Goal: Task Accomplishment & Management: Complete application form

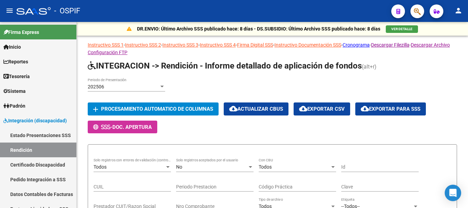
scroll to position [206, 0]
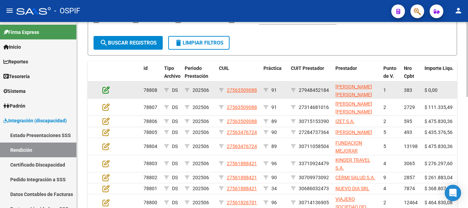
click at [105, 91] on icon at bounding box center [106, 90] width 7 height 8
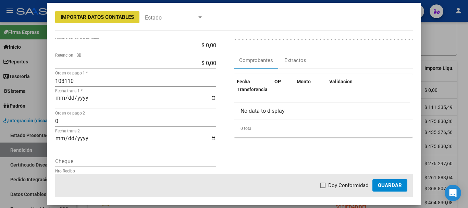
scroll to position [103, 0]
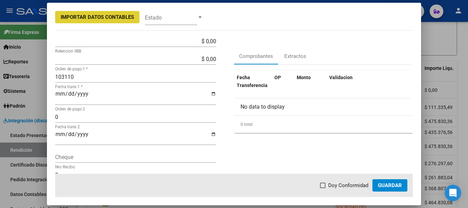
click at [326, 185] on span at bounding box center [322, 185] width 5 height 5
click at [323, 188] on input "Doy Conformidad" at bounding box center [323, 188] width 0 height 0
checkbox input "true"
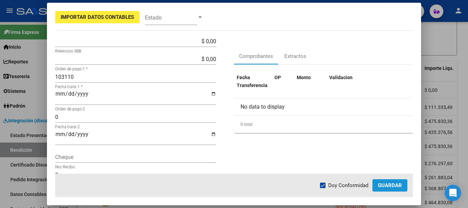
click at [391, 185] on span "Guardar" at bounding box center [390, 185] width 24 height 6
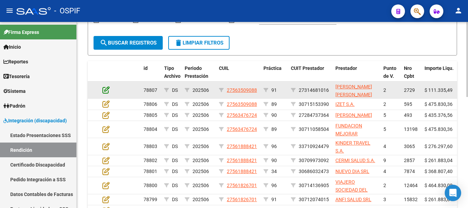
click at [109, 89] on icon at bounding box center [106, 90] width 7 height 8
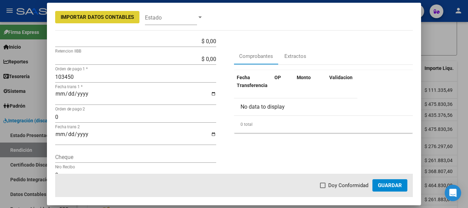
scroll to position [69, 0]
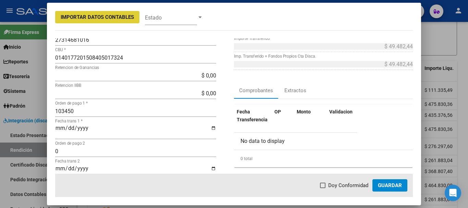
click at [326, 185] on span at bounding box center [322, 185] width 5 height 5
click at [323, 188] on input "Doy Conformidad" at bounding box center [323, 188] width 0 height 0
checkbox input "true"
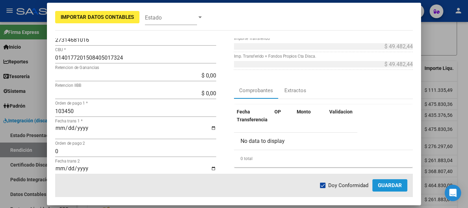
click at [389, 188] on span "Guardar" at bounding box center [390, 185] width 24 height 6
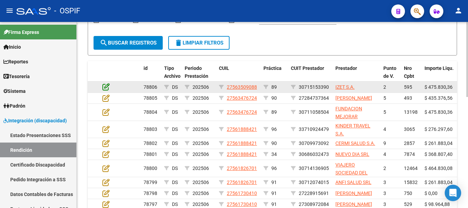
click at [107, 87] on icon at bounding box center [106, 87] width 7 height 8
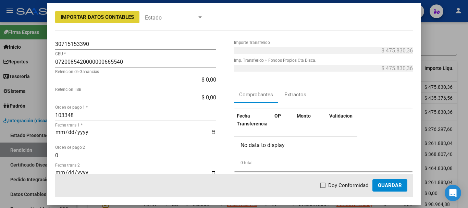
scroll to position [103, 0]
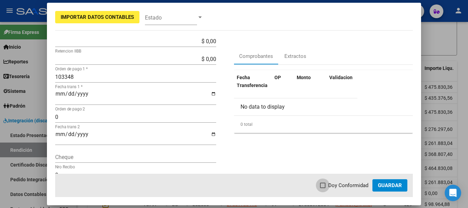
click at [323, 185] on span at bounding box center [322, 185] width 5 height 5
click at [323, 188] on input "Doy Conformidad" at bounding box center [323, 188] width 0 height 0
checkbox input "true"
click at [384, 186] on span "Guardar" at bounding box center [390, 185] width 24 height 6
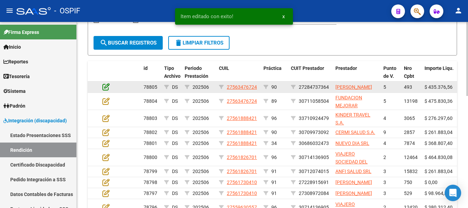
click at [105, 89] on icon at bounding box center [106, 87] width 7 height 8
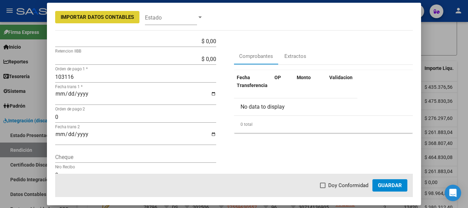
drag, startPoint x: 323, startPoint y: 185, endPoint x: 352, endPoint y: 190, distance: 29.9
click at [325, 185] on span at bounding box center [322, 185] width 5 height 5
click at [323, 188] on input "Doy Conformidad" at bounding box center [323, 188] width 0 height 0
checkbox input "true"
click at [398, 184] on span "Guardar" at bounding box center [390, 185] width 24 height 6
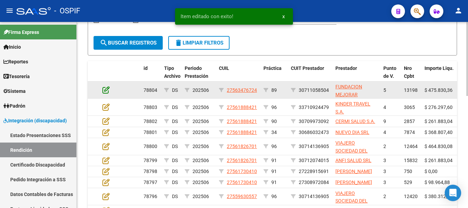
click at [104, 89] on icon at bounding box center [106, 90] width 7 height 8
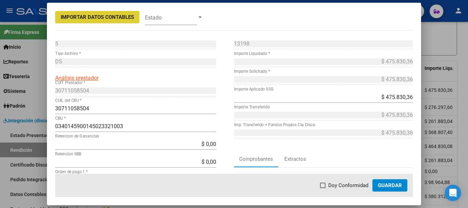
scroll to position [34, 0]
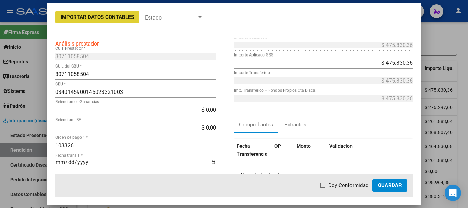
click at [326, 185] on span at bounding box center [322, 185] width 5 height 5
click at [323, 188] on input "Doy Conformidad" at bounding box center [323, 188] width 0 height 0
checkbox input "true"
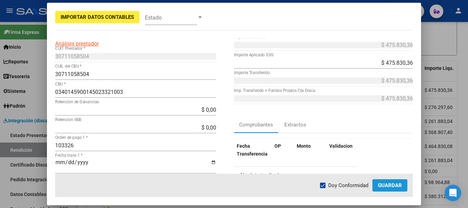
click at [391, 183] on span "Guardar" at bounding box center [390, 185] width 24 height 6
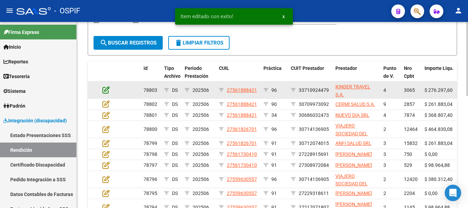
click at [107, 89] on icon at bounding box center [106, 90] width 7 height 8
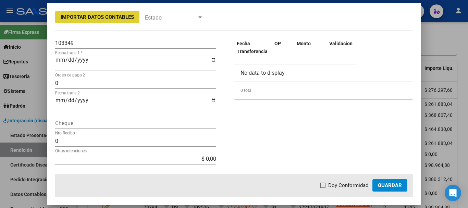
scroll to position [103, 0]
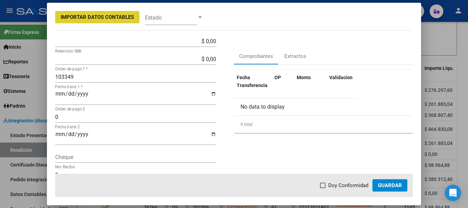
click at [325, 186] on span at bounding box center [322, 185] width 5 height 5
click at [323, 188] on input "Doy Conformidad" at bounding box center [323, 188] width 0 height 0
checkbox input "true"
click at [396, 185] on span "Guardar" at bounding box center [390, 185] width 24 height 6
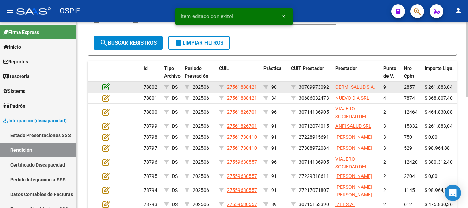
click at [106, 87] on icon at bounding box center [106, 87] width 7 height 8
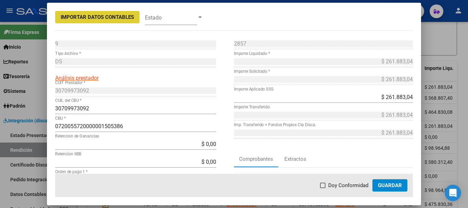
click at [324, 185] on span at bounding box center [322, 185] width 5 height 5
click at [323, 188] on input "Doy Conformidad" at bounding box center [323, 188] width 0 height 0
checkbox input "true"
click at [394, 189] on button "Guardar" at bounding box center [390, 185] width 35 height 12
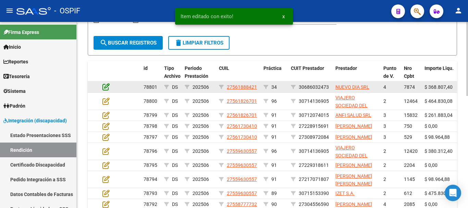
click at [106, 88] on icon at bounding box center [106, 87] width 7 height 8
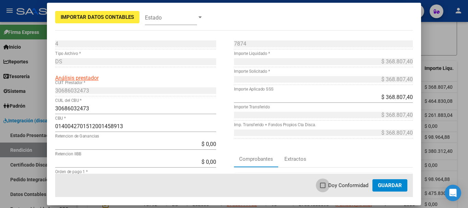
click at [323, 186] on span at bounding box center [322, 185] width 5 height 5
click at [323, 188] on input "Doy Conformidad" at bounding box center [323, 188] width 0 height 0
checkbox input "true"
click at [396, 185] on span "Guardar" at bounding box center [390, 185] width 24 height 6
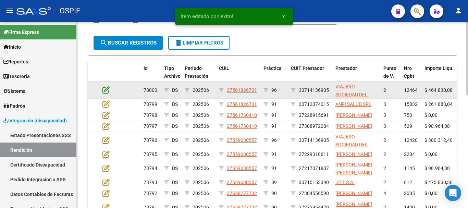
click at [106, 91] on icon at bounding box center [106, 90] width 7 height 8
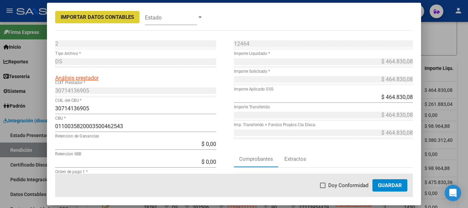
click at [325, 185] on span at bounding box center [322, 185] width 5 height 5
click at [323, 188] on input "Doy Conformidad" at bounding box center [323, 188] width 0 height 0
checkbox input "true"
click at [394, 186] on span "Guardar" at bounding box center [390, 185] width 24 height 6
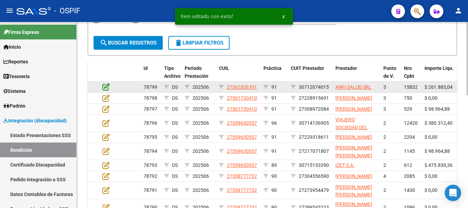
click at [105, 88] on icon at bounding box center [106, 87] width 7 height 8
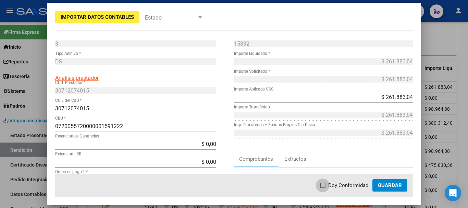
click at [326, 186] on span at bounding box center [322, 185] width 5 height 5
click at [323, 188] on input "Doy Conformidad" at bounding box center [323, 188] width 0 height 0
checkbox input "true"
click at [387, 184] on span "Guardar" at bounding box center [390, 185] width 24 height 6
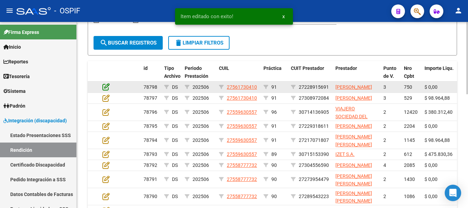
click at [106, 91] on icon at bounding box center [106, 87] width 7 height 8
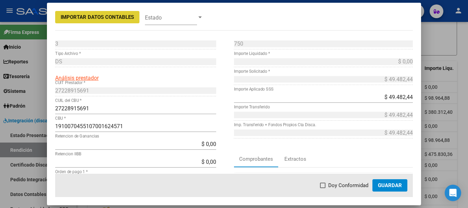
drag, startPoint x: 325, startPoint y: 185, endPoint x: 363, endPoint y: 192, distance: 38.8
click at [325, 185] on span at bounding box center [322, 185] width 5 height 5
click at [323, 188] on input "Doy Conformidad" at bounding box center [323, 188] width 0 height 0
checkbox input "true"
click at [390, 186] on span "Guardar" at bounding box center [390, 185] width 24 height 6
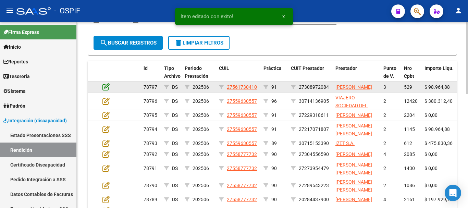
click at [105, 91] on icon at bounding box center [106, 87] width 7 height 8
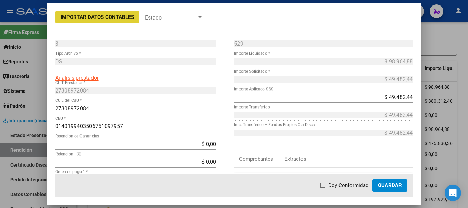
click at [324, 185] on span at bounding box center [322, 185] width 5 height 5
click at [323, 188] on input "Doy Conformidad" at bounding box center [323, 188] width 0 height 0
checkbox input "true"
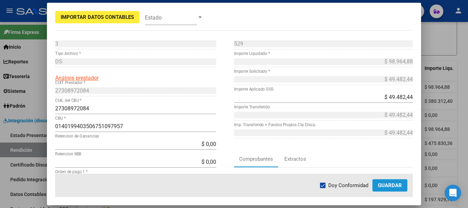
click at [394, 184] on span "Guardar" at bounding box center [390, 185] width 24 height 6
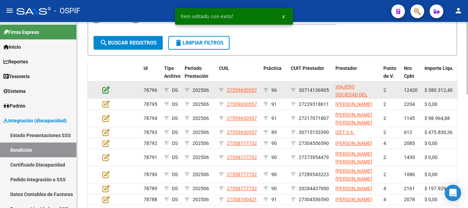
click at [105, 90] on icon at bounding box center [106, 90] width 7 height 8
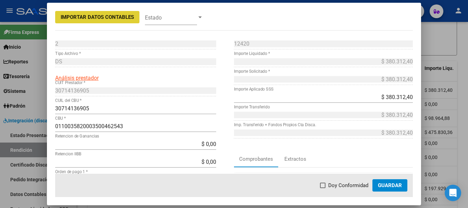
click at [324, 185] on span at bounding box center [322, 185] width 5 height 5
click at [323, 188] on input "Doy Conformidad" at bounding box center [323, 188] width 0 height 0
checkbox input "true"
click at [389, 185] on span "Guardar" at bounding box center [390, 185] width 24 height 6
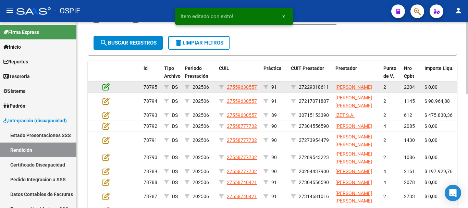
click at [107, 91] on icon at bounding box center [106, 87] width 7 height 8
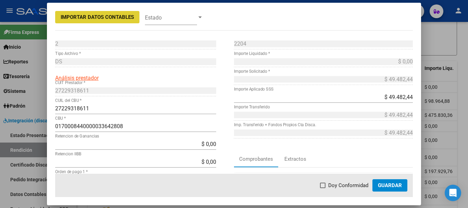
click at [324, 186] on span at bounding box center [322, 185] width 5 height 5
click at [323, 188] on input "Doy Conformidad" at bounding box center [323, 188] width 0 height 0
checkbox input "true"
click at [389, 185] on span "Guardar" at bounding box center [390, 185] width 24 height 6
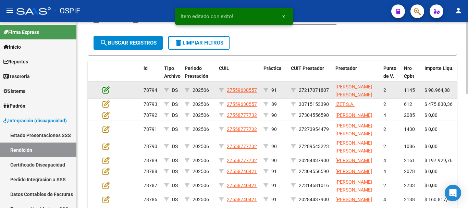
click at [105, 90] on icon at bounding box center [106, 90] width 7 height 8
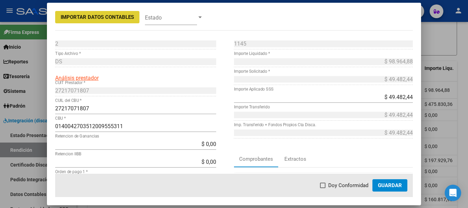
click at [326, 185] on span at bounding box center [322, 185] width 5 height 5
click at [323, 188] on input "Doy Conformidad" at bounding box center [323, 188] width 0 height 0
checkbox input "true"
click at [388, 186] on span "Guardar" at bounding box center [390, 185] width 24 height 6
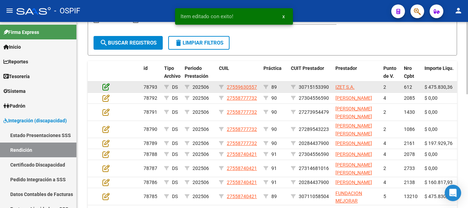
click at [105, 87] on icon at bounding box center [106, 87] width 7 height 8
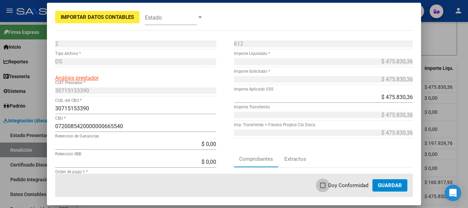
drag, startPoint x: 325, startPoint y: 186, endPoint x: 332, endPoint y: 180, distance: 9.7
click at [325, 186] on span at bounding box center [322, 185] width 5 height 5
click at [323, 188] on input "Doy Conformidad" at bounding box center [323, 188] width 0 height 0
checkbox input "true"
click at [393, 185] on span "Guardar" at bounding box center [390, 185] width 24 height 6
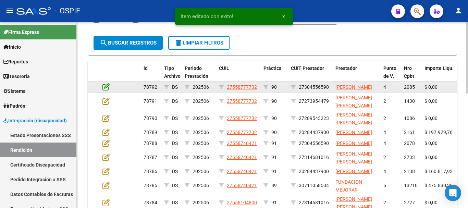
click at [106, 89] on icon at bounding box center [106, 87] width 7 height 8
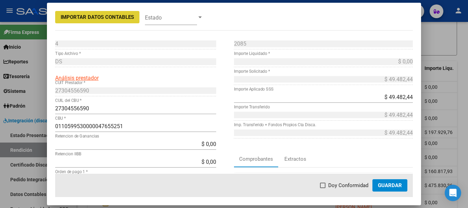
click at [325, 187] on span at bounding box center [322, 185] width 5 height 5
click at [323, 188] on input "Doy Conformidad" at bounding box center [323, 188] width 0 height 0
checkbox input "true"
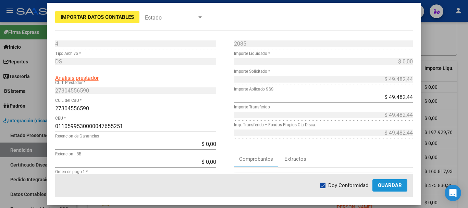
click at [389, 187] on span "Guardar" at bounding box center [390, 185] width 24 height 6
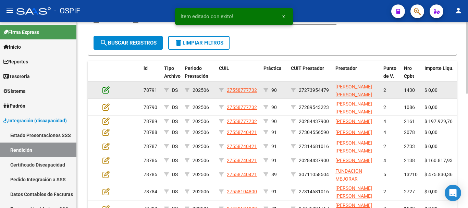
click at [105, 90] on icon at bounding box center [106, 90] width 7 height 8
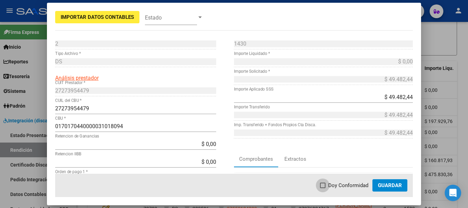
click at [324, 185] on span at bounding box center [322, 185] width 5 height 5
click at [323, 188] on input "Doy Conformidad" at bounding box center [323, 188] width 0 height 0
checkbox input "true"
click at [391, 186] on span "Guardar" at bounding box center [390, 185] width 24 height 6
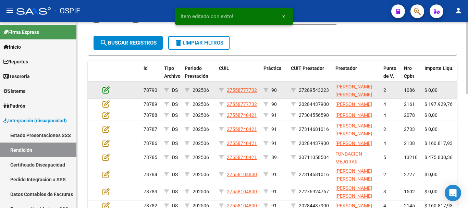
click at [106, 90] on icon at bounding box center [106, 90] width 7 height 8
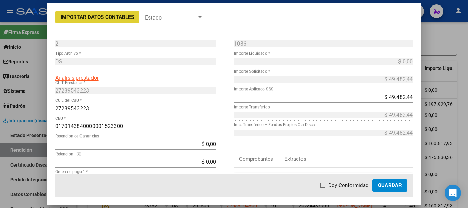
click at [324, 185] on span at bounding box center [322, 185] width 5 height 5
click at [323, 188] on input "Doy Conformidad" at bounding box center [323, 188] width 0 height 0
checkbox input "true"
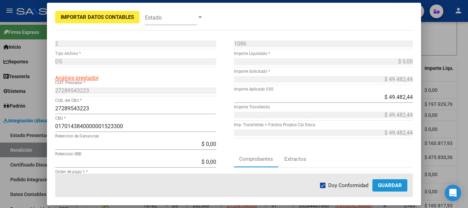
click at [384, 188] on span "Guardar" at bounding box center [390, 185] width 24 height 6
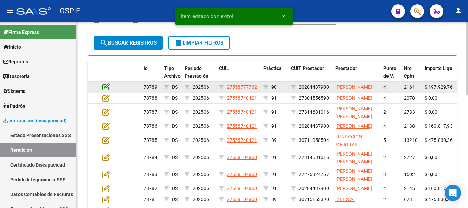
click at [108, 90] on icon at bounding box center [106, 87] width 7 height 8
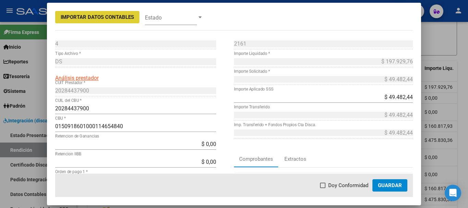
drag, startPoint x: 323, startPoint y: 186, endPoint x: 325, endPoint y: 176, distance: 10.8
click at [324, 186] on span at bounding box center [322, 185] width 5 height 5
click at [323, 188] on input "Doy Conformidad" at bounding box center [323, 188] width 0 height 0
checkbox input "true"
click at [394, 188] on span "Guardar" at bounding box center [390, 185] width 24 height 6
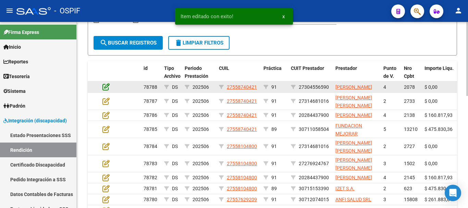
click at [106, 91] on icon at bounding box center [106, 87] width 7 height 8
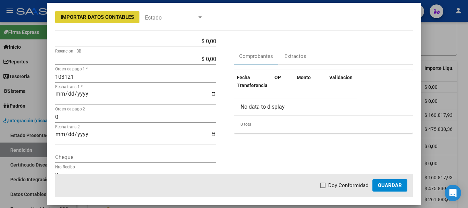
click at [326, 186] on span at bounding box center [322, 185] width 5 height 5
click at [323, 188] on input "Doy Conformidad" at bounding box center [323, 188] width 0 height 0
checkbox input "true"
click at [400, 186] on span "Guardar" at bounding box center [390, 185] width 24 height 6
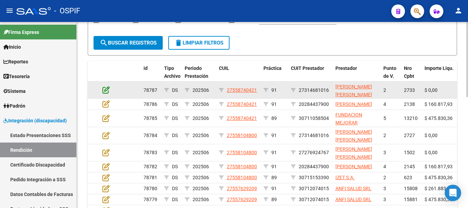
click at [106, 89] on icon at bounding box center [106, 90] width 7 height 8
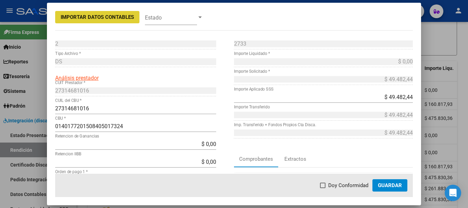
scroll to position [34, 0]
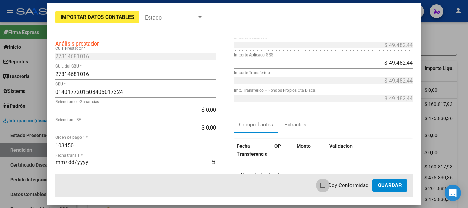
click at [323, 186] on span at bounding box center [322, 185] width 5 height 5
click at [323, 188] on input "Doy Conformidad" at bounding box center [323, 188] width 0 height 0
checkbox input "true"
click at [400, 188] on span "Guardar" at bounding box center [390, 185] width 24 height 6
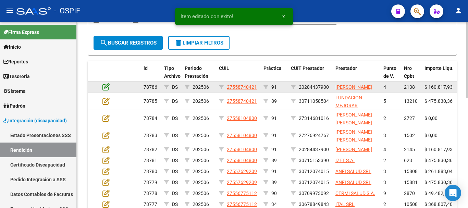
click at [106, 91] on icon at bounding box center [106, 87] width 7 height 8
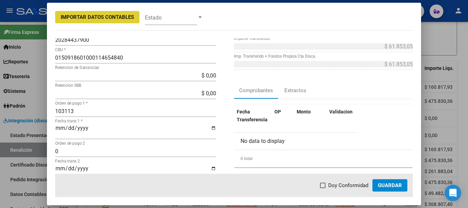
scroll to position [103, 0]
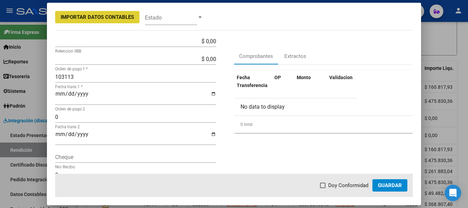
click at [326, 185] on span at bounding box center [322, 185] width 5 height 5
click at [323, 188] on input "Doy Conformidad" at bounding box center [323, 188] width 0 height 0
checkbox input "true"
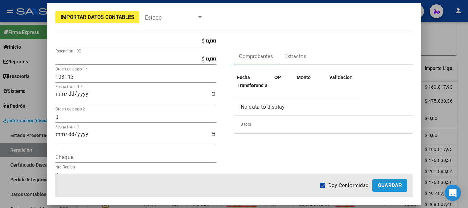
click at [386, 185] on span "Guardar" at bounding box center [390, 185] width 24 height 6
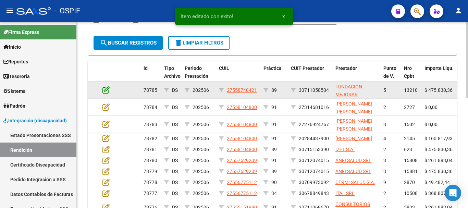
click at [105, 91] on icon at bounding box center [106, 90] width 7 height 8
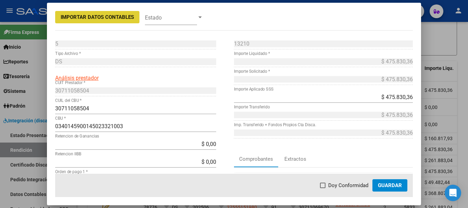
click at [323, 188] on span at bounding box center [322, 185] width 5 height 5
click at [323, 188] on input "Doy Conformidad" at bounding box center [323, 188] width 0 height 0
checkbox input "true"
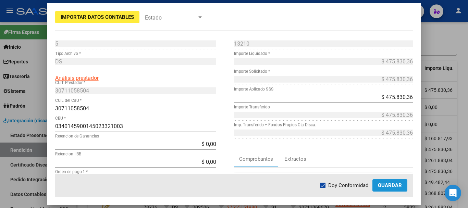
click at [399, 183] on span "Guardar" at bounding box center [390, 185] width 24 height 6
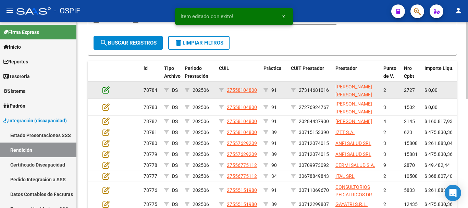
click at [104, 89] on icon at bounding box center [106, 90] width 7 height 8
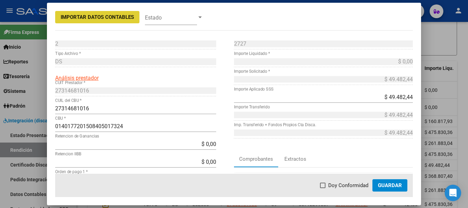
click at [323, 186] on span at bounding box center [322, 185] width 5 height 5
click at [323, 188] on input "Doy Conformidad" at bounding box center [323, 188] width 0 height 0
checkbox input "true"
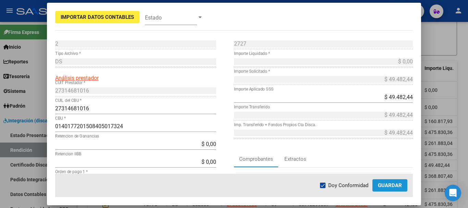
click at [388, 186] on span "Guardar" at bounding box center [390, 185] width 24 height 6
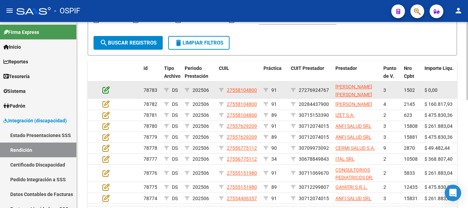
click at [104, 91] on icon at bounding box center [106, 90] width 7 height 8
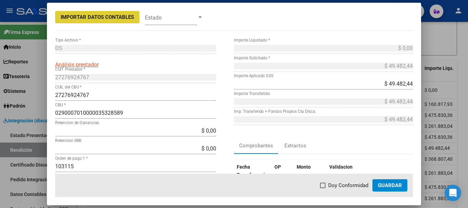
scroll to position [69, 0]
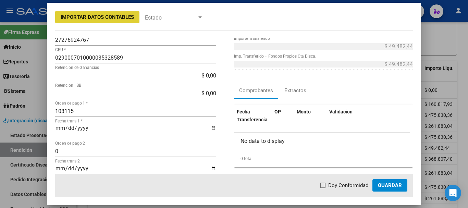
click at [324, 184] on span at bounding box center [322, 185] width 5 height 5
click at [323, 188] on input "Doy Conformidad" at bounding box center [323, 188] width 0 height 0
checkbox input "true"
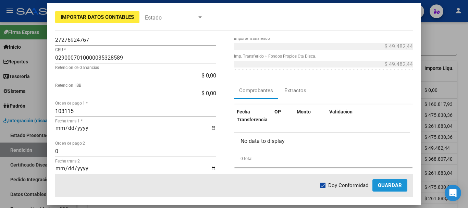
click at [389, 184] on span "Guardar" at bounding box center [390, 185] width 24 height 6
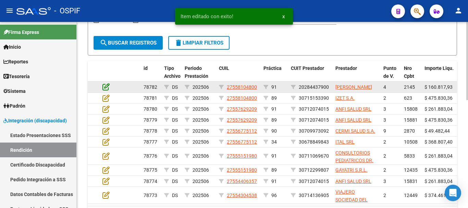
click at [105, 91] on icon at bounding box center [106, 87] width 7 height 8
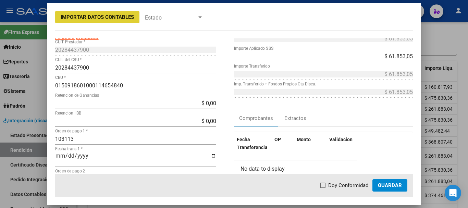
scroll to position [103, 0]
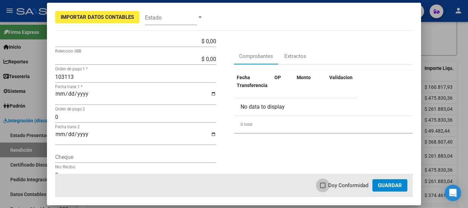
drag, startPoint x: 323, startPoint y: 185, endPoint x: 371, endPoint y: 193, distance: 48.0
click at [324, 185] on span at bounding box center [322, 185] width 5 height 5
click at [323, 188] on input "Doy Conformidad" at bounding box center [323, 188] width 0 height 0
checkbox input "true"
click at [397, 186] on span "Guardar" at bounding box center [390, 185] width 24 height 6
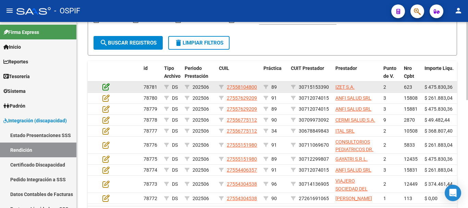
click at [107, 86] on icon at bounding box center [106, 87] width 7 height 8
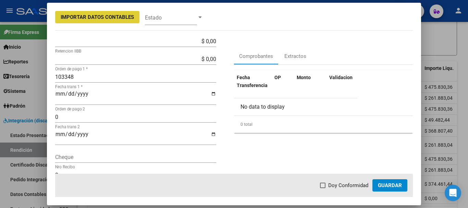
click at [324, 186] on span at bounding box center [322, 185] width 5 height 5
click at [323, 188] on input "Doy Conformidad" at bounding box center [323, 188] width 0 height 0
checkbox input "true"
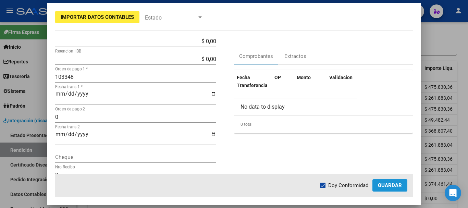
click at [388, 186] on span "Guardar" at bounding box center [390, 185] width 24 height 6
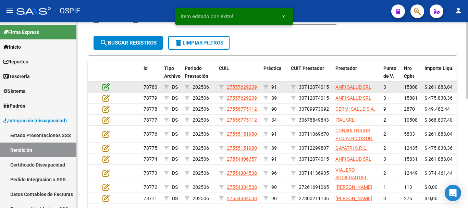
click at [106, 87] on icon at bounding box center [106, 87] width 7 height 8
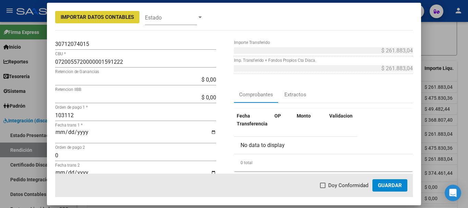
scroll to position [69, 0]
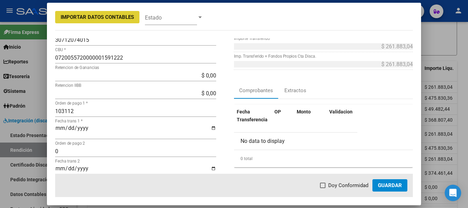
click at [325, 184] on span at bounding box center [322, 185] width 5 height 5
click at [323, 188] on input "Doy Conformidad" at bounding box center [323, 188] width 0 height 0
checkbox input "true"
click at [393, 188] on span "Guardar" at bounding box center [390, 185] width 24 height 6
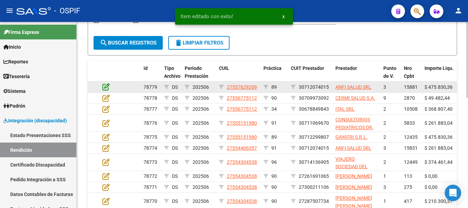
click at [106, 86] on icon at bounding box center [106, 87] width 7 height 8
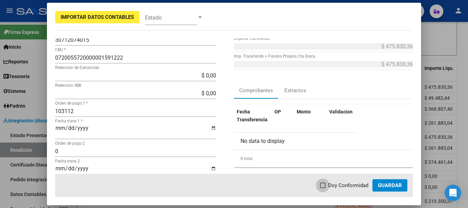
click at [324, 184] on span at bounding box center [322, 185] width 5 height 5
click at [323, 188] on input "Doy Conformidad" at bounding box center [323, 188] width 0 height 0
checkbox input "true"
click at [390, 186] on span "Guardar" at bounding box center [390, 185] width 24 height 6
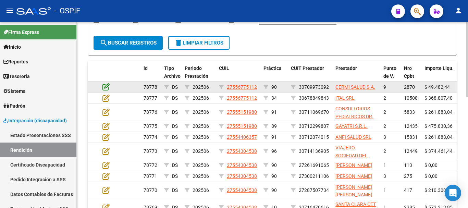
click at [104, 86] on icon at bounding box center [106, 87] width 7 height 8
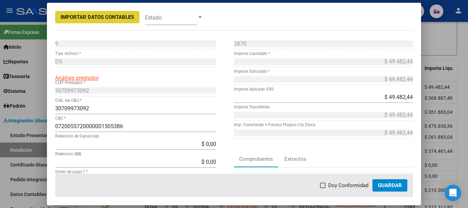
click at [325, 185] on span at bounding box center [322, 185] width 5 height 5
click at [323, 188] on input "Doy Conformidad" at bounding box center [323, 188] width 0 height 0
checkbox input "true"
click at [388, 185] on span "Guardar" at bounding box center [390, 185] width 24 height 6
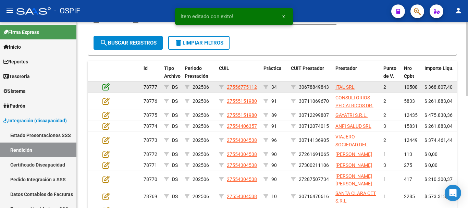
click at [105, 87] on icon at bounding box center [106, 87] width 7 height 8
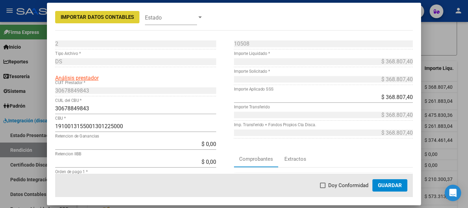
scroll to position [34, 0]
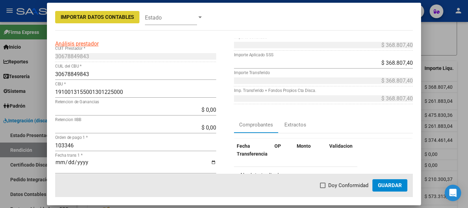
click at [325, 186] on span at bounding box center [322, 185] width 5 height 5
click at [323, 188] on input "Doy Conformidad" at bounding box center [323, 188] width 0 height 0
checkbox input "true"
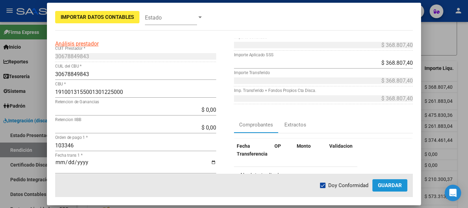
click at [389, 184] on span "Guardar" at bounding box center [390, 185] width 24 height 6
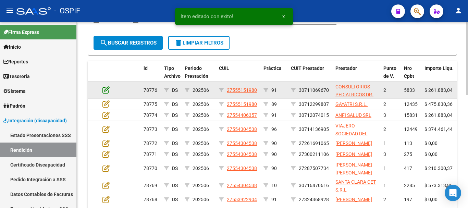
click at [106, 91] on icon at bounding box center [106, 90] width 7 height 8
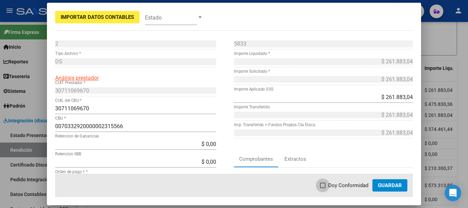
click at [325, 185] on span at bounding box center [322, 185] width 5 height 5
click at [323, 188] on input "Doy Conformidad" at bounding box center [323, 188] width 0 height 0
checkbox input "true"
click at [393, 184] on span "Guardar" at bounding box center [390, 185] width 24 height 6
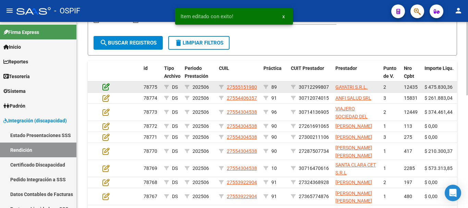
click at [105, 89] on icon at bounding box center [106, 87] width 7 height 8
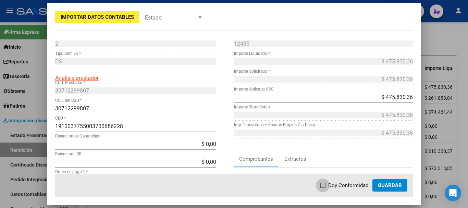
click at [323, 186] on span at bounding box center [322, 185] width 5 height 5
click at [323, 188] on input "Doy Conformidad" at bounding box center [323, 188] width 0 height 0
checkbox input "true"
click at [390, 186] on span "Guardar" at bounding box center [390, 185] width 24 height 6
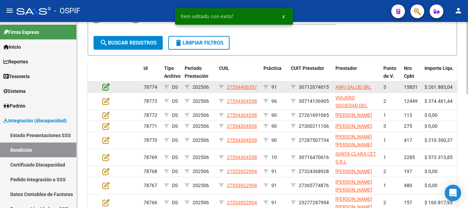
click at [105, 87] on icon at bounding box center [106, 87] width 7 height 8
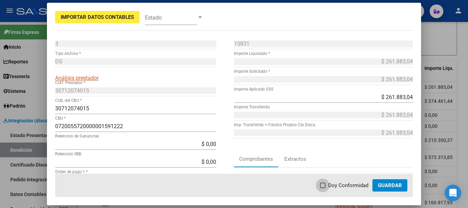
click at [324, 185] on span at bounding box center [322, 185] width 5 height 5
click at [323, 188] on input "Doy Conformidad" at bounding box center [323, 188] width 0 height 0
checkbox input "true"
click at [394, 186] on span "Guardar" at bounding box center [390, 185] width 24 height 6
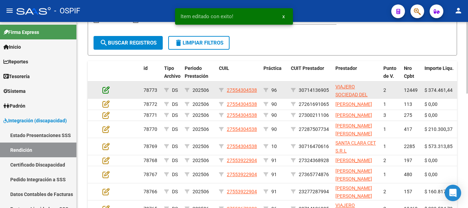
click at [106, 89] on icon at bounding box center [106, 90] width 7 height 8
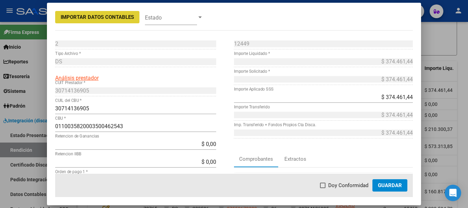
click at [325, 186] on span at bounding box center [322, 185] width 5 height 5
click at [323, 188] on input "Doy Conformidad" at bounding box center [323, 188] width 0 height 0
checkbox input "true"
click at [392, 186] on span "Guardar" at bounding box center [390, 185] width 24 height 6
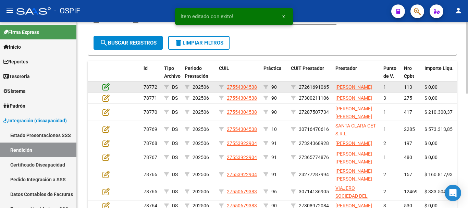
click at [105, 90] on icon at bounding box center [106, 87] width 7 height 8
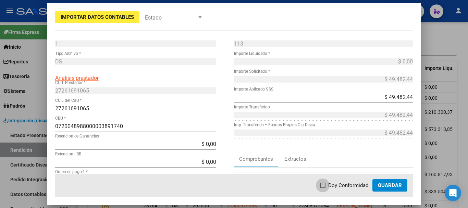
click at [326, 185] on span at bounding box center [322, 185] width 5 height 5
click at [323, 188] on input "Doy Conformidad" at bounding box center [323, 188] width 0 height 0
checkbox input "true"
click at [396, 185] on span "Guardar" at bounding box center [390, 185] width 24 height 6
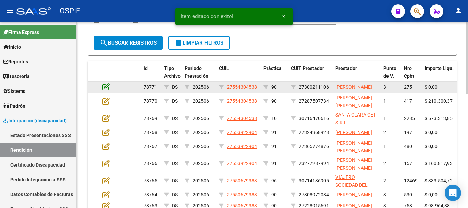
click at [103, 89] on icon at bounding box center [106, 87] width 7 height 8
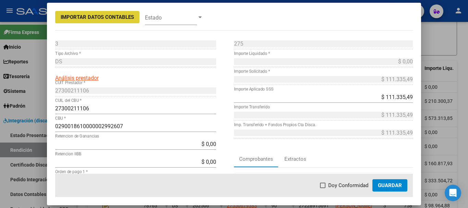
click at [326, 185] on span at bounding box center [322, 185] width 5 height 5
click at [323, 188] on input "Doy Conformidad" at bounding box center [323, 188] width 0 height 0
checkbox input "true"
drag, startPoint x: 386, startPoint y: 184, endPoint x: 279, endPoint y: 208, distance: 109.2
click at [384, 184] on span "Guardar" at bounding box center [390, 185] width 24 height 6
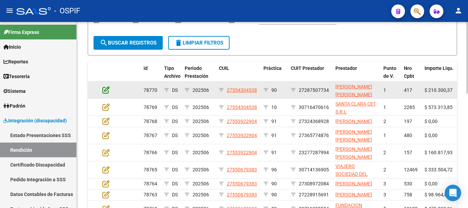
click at [105, 89] on icon at bounding box center [106, 90] width 7 height 8
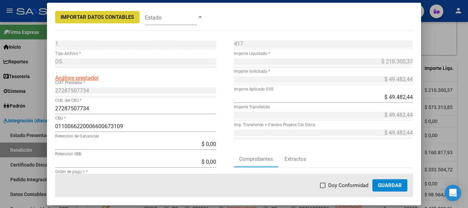
scroll to position [69, 0]
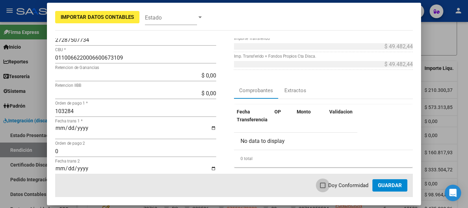
click at [326, 185] on span at bounding box center [322, 185] width 5 height 5
click at [323, 188] on input "Doy Conformidad" at bounding box center [323, 188] width 0 height 0
checkbox input "true"
click at [399, 185] on span "Guardar" at bounding box center [390, 185] width 24 height 6
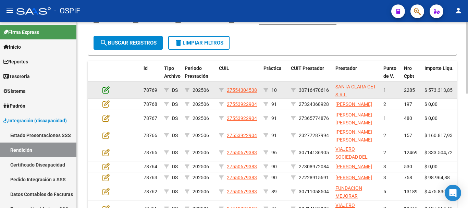
click at [105, 91] on icon at bounding box center [106, 90] width 7 height 8
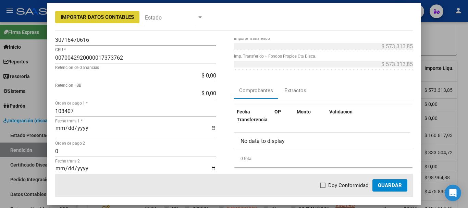
click at [326, 185] on span at bounding box center [322, 185] width 5 height 5
click at [323, 188] on input "Doy Conformidad" at bounding box center [323, 188] width 0 height 0
checkbox input "true"
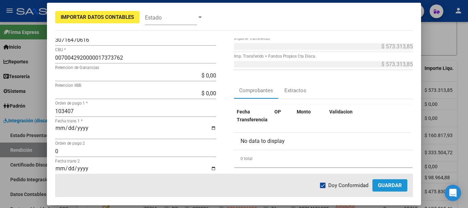
click at [399, 185] on span "Guardar" at bounding box center [390, 185] width 24 height 6
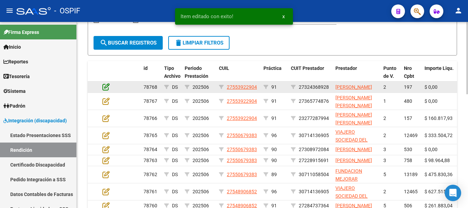
click at [107, 88] on icon at bounding box center [106, 87] width 7 height 8
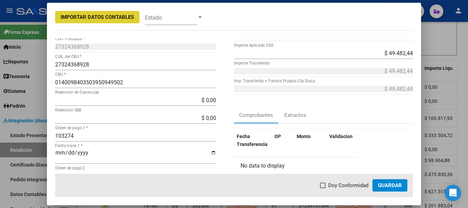
scroll to position [103, 0]
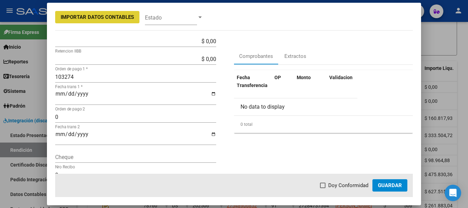
click at [325, 186] on span at bounding box center [322, 185] width 5 height 5
click at [323, 188] on input "Doy Conformidad" at bounding box center [323, 188] width 0 height 0
checkbox input "true"
click at [386, 186] on span "Guardar" at bounding box center [390, 185] width 24 height 6
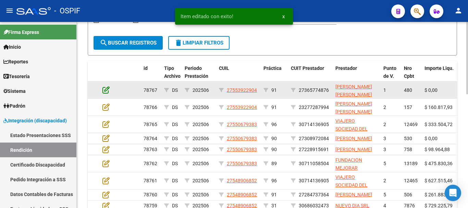
click at [105, 91] on icon at bounding box center [106, 90] width 7 height 8
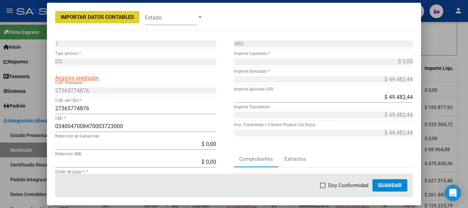
click at [325, 186] on span at bounding box center [322, 185] width 5 height 5
click at [323, 188] on input "Doy Conformidad" at bounding box center [323, 188] width 0 height 0
checkbox input "true"
click at [390, 188] on span "Guardar" at bounding box center [390, 185] width 24 height 6
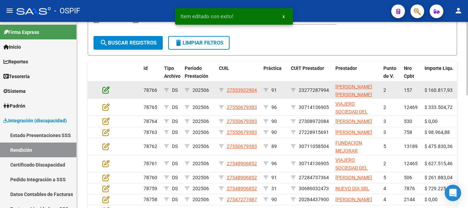
click at [106, 89] on icon at bounding box center [106, 90] width 7 height 8
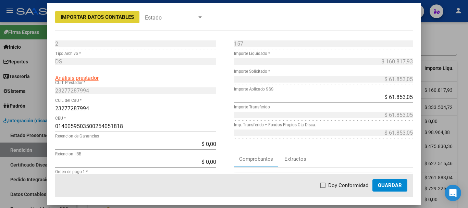
click at [324, 186] on span at bounding box center [322, 185] width 5 height 5
click at [323, 188] on input "Doy Conformidad" at bounding box center [323, 188] width 0 height 0
checkbox input "true"
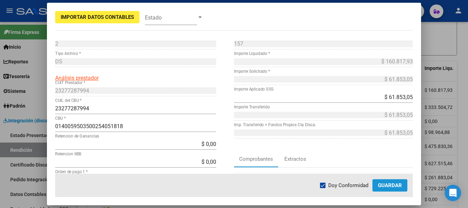
click at [383, 185] on span "Guardar" at bounding box center [390, 185] width 24 height 6
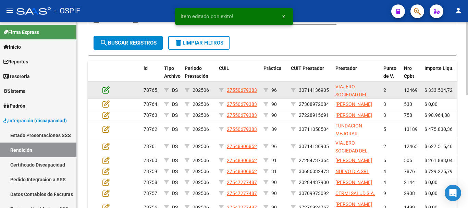
click at [106, 90] on icon at bounding box center [106, 90] width 7 height 8
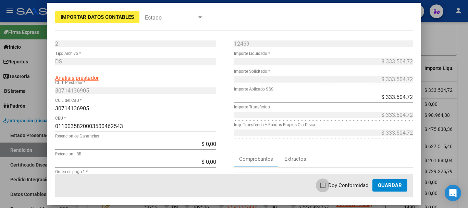
click at [324, 186] on span at bounding box center [322, 185] width 5 height 5
click at [323, 188] on input "Doy Conformidad" at bounding box center [323, 188] width 0 height 0
checkbox input "true"
click at [396, 183] on span "Guardar" at bounding box center [390, 185] width 24 height 6
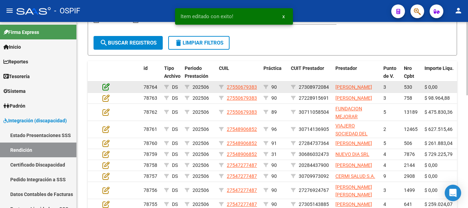
click at [106, 91] on icon at bounding box center [106, 87] width 7 height 8
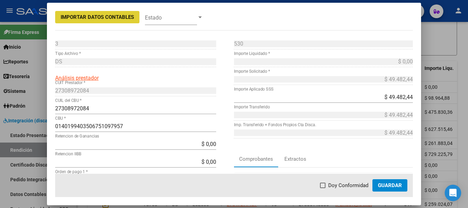
click at [325, 185] on span at bounding box center [322, 185] width 5 height 5
click at [323, 188] on input "Doy Conformidad" at bounding box center [323, 188] width 0 height 0
checkbox input "true"
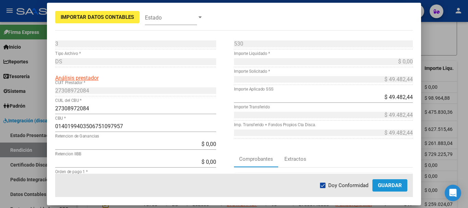
click at [394, 189] on button "Guardar" at bounding box center [390, 185] width 35 height 12
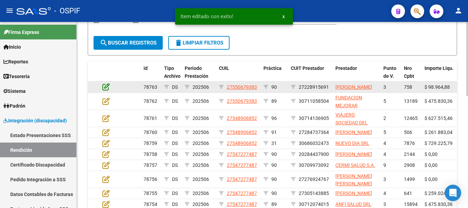
click at [106, 89] on icon at bounding box center [106, 87] width 7 height 8
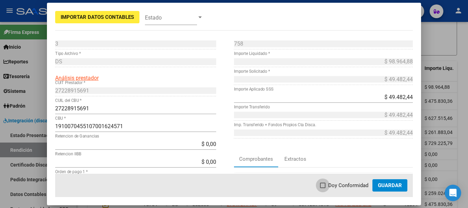
click at [325, 186] on span at bounding box center [322, 185] width 5 height 5
click at [323, 188] on input "Doy Conformidad" at bounding box center [323, 188] width 0 height 0
checkbox input "true"
click at [391, 185] on span "Guardar" at bounding box center [390, 185] width 24 height 6
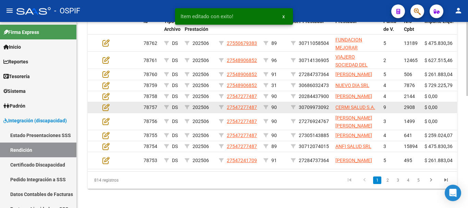
scroll to position [246, 0]
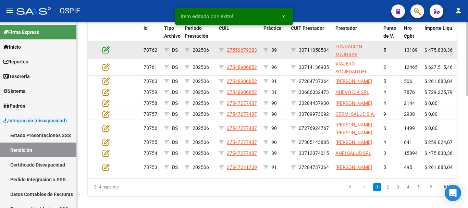
click at [105, 50] on icon at bounding box center [106, 50] width 7 height 8
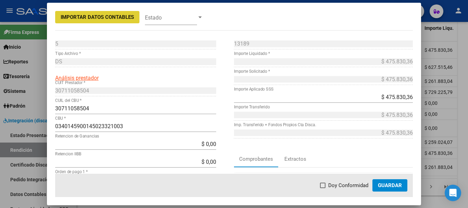
click at [324, 183] on span at bounding box center [322, 185] width 5 height 5
click at [323, 188] on input "Doy Conformidad" at bounding box center [323, 188] width 0 height 0
checkbox input "true"
click at [388, 181] on button "Guardar" at bounding box center [390, 185] width 35 height 12
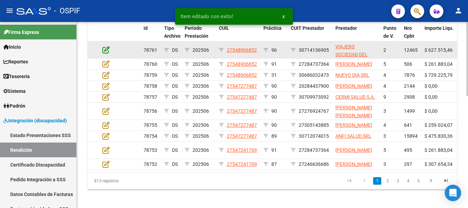
click at [107, 50] on icon at bounding box center [106, 50] width 7 height 8
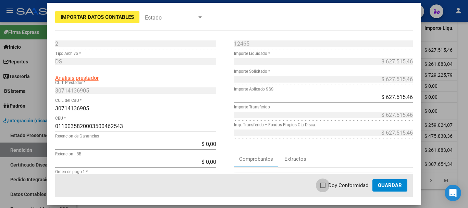
click at [326, 186] on span at bounding box center [322, 185] width 5 height 5
click at [323, 188] on input "Doy Conformidad" at bounding box center [323, 188] width 0 height 0
checkbox input "true"
click at [390, 186] on span "Guardar" at bounding box center [390, 185] width 24 height 6
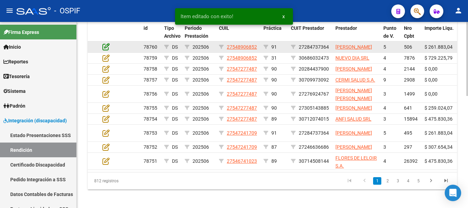
click at [104, 50] on icon at bounding box center [106, 47] width 7 height 8
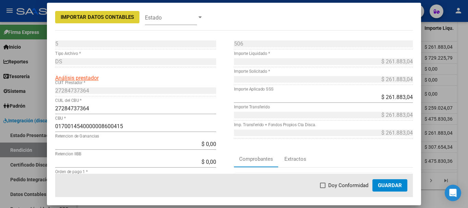
click at [325, 185] on span at bounding box center [322, 185] width 5 height 5
click at [323, 188] on input "Doy Conformidad" at bounding box center [323, 188] width 0 height 0
checkbox input "true"
click at [380, 187] on span "Guardar" at bounding box center [390, 185] width 24 height 6
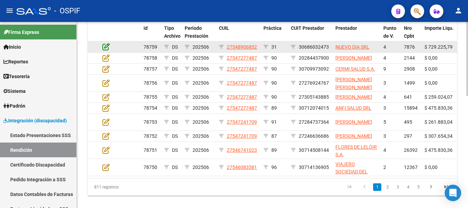
click at [105, 46] on icon at bounding box center [106, 47] width 7 height 8
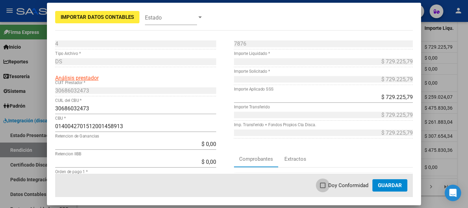
click at [326, 184] on span at bounding box center [322, 185] width 5 height 5
click at [323, 188] on input "Doy Conformidad" at bounding box center [323, 188] width 0 height 0
checkbox input "true"
click at [381, 184] on span "Guardar" at bounding box center [390, 185] width 24 height 6
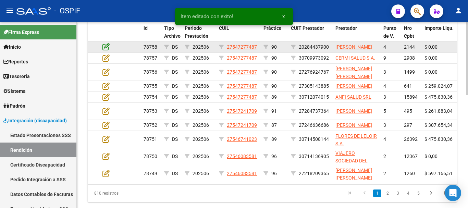
click at [106, 49] on icon at bounding box center [106, 47] width 7 height 8
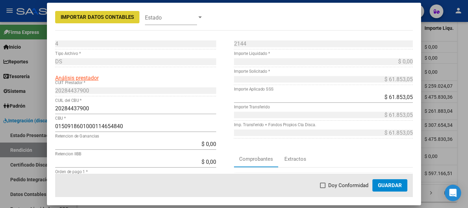
click at [324, 185] on span at bounding box center [322, 185] width 5 height 5
click at [323, 188] on input "Doy Conformidad" at bounding box center [323, 188] width 0 height 0
checkbox input "true"
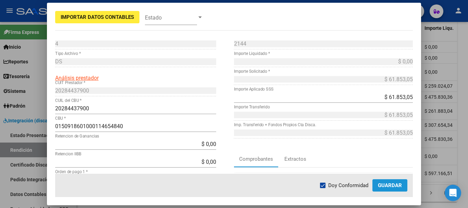
click at [394, 184] on span "Guardar" at bounding box center [390, 185] width 24 height 6
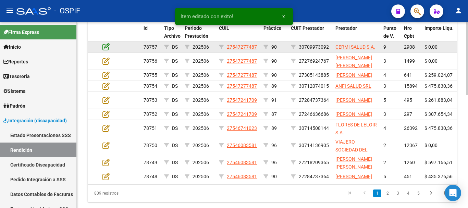
click at [106, 47] on icon at bounding box center [106, 47] width 7 height 8
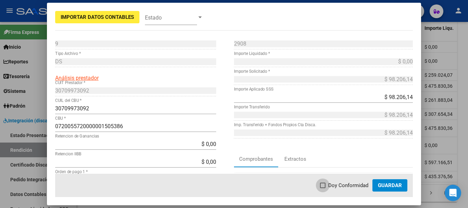
click at [323, 186] on span at bounding box center [322, 185] width 5 height 5
click at [323, 188] on input "Doy Conformidad" at bounding box center [323, 188] width 0 height 0
checkbox input "true"
click at [387, 191] on button "Guardar" at bounding box center [390, 185] width 35 height 12
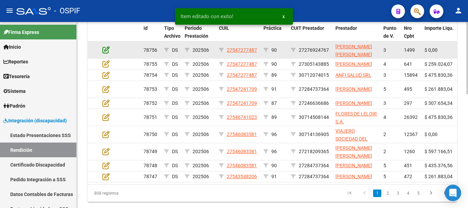
click at [105, 49] on icon at bounding box center [106, 50] width 7 height 8
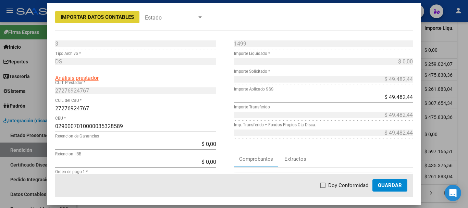
click at [325, 185] on span at bounding box center [322, 185] width 5 height 5
click at [323, 188] on input "Doy Conformidad" at bounding box center [323, 188] width 0 height 0
checkbox input "true"
click at [396, 184] on span "Guardar" at bounding box center [390, 185] width 24 height 6
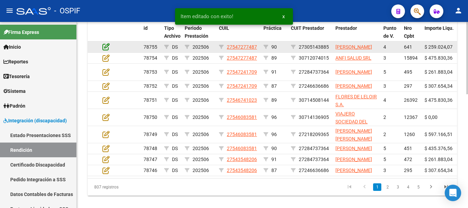
click at [106, 50] on icon at bounding box center [106, 47] width 7 height 8
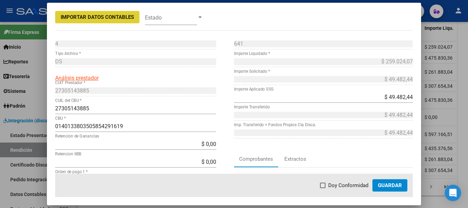
click at [325, 184] on span at bounding box center [322, 185] width 5 height 5
click at [323, 188] on input "Doy Conformidad" at bounding box center [323, 188] width 0 height 0
checkbox input "true"
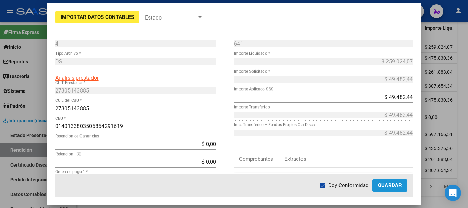
click at [396, 185] on span "Guardar" at bounding box center [390, 185] width 24 height 6
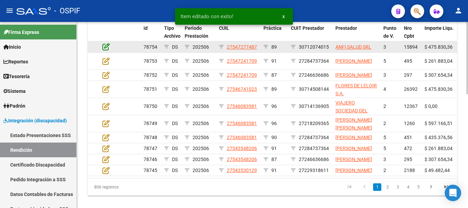
click at [106, 48] on icon at bounding box center [106, 47] width 7 height 8
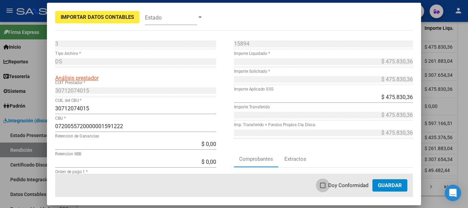
click at [324, 185] on span at bounding box center [322, 185] width 5 height 5
click at [323, 188] on input "Doy Conformidad" at bounding box center [323, 188] width 0 height 0
checkbox input "true"
click at [385, 187] on span "Guardar" at bounding box center [390, 185] width 24 height 6
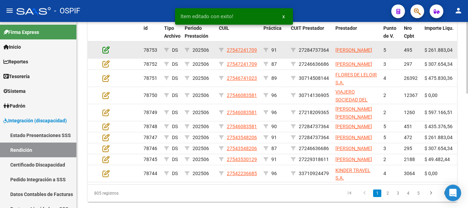
click at [106, 50] on icon at bounding box center [106, 50] width 7 height 8
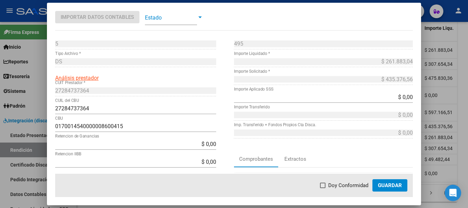
click at [323, 184] on span at bounding box center [322, 185] width 5 height 5
click at [323, 188] on input "Doy Conformidad" at bounding box center [323, 188] width 0 height 0
checkbox input "true"
click at [388, 185] on span "Guardar" at bounding box center [390, 185] width 24 height 6
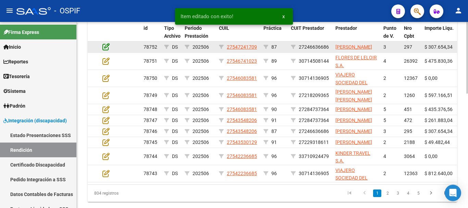
click at [107, 49] on icon at bounding box center [106, 47] width 7 height 8
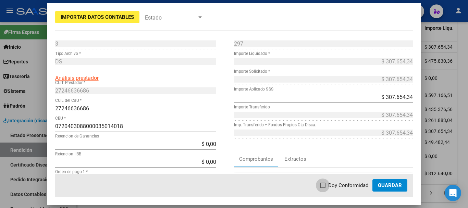
click at [327, 187] on label "Doy Conformidad" at bounding box center [344, 185] width 48 height 8
click at [323, 188] on input "Doy Conformidad" at bounding box center [323, 188] width 0 height 0
checkbox input "true"
click at [391, 184] on span "Guardar" at bounding box center [390, 185] width 24 height 6
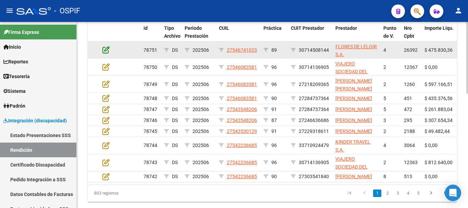
click at [105, 51] on icon at bounding box center [106, 50] width 7 height 8
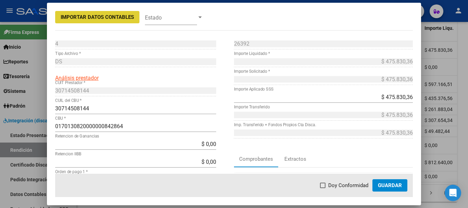
click at [325, 186] on span at bounding box center [322, 185] width 5 height 5
click at [323, 188] on input "Doy Conformidad" at bounding box center [323, 188] width 0 height 0
checkbox input "true"
click at [391, 185] on span "Guardar" at bounding box center [390, 185] width 24 height 6
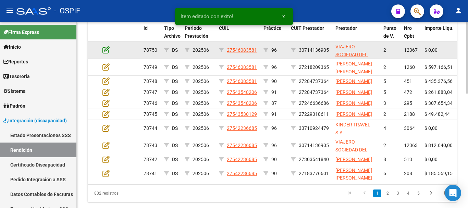
click at [104, 50] on icon at bounding box center [106, 50] width 7 height 8
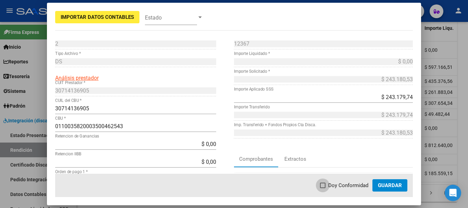
click at [324, 184] on span at bounding box center [322, 185] width 5 height 5
click at [323, 188] on input "Doy Conformidad" at bounding box center [323, 188] width 0 height 0
checkbox input "true"
click at [386, 185] on span "Guardar" at bounding box center [390, 185] width 24 height 6
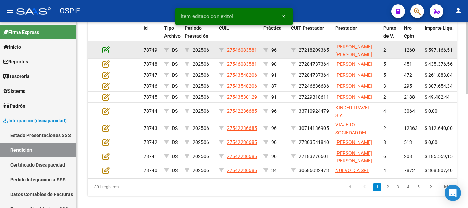
click at [107, 50] on icon at bounding box center [106, 50] width 7 height 8
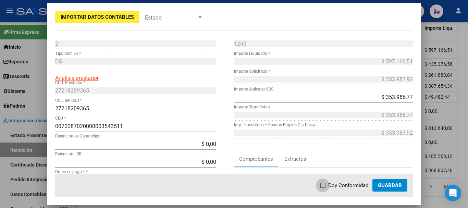
click at [324, 184] on span at bounding box center [322, 185] width 5 height 5
click at [323, 188] on input "Doy Conformidad" at bounding box center [323, 188] width 0 height 0
checkbox input "true"
click at [400, 188] on span "Guardar" at bounding box center [390, 185] width 24 height 6
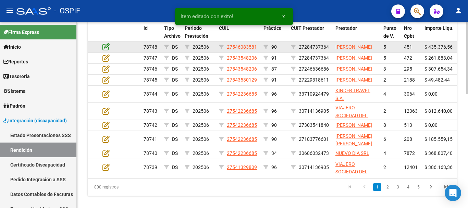
click at [106, 50] on icon at bounding box center [106, 47] width 7 height 8
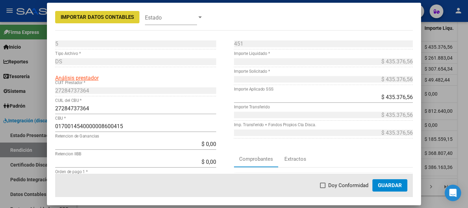
click at [323, 185] on span at bounding box center [322, 185] width 5 height 5
click at [323, 188] on input "Doy Conformidad" at bounding box center [323, 188] width 0 height 0
checkbox input "true"
click at [393, 187] on span "Guardar" at bounding box center [390, 185] width 24 height 6
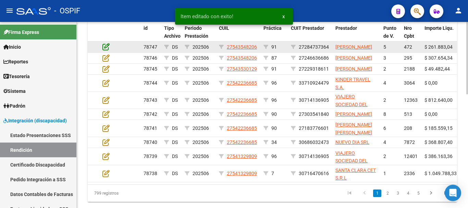
click at [106, 50] on icon at bounding box center [106, 47] width 7 height 8
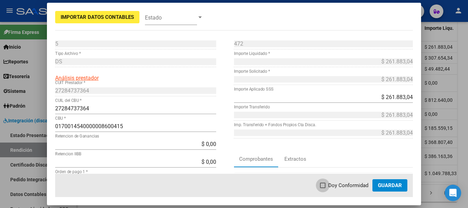
click at [326, 185] on span at bounding box center [322, 185] width 5 height 5
click at [323, 188] on input "Doy Conformidad" at bounding box center [323, 188] width 0 height 0
checkbox input "true"
click at [388, 185] on span "Guardar" at bounding box center [390, 185] width 24 height 6
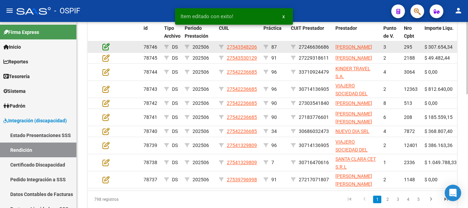
click at [103, 50] on icon at bounding box center [106, 47] width 7 height 8
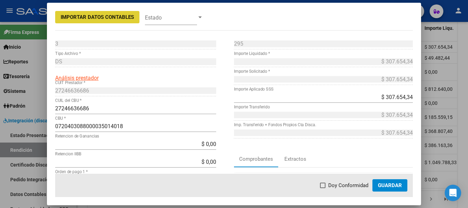
click at [325, 185] on span at bounding box center [322, 185] width 5 height 5
click at [323, 188] on input "Doy Conformidad" at bounding box center [323, 188] width 0 height 0
checkbox input "true"
click at [395, 186] on span "Guardar" at bounding box center [390, 185] width 24 height 6
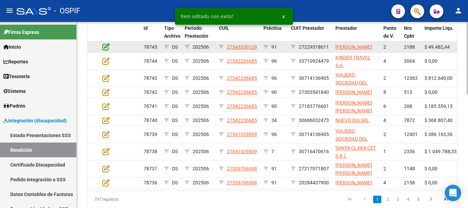
click at [105, 50] on icon at bounding box center [106, 47] width 7 height 8
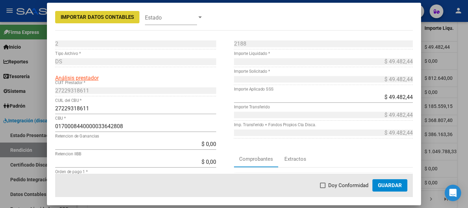
scroll to position [69, 0]
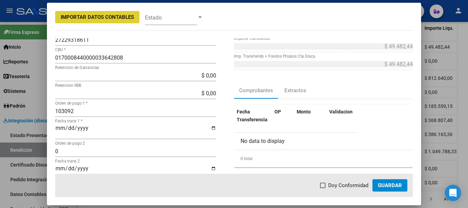
click at [324, 186] on span at bounding box center [322, 185] width 5 height 5
click at [323, 188] on input "Doy Conformidad" at bounding box center [323, 188] width 0 height 0
checkbox input "true"
click at [390, 186] on span "Guardar" at bounding box center [390, 185] width 24 height 6
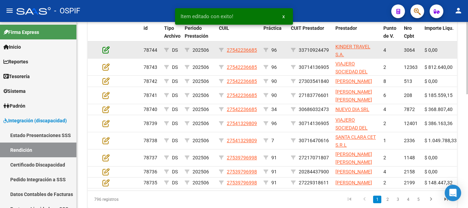
click at [106, 51] on icon at bounding box center [106, 50] width 7 height 8
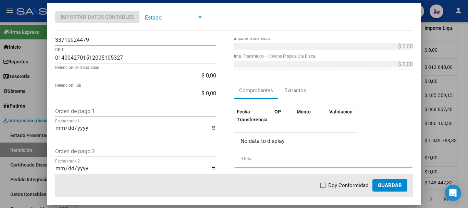
click at [401, 184] on span "Guardar" at bounding box center [390, 185] width 24 height 6
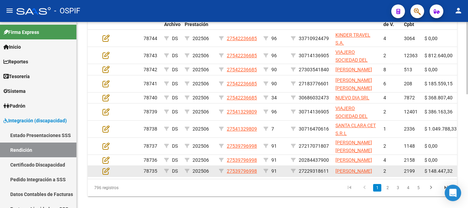
scroll to position [224, 0]
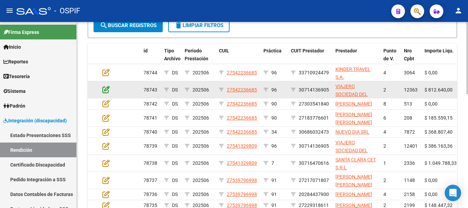
click at [106, 90] on icon at bounding box center [106, 90] width 7 height 8
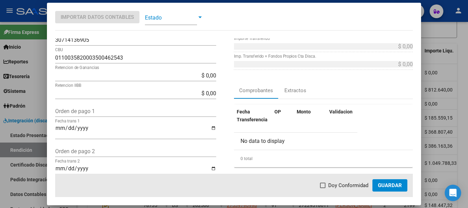
scroll to position [103, 0]
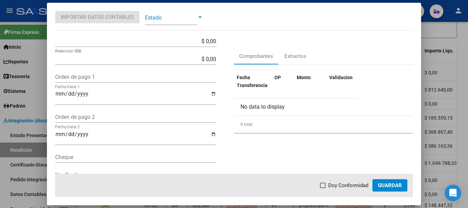
click at [394, 179] on mat-dialog-actions "Doy Conformidad Guardar" at bounding box center [234, 185] width 358 height 23
click at [395, 185] on span "Guardar" at bounding box center [390, 185] width 24 height 6
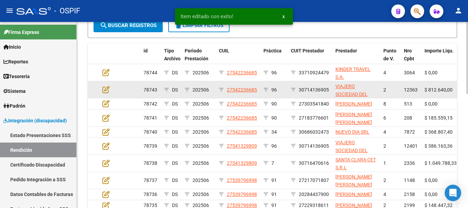
scroll to position [225, 0]
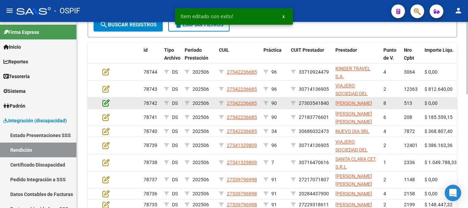
click at [104, 107] on icon at bounding box center [106, 103] width 7 height 8
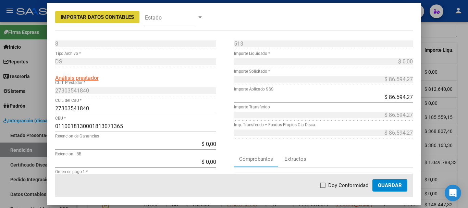
scroll to position [69, 0]
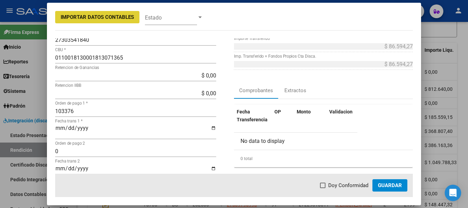
click at [324, 187] on span at bounding box center [322, 185] width 5 height 5
click at [323, 188] on input "Doy Conformidad" at bounding box center [323, 188] width 0 height 0
checkbox input "true"
click at [389, 186] on span "Guardar" at bounding box center [390, 185] width 24 height 6
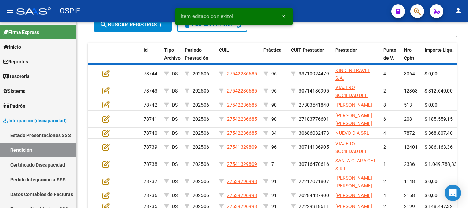
scroll to position [225, 0]
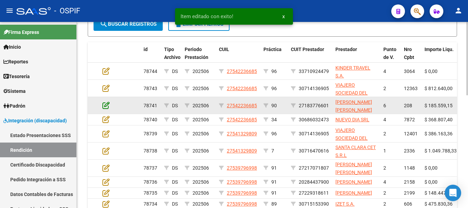
click at [106, 106] on icon at bounding box center [106, 105] width 7 height 8
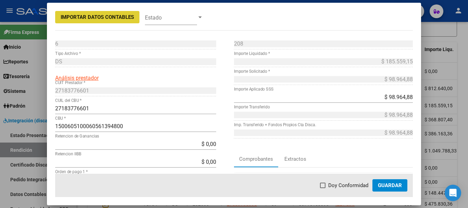
scroll to position [69, 0]
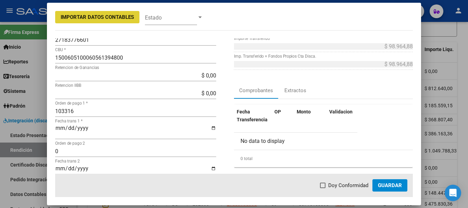
drag, startPoint x: 325, startPoint y: 184, endPoint x: 348, endPoint y: 183, distance: 23.3
click at [328, 184] on label "Doy Conformidad" at bounding box center [344, 185] width 48 height 8
click at [323, 188] on input "Doy Conformidad" at bounding box center [323, 188] width 0 height 0
checkbox input "true"
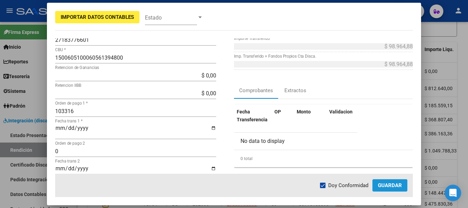
click at [397, 182] on span "Guardar" at bounding box center [390, 185] width 24 height 6
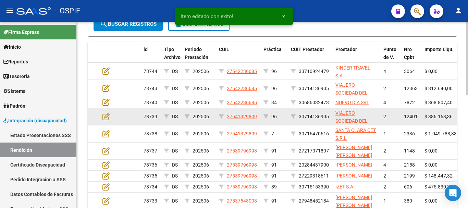
scroll to position [226, 0]
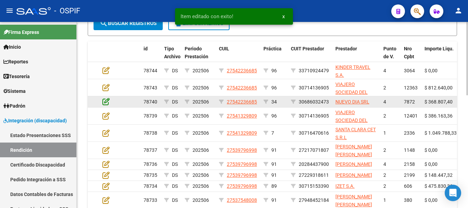
click at [107, 103] on icon at bounding box center [106, 102] width 7 height 8
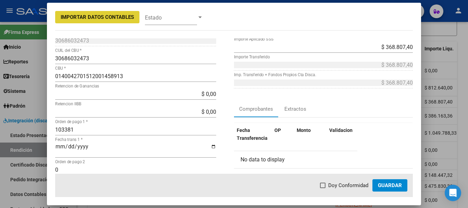
scroll to position [69, 0]
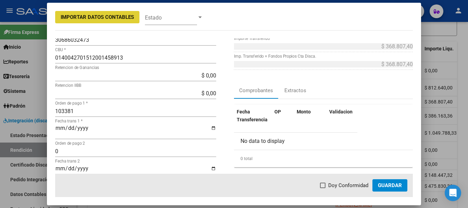
click at [324, 186] on span at bounding box center [322, 185] width 5 height 5
click at [323, 188] on input "Doy Conformidad" at bounding box center [323, 188] width 0 height 0
checkbox input "true"
click at [394, 182] on span "Guardar" at bounding box center [390, 185] width 24 height 6
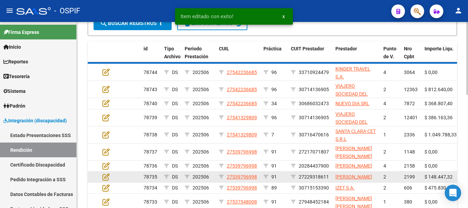
scroll to position [227, 0]
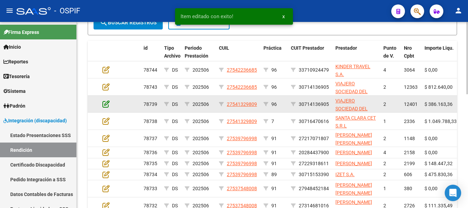
click at [105, 103] on icon at bounding box center [106, 104] width 7 height 8
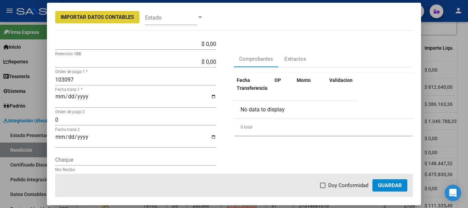
scroll to position [103, 0]
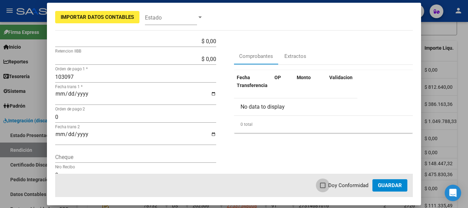
click at [325, 185] on span at bounding box center [322, 185] width 5 height 5
click at [323, 188] on input "Doy Conformidad" at bounding box center [323, 188] width 0 height 0
checkbox input "true"
click at [398, 184] on span "Guardar" at bounding box center [390, 185] width 24 height 6
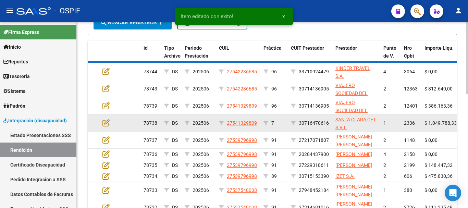
scroll to position [227, 0]
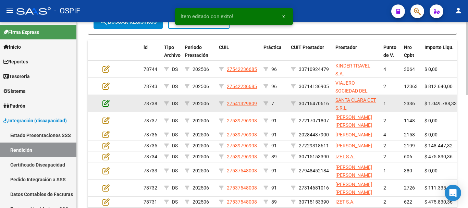
click at [105, 104] on icon at bounding box center [106, 103] width 7 height 8
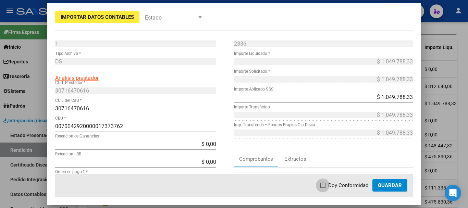
drag, startPoint x: 325, startPoint y: 184, endPoint x: 328, endPoint y: 182, distance: 3.7
click at [325, 183] on span at bounding box center [322, 185] width 5 height 5
click at [323, 188] on input "Doy Conformidad" at bounding box center [323, 188] width 0 height 0
checkbox input "true"
click at [389, 183] on span "Guardar" at bounding box center [390, 185] width 24 height 6
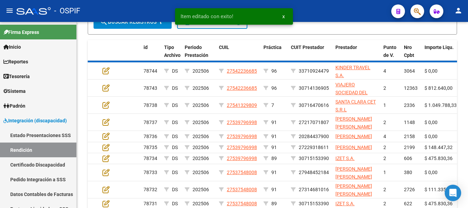
scroll to position [228, 0]
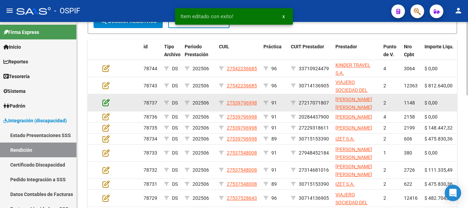
click at [105, 103] on icon at bounding box center [106, 103] width 7 height 8
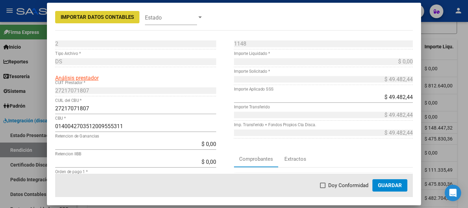
click at [325, 185] on span at bounding box center [322, 185] width 5 height 5
click at [323, 188] on input "Doy Conformidad" at bounding box center [323, 188] width 0 height 0
checkbox input "true"
click at [386, 187] on span "Guardar" at bounding box center [390, 185] width 24 height 6
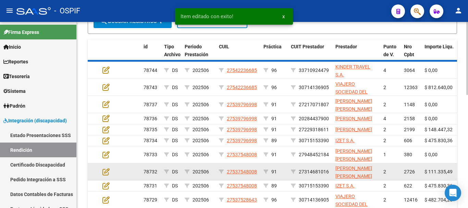
scroll to position [229, 0]
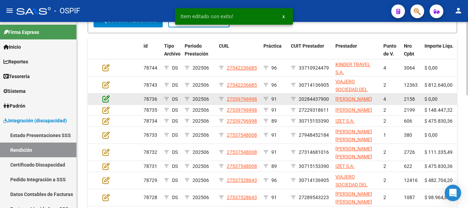
click at [106, 102] on icon at bounding box center [106, 99] width 7 height 8
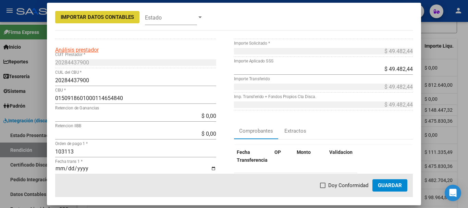
scroll to position [34, 0]
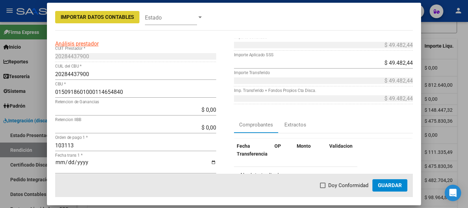
click at [324, 184] on span at bounding box center [322, 185] width 5 height 5
click at [323, 188] on input "Doy Conformidad" at bounding box center [323, 188] width 0 height 0
checkbox input "true"
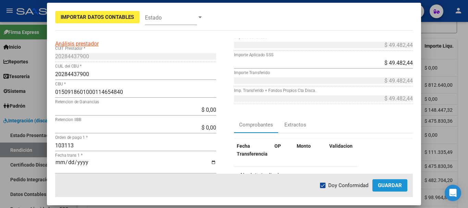
click at [395, 184] on span "Guardar" at bounding box center [390, 185] width 24 height 6
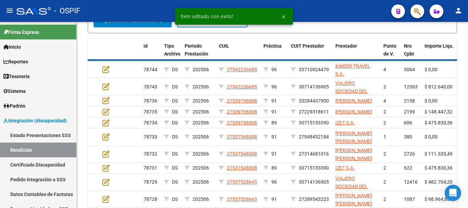
scroll to position [229, 0]
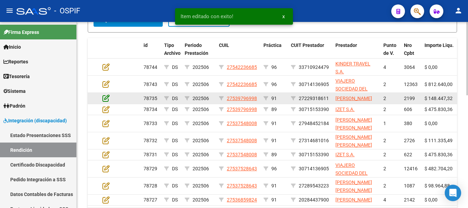
click at [105, 99] on icon at bounding box center [106, 98] width 7 height 8
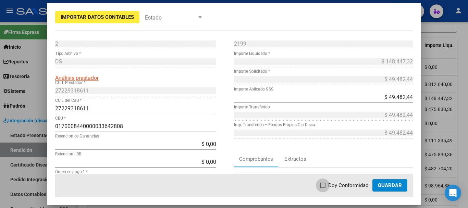
drag, startPoint x: 322, startPoint y: 184, endPoint x: 326, endPoint y: 180, distance: 6.1
click at [323, 184] on span at bounding box center [322, 185] width 5 height 5
click at [323, 188] on input "Doy Conformidad" at bounding box center [323, 188] width 0 height 0
checkbox input "true"
click at [384, 185] on span "Guardar" at bounding box center [390, 185] width 24 height 6
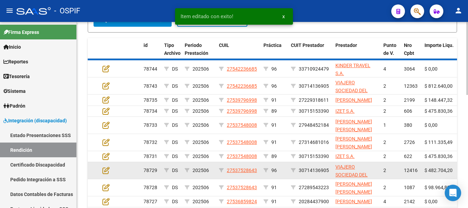
scroll to position [230, 0]
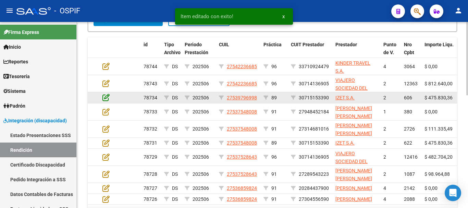
click at [106, 99] on icon at bounding box center [106, 98] width 7 height 8
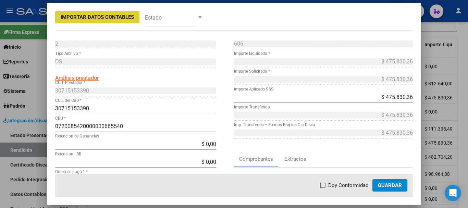
click at [323, 185] on span at bounding box center [322, 185] width 5 height 5
click at [323, 188] on input "Doy Conformidad" at bounding box center [323, 188] width 0 height 0
checkbox input "true"
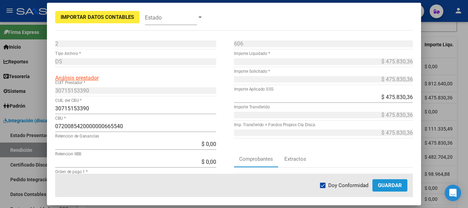
click at [389, 186] on span "Guardar" at bounding box center [390, 185] width 24 height 6
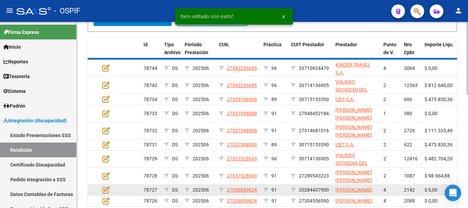
scroll to position [231, 0]
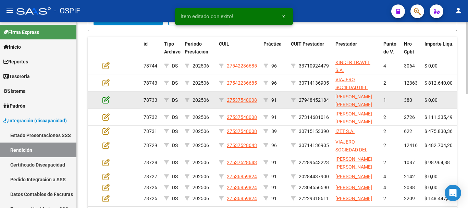
click at [104, 99] on icon at bounding box center [106, 100] width 7 height 8
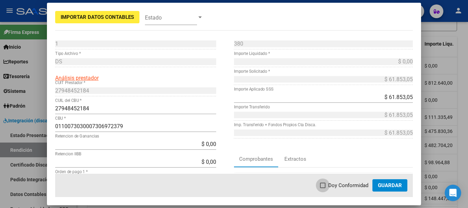
click at [326, 185] on span at bounding box center [322, 185] width 5 height 5
click at [323, 188] on input "Doy Conformidad" at bounding box center [323, 188] width 0 height 0
checkbox input "true"
click at [390, 186] on span "Guardar" at bounding box center [390, 185] width 24 height 6
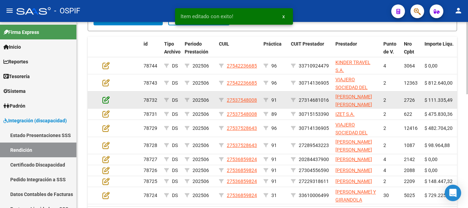
click at [107, 99] on icon at bounding box center [106, 100] width 7 height 8
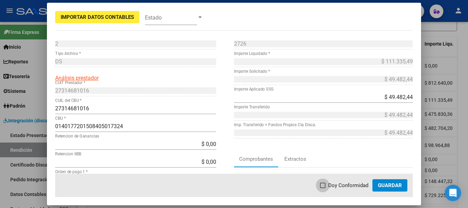
click at [325, 186] on span at bounding box center [322, 185] width 5 height 5
click at [323, 188] on input "Doy Conformidad" at bounding box center [323, 188] width 0 height 0
checkbox input "true"
click at [384, 188] on span "Guardar" at bounding box center [390, 185] width 24 height 6
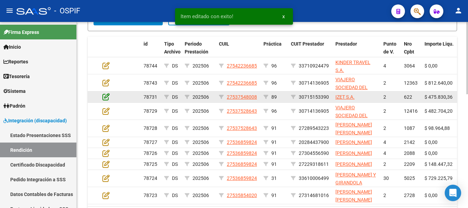
click at [106, 97] on icon at bounding box center [106, 97] width 7 height 8
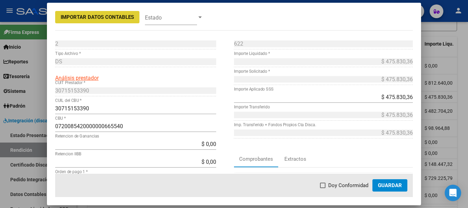
click at [324, 185] on span at bounding box center [322, 185] width 5 height 5
click at [323, 188] on input "Doy Conformidad" at bounding box center [323, 188] width 0 height 0
checkbox input "true"
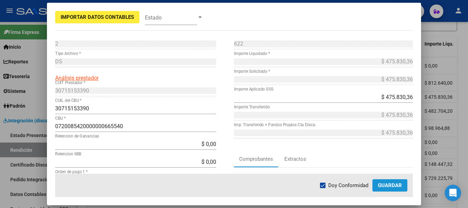
click at [395, 184] on span "Guardar" at bounding box center [390, 185] width 24 height 6
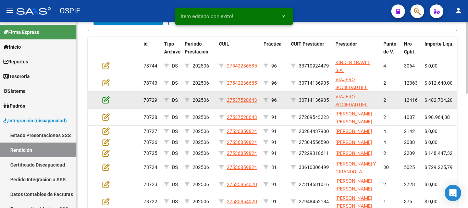
click at [106, 101] on icon at bounding box center [106, 100] width 7 height 8
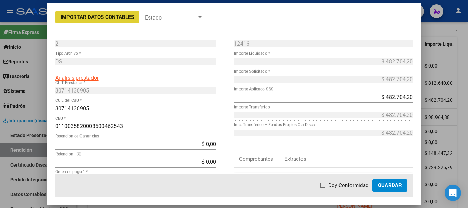
click at [325, 184] on span at bounding box center [322, 185] width 5 height 5
click at [323, 188] on input "Doy Conformidad" at bounding box center [323, 188] width 0 height 0
checkbox input "true"
click at [391, 186] on span "Guardar" at bounding box center [390, 185] width 24 height 6
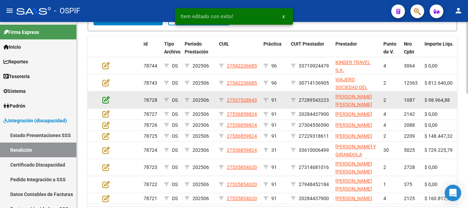
click at [106, 99] on icon at bounding box center [106, 100] width 7 height 8
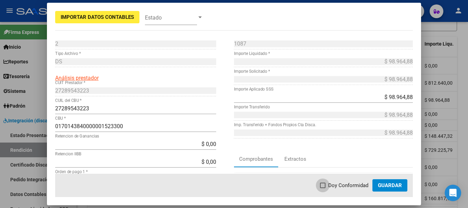
drag, startPoint x: 324, startPoint y: 185, endPoint x: 330, endPoint y: 181, distance: 7.3
click at [329, 185] on label "Doy Conformidad" at bounding box center [344, 185] width 48 height 8
click at [323, 188] on input "Doy Conformidad" at bounding box center [323, 188] width 0 height 0
checkbox input "true"
click at [396, 185] on span "Guardar" at bounding box center [390, 185] width 24 height 6
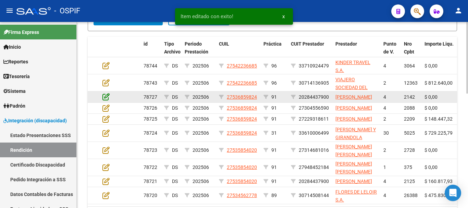
click at [105, 100] on icon at bounding box center [106, 97] width 7 height 8
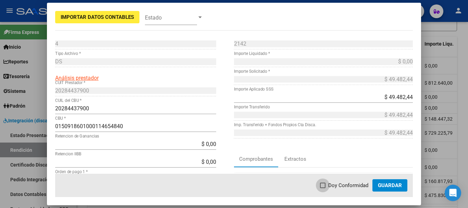
click at [326, 187] on span at bounding box center [322, 185] width 5 height 5
click at [323, 188] on input "Doy Conformidad" at bounding box center [323, 188] width 0 height 0
checkbox input "true"
click at [391, 184] on span "Guardar" at bounding box center [390, 185] width 24 height 6
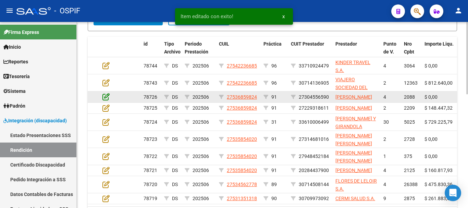
click at [106, 100] on icon at bounding box center [106, 97] width 7 height 8
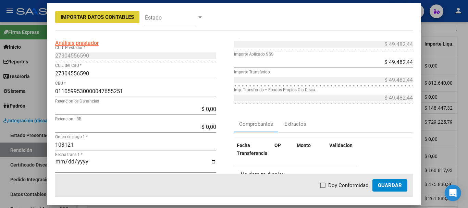
scroll to position [69, 0]
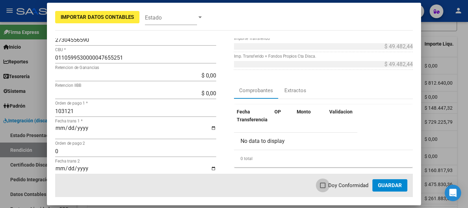
click at [323, 185] on span at bounding box center [322, 185] width 5 height 5
click at [323, 188] on input "Doy Conformidad" at bounding box center [323, 188] width 0 height 0
checkbox input "true"
click at [387, 185] on span "Guardar" at bounding box center [390, 185] width 24 height 6
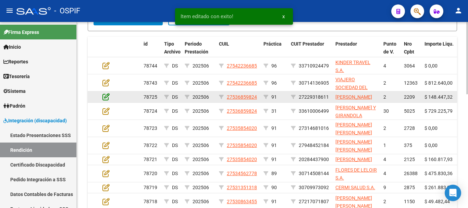
click at [106, 100] on icon at bounding box center [106, 97] width 7 height 8
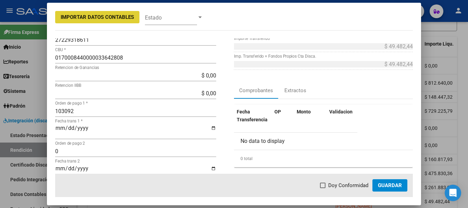
drag, startPoint x: 323, startPoint y: 185, endPoint x: 323, endPoint y: 181, distance: 4.5
click at [324, 185] on span at bounding box center [322, 185] width 5 height 5
click at [323, 188] on input "Doy Conformidad" at bounding box center [323, 188] width 0 height 0
checkbox input "true"
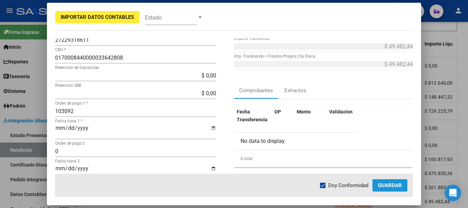
click at [387, 188] on span "Guardar" at bounding box center [390, 185] width 24 height 6
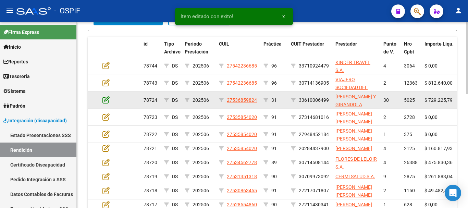
click at [107, 99] on icon at bounding box center [106, 100] width 7 height 8
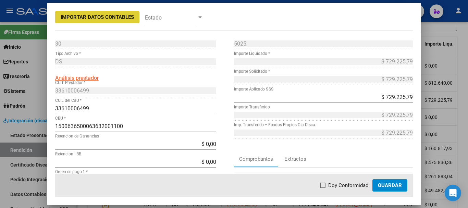
drag, startPoint x: 324, startPoint y: 186, endPoint x: 321, endPoint y: 181, distance: 6.4
click at [324, 186] on span at bounding box center [322, 185] width 5 height 5
click at [323, 188] on input "Doy Conformidad" at bounding box center [323, 188] width 0 height 0
checkbox input "true"
click at [397, 184] on span "Guardar" at bounding box center [390, 185] width 24 height 6
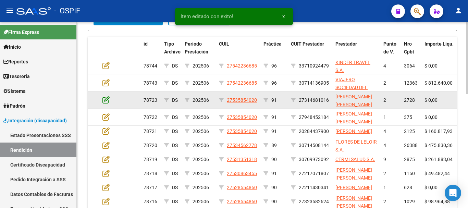
click at [107, 99] on icon at bounding box center [106, 100] width 7 height 8
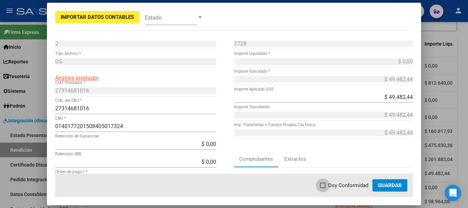
click at [325, 185] on span at bounding box center [322, 185] width 5 height 5
click at [323, 188] on input "Doy Conformidad" at bounding box center [323, 188] width 0 height 0
checkbox input "true"
click at [396, 188] on span "Guardar" at bounding box center [390, 185] width 24 height 6
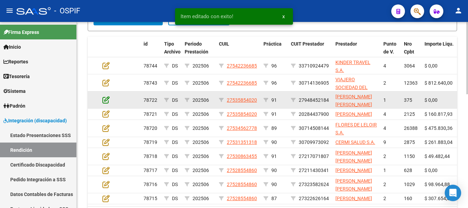
click at [106, 99] on icon at bounding box center [106, 100] width 7 height 8
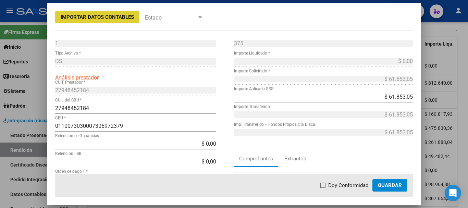
scroll to position [0, 0]
click at [326, 185] on span at bounding box center [322, 185] width 5 height 5
click at [323, 188] on input "Doy Conformidad" at bounding box center [323, 188] width 0 height 0
checkbox input "true"
click at [398, 185] on span "Guardar" at bounding box center [390, 185] width 24 height 6
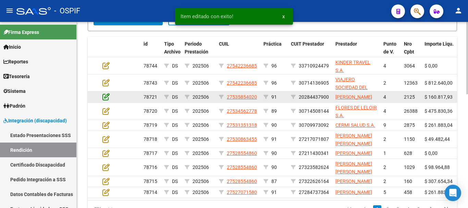
click at [106, 99] on icon at bounding box center [106, 97] width 7 height 8
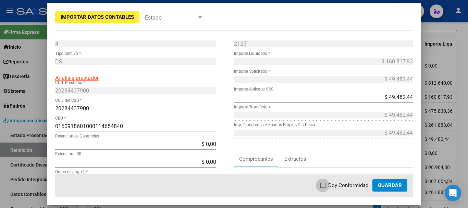
click at [325, 185] on span at bounding box center [322, 185] width 5 height 5
click at [323, 188] on input "Doy Conformidad" at bounding box center [323, 188] width 0 height 0
checkbox input "true"
click at [402, 179] on mat-dialog-actions "Doy Conformidad Guardar" at bounding box center [234, 185] width 358 height 23
click at [400, 182] on span "Guardar" at bounding box center [390, 185] width 24 height 6
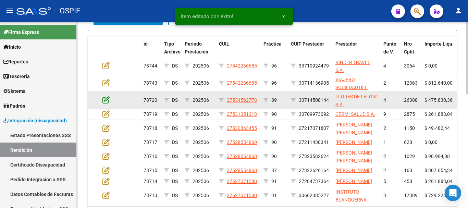
click at [105, 100] on icon at bounding box center [106, 100] width 7 height 8
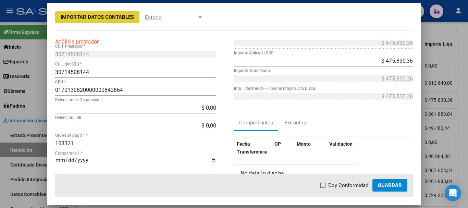
scroll to position [69, 0]
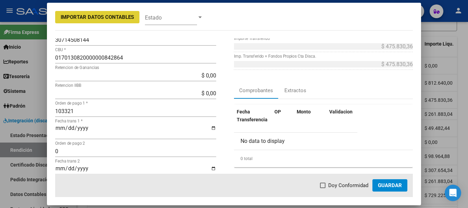
drag, startPoint x: 323, startPoint y: 184, endPoint x: 335, endPoint y: 178, distance: 13.5
click at [324, 184] on span at bounding box center [322, 185] width 5 height 5
click at [323, 188] on input "Doy Conformidad" at bounding box center [323, 188] width 0 height 0
checkbox input "true"
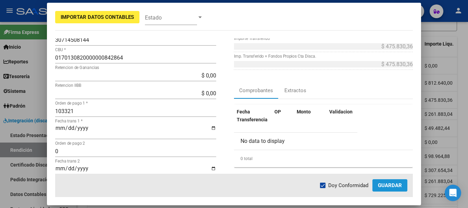
click at [393, 186] on span "Guardar" at bounding box center [390, 185] width 24 height 6
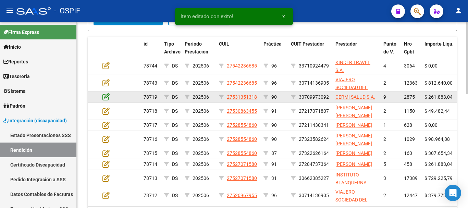
click at [108, 98] on icon at bounding box center [106, 97] width 7 height 8
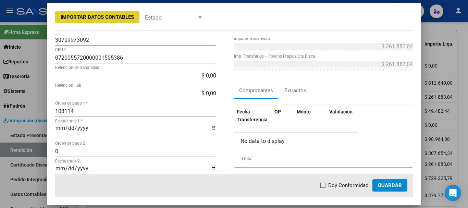
click at [325, 185] on span at bounding box center [322, 185] width 5 height 5
click at [323, 188] on input "Doy Conformidad" at bounding box center [323, 188] width 0 height 0
checkbox input "true"
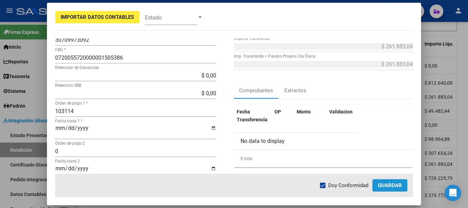
click at [392, 187] on span "Guardar" at bounding box center [390, 185] width 24 height 6
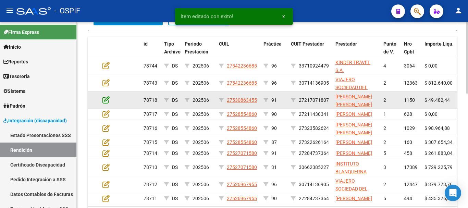
click at [105, 99] on icon at bounding box center [106, 100] width 7 height 8
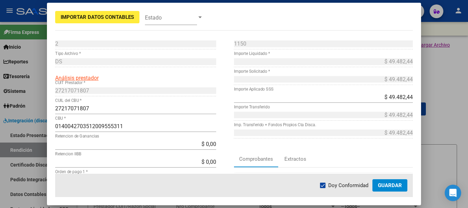
scroll to position [231, 0]
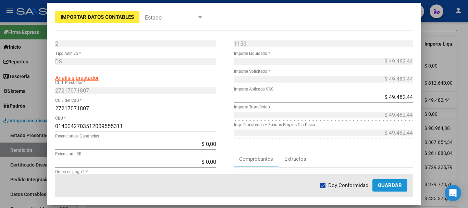
click at [390, 185] on span "Guardar" at bounding box center [390, 185] width 24 height 6
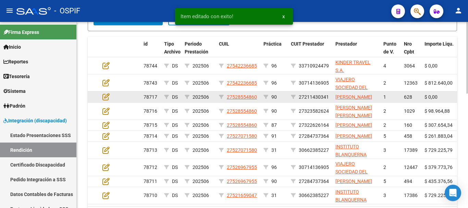
click at [102, 101] on datatable-body-cell at bounding box center [112, 97] width 24 height 11
click at [107, 100] on icon at bounding box center [106, 97] width 7 height 8
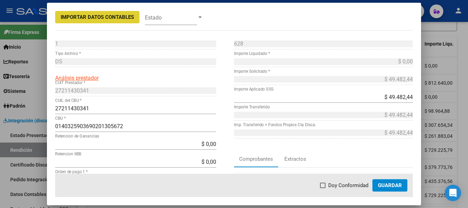
click at [326, 186] on span at bounding box center [322, 185] width 5 height 5
click at [323, 188] on input "Doy Conformidad" at bounding box center [323, 188] width 0 height 0
checkbox input "true"
click at [396, 184] on span "Guardar" at bounding box center [390, 185] width 24 height 6
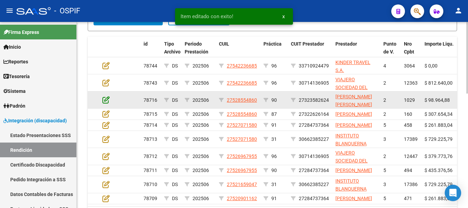
click at [105, 99] on icon at bounding box center [106, 100] width 7 height 8
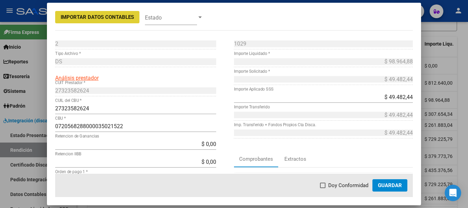
drag, startPoint x: 325, startPoint y: 185, endPoint x: 330, endPoint y: 171, distance: 14.6
click at [326, 185] on span at bounding box center [322, 185] width 5 height 5
click at [323, 188] on input "Doy Conformidad" at bounding box center [323, 188] width 0 height 0
checkbox input "true"
click at [388, 187] on span "Guardar" at bounding box center [390, 185] width 24 height 6
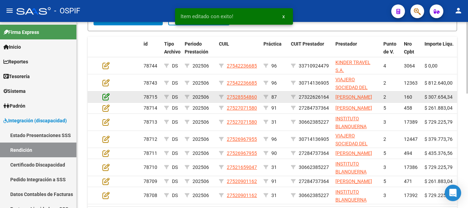
click at [107, 100] on icon at bounding box center [106, 97] width 7 height 8
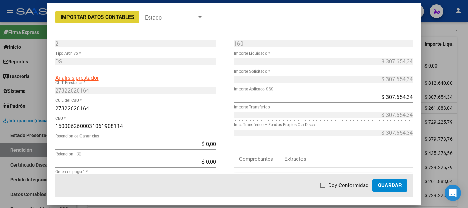
scroll to position [34, 0]
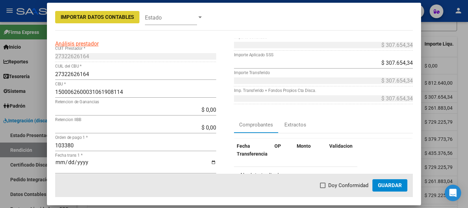
click at [326, 185] on span at bounding box center [322, 185] width 5 height 5
click at [323, 188] on input "Doy Conformidad" at bounding box center [323, 188] width 0 height 0
checkbox input "true"
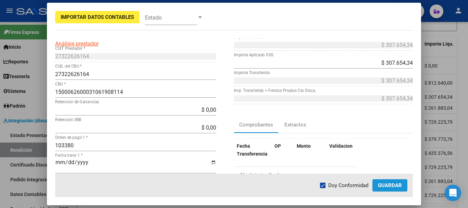
click at [389, 185] on span "Guardar" at bounding box center [390, 185] width 24 height 6
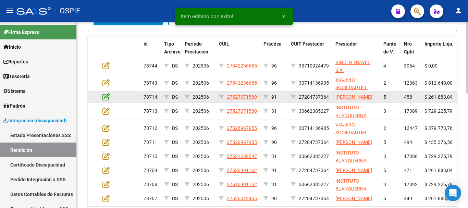
click at [105, 100] on icon at bounding box center [106, 97] width 7 height 8
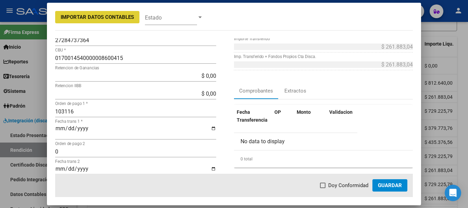
scroll to position [69, 0]
click at [324, 186] on span at bounding box center [322, 185] width 5 height 5
click at [323, 188] on input "Doy Conformidad" at bounding box center [323, 188] width 0 height 0
checkbox input "true"
click at [391, 186] on span "Guardar" at bounding box center [390, 185] width 24 height 6
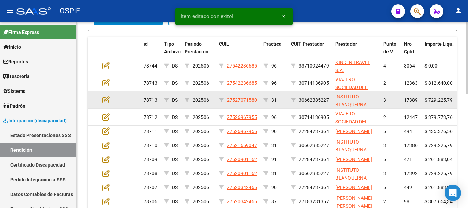
click at [101, 98] on datatable-body-cell at bounding box center [112, 100] width 24 height 17
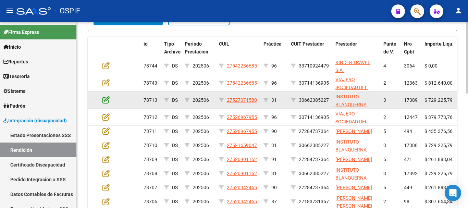
click at [108, 100] on icon at bounding box center [106, 100] width 7 height 8
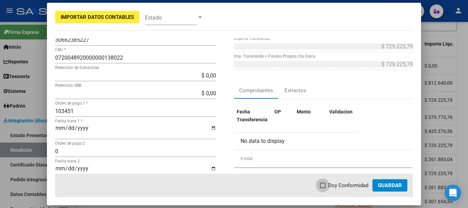
click at [326, 186] on span at bounding box center [322, 185] width 5 height 5
click at [323, 188] on input "Doy Conformidad" at bounding box center [323, 188] width 0 height 0
checkbox input "true"
click at [402, 185] on span "Guardar" at bounding box center [390, 185] width 24 height 6
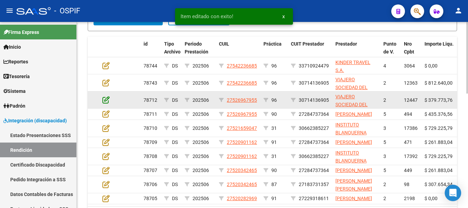
click at [107, 101] on icon at bounding box center [106, 100] width 7 height 8
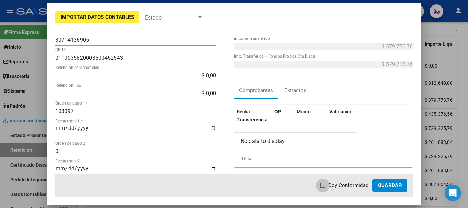
click at [326, 185] on span at bounding box center [322, 185] width 5 height 5
click at [323, 188] on input "Doy Conformidad" at bounding box center [323, 188] width 0 height 0
checkbox input "true"
click at [396, 186] on span "Guardar" at bounding box center [390, 185] width 24 height 6
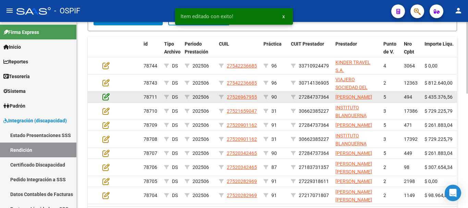
click at [105, 98] on icon at bounding box center [106, 97] width 7 height 8
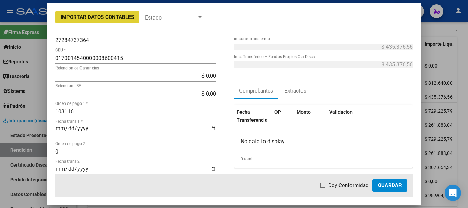
scroll to position [103, 0]
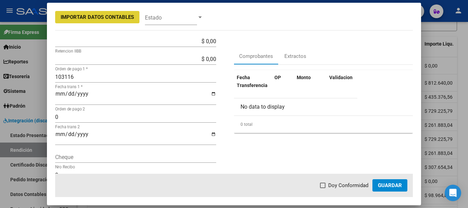
click at [324, 186] on span at bounding box center [322, 185] width 5 height 5
click at [323, 188] on input "Doy Conformidad" at bounding box center [323, 188] width 0 height 0
checkbox input "true"
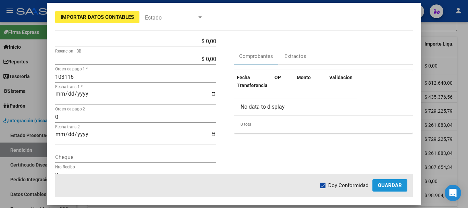
click at [391, 184] on span "Guardar" at bounding box center [390, 185] width 24 height 6
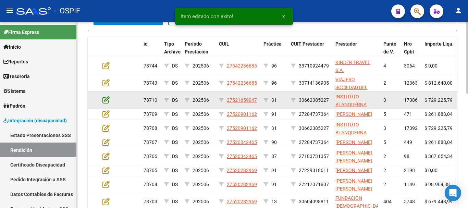
click at [106, 97] on icon at bounding box center [106, 100] width 7 height 8
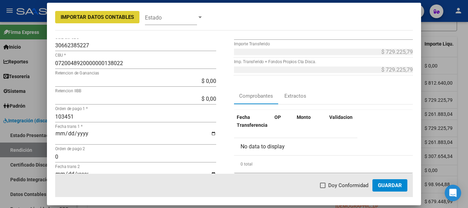
scroll to position [69, 0]
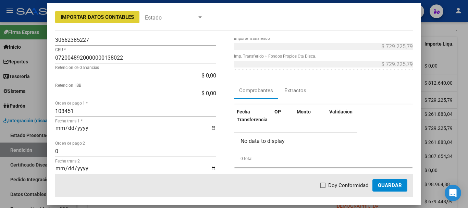
drag, startPoint x: 324, startPoint y: 185, endPoint x: 334, endPoint y: 185, distance: 9.6
click at [324, 185] on span at bounding box center [322, 185] width 5 height 5
click at [323, 188] on input "Doy Conformidad" at bounding box center [323, 188] width 0 height 0
checkbox input "true"
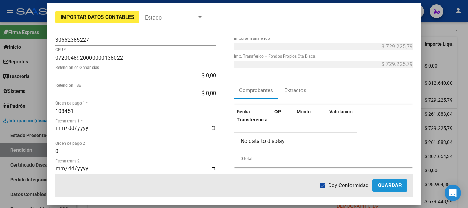
click at [395, 185] on span "Guardar" at bounding box center [390, 185] width 24 height 6
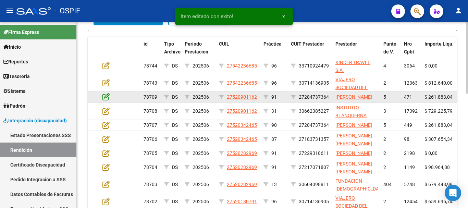
click at [108, 100] on icon at bounding box center [106, 97] width 7 height 8
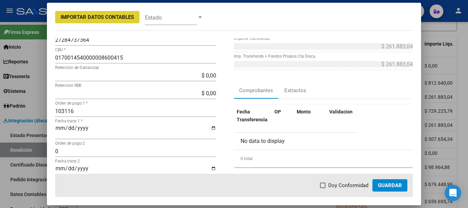
drag, startPoint x: 327, startPoint y: 184, endPoint x: 335, endPoint y: 174, distance: 12.5
click at [328, 183] on label "Doy Conformidad" at bounding box center [344, 185] width 48 height 8
click at [323, 188] on input "Doy Conformidad" at bounding box center [323, 188] width 0 height 0
checkbox input "true"
click at [393, 185] on span "Guardar" at bounding box center [390, 185] width 24 height 6
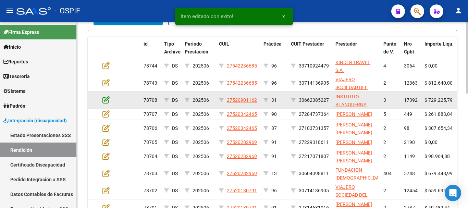
click at [106, 103] on icon at bounding box center [106, 100] width 7 height 8
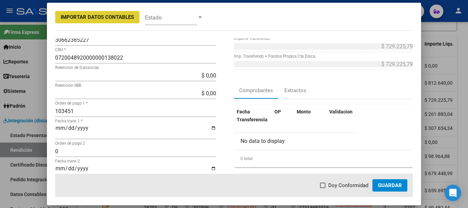
click at [324, 183] on span at bounding box center [322, 185] width 5 height 5
click at [323, 188] on input "Doy Conformidad" at bounding box center [323, 188] width 0 height 0
checkbox input "true"
click at [387, 186] on span "Guardar" at bounding box center [390, 185] width 24 height 6
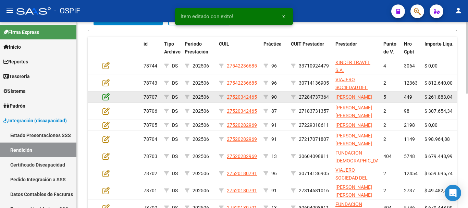
click at [104, 99] on icon at bounding box center [106, 97] width 7 height 8
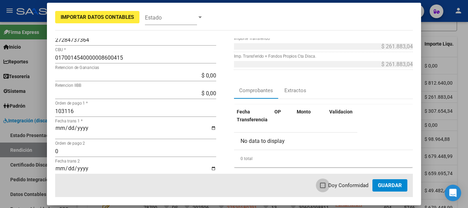
drag, startPoint x: 323, startPoint y: 185, endPoint x: 328, endPoint y: 180, distance: 6.3
click at [324, 185] on span at bounding box center [322, 185] width 5 height 5
click at [323, 188] on input "Doy Conformidad" at bounding box center [323, 188] width 0 height 0
checkbox input "true"
click at [400, 178] on mat-dialog-actions "Doy Conformidad Guardar" at bounding box center [234, 185] width 358 height 23
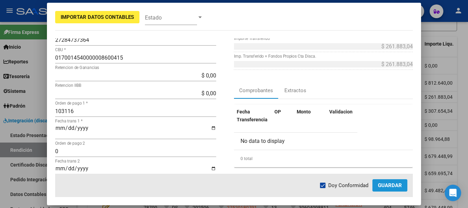
click at [398, 185] on span "Guardar" at bounding box center [390, 185] width 24 height 6
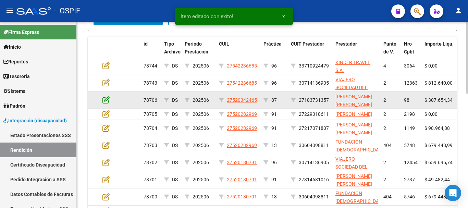
click at [105, 99] on icon at bounding box center [106, 100] width 7 height 8
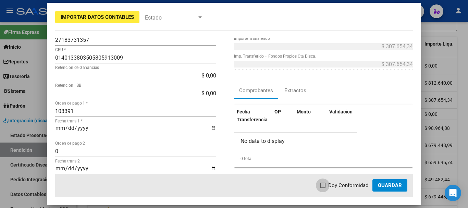
click at [327, 186] on label "Doy Conformidad" at bounding box center [344, 185] width 48 height 8
click at [323, 188] on input "Doy Conformidad" at bounding box center [323, 188] width 0 height 0
checkbox input "true"
click at [395, 182] on span "Guardar" at bounding box center [390, 185] width 24 height 6
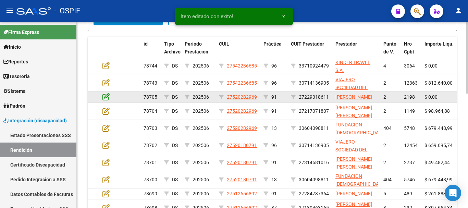
click at [105, 100] on icon at bounding box center [106, 97] width 7 height 8
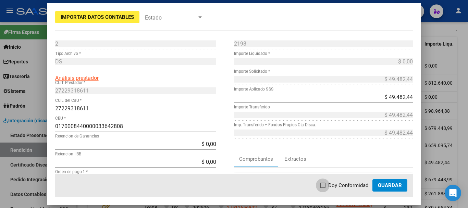
click at [323, 186] on span at bounding box center [322, 185] width 5 height 5
click at [323, 188] on input "Doy Conformidad" at bounding box center [323, 188] width 0 height 0
checkbox input "true"
click at [386, 189] on button "Guardar" at bounding box center [390, 185] width 35 height 12
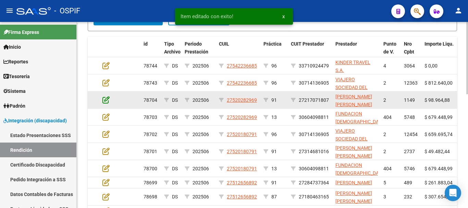
click at [105, 99] on icon at bounding box center [106, 100] width 7 height 8
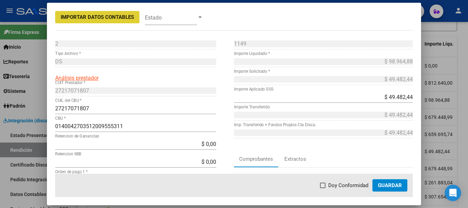
scroll to position [34, 0]
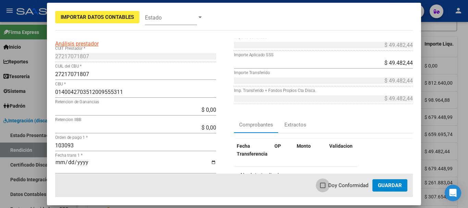
click at [324, 183] on span at bounding box center [322, 185] width 5 height 5
click at [323, 188] on input "Doy Conformidad" at bounding box center [323, 188] width 0 height 0
checkbox input "true"
click at [396, 184] on span "Guardar" at bounding box center [390, 185] width 24 height 6
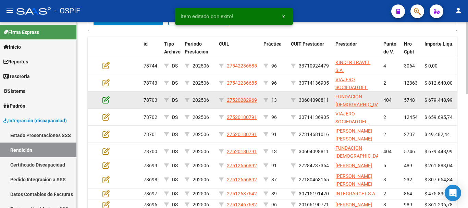
click at [108, 100] on icon at bounding box center [106, 100] width 7 height 8
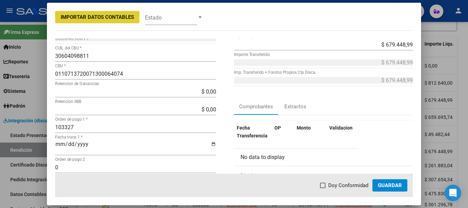
scroll to position [69, 0]
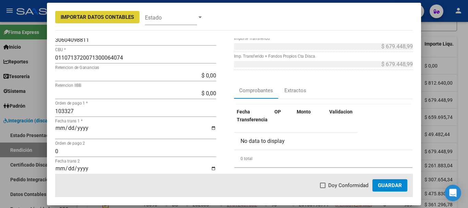
click at [326, 184] on span at bounding box center [322, 185] width 5 height 5
click at [323, 188] on input "Doy Conformidad" at bounding box center [323, 188] width 0 height 0
checkbox input "true"
click at [389, 185] on span "Guardar" at bounding box center [390, 185] width 24 height 6
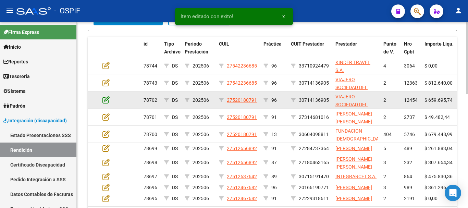
click at [107, 101] on icon at bounding box center [106, 100] width 7 height 8
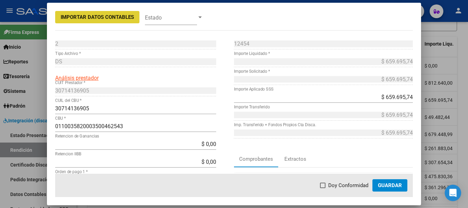
click at [324, 186] on span at bounding box center [322, 185] width 5 height 5
click at [323, 188] on input "Doy Conformidad" at bounding box center [323, 188] width 0 height 0
checkbox input "true"
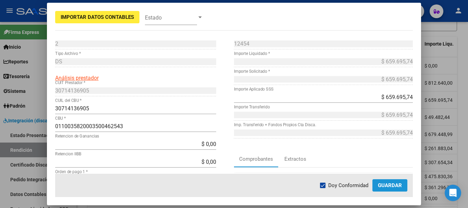
click at [390, 181] on button "Guardar" at bounding box center [390, 185] width 35 height 12
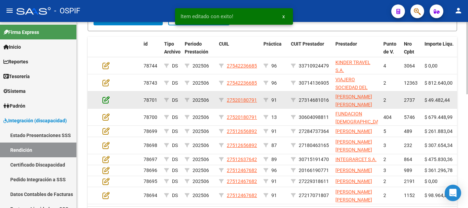
click at [108, 99] on icon at bounding box center [106, 100] width 7 height 8
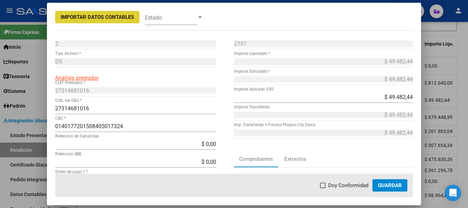
click at [324, 186] on span at bounding box center [322, 185] width 5 height 5
click at [323, 188] on input "Doy Conformidad" at bounding box center [323, 188] width 0 height 0
checkbox input "true"
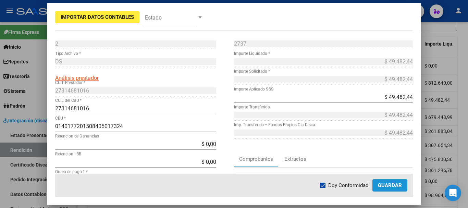
click at [393, 184] on span "Guardar" at bounding box center [390, 185] width 24 height 6
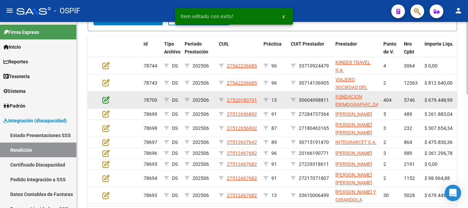
click at [106, 100] on icon at bounding box center [106, 100] width 7 height 8
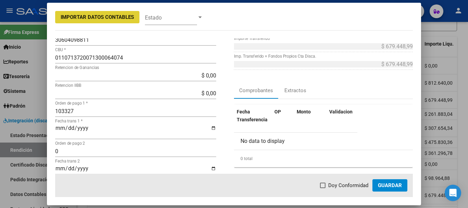
click at [325, 185] on span at bounding box center [322, 185] width 5 height 5
click at [323, 188] on input "Doy Conformidad" at bounding box center [323, 188] width 0 height 0
checkbox input "true"
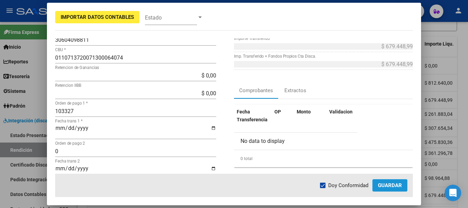
click at [396, 190] on button "Guardar" at bounding box center [390, 185] width 35 height 12
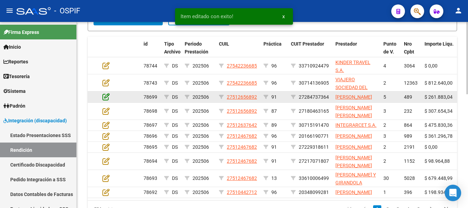
click at [105, 100] on icon at bounding box center [106, 97] width 7 height 8
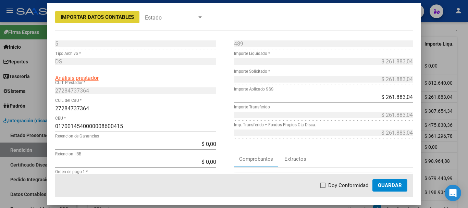
scroll to position [34, 0]
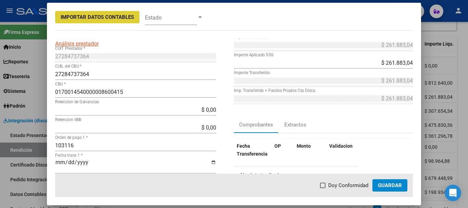
click at [323, 185] on span at bounding box center [322, 185] width 5 height 5
click at [323, 188] on input "Doy Conformidad" at bounding box center [323, 188] width 0 height 0
checkbox input "true"
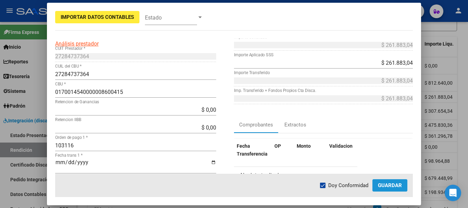
click at [390, 185] on span "Guardar" at bounding box center [390, 185] width 24 height 6
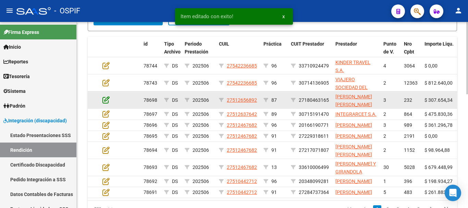
click at [105, 101] on icon at bounding box center [106, 100] width 7 height 8
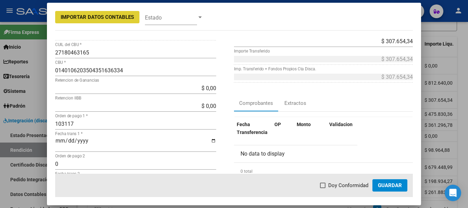
scroll to position [69, 0]
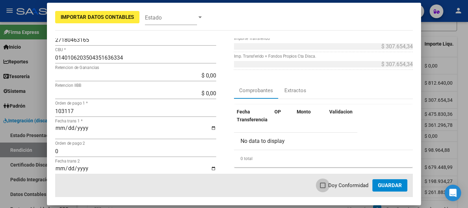
click at [324, 184] on span at bounding box center [322, 185] width 5 height 5
click at [323, 188] on input "Doy Conformidad" at bounding box center [323, 188] width 0 height 0
checkbox input "true"
click at [390, 187] on span "Guardar" at bounding box center [390, 185] width 24 height 6
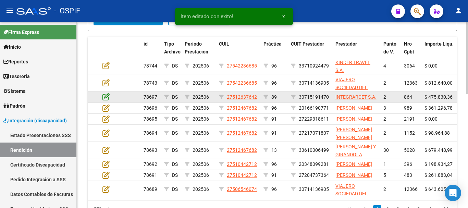
click at [105, 97] on icon at bounding box center [106, 97] width 7 height 8
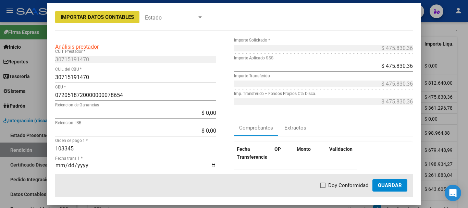
scroll to position [34, 0]
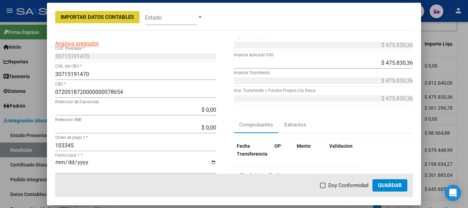
drag, startPoint x: 324, startPoint y: 188, endPoint x: 328, endPoint y: 175, distance: 14.0
click at [324, 188] on label "Doy Conformidad" at bounding box center [344, 185] width 48 height 8
click at [323, 188] on input "Doy Conformidad" at bounding box center [323, 188] width 0 height 0
checkbox input "true"
click at [390, 187] on span "Guardar" at bounding box center [390, 185] width 24 height 6
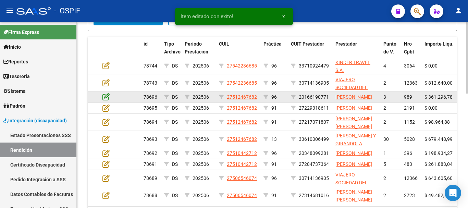
click at [105, 100] on icon at bounding box center [106, 97] width 7 height 8
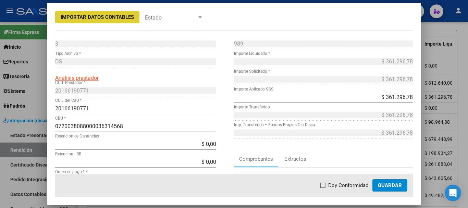
scroll to position [69, 0]
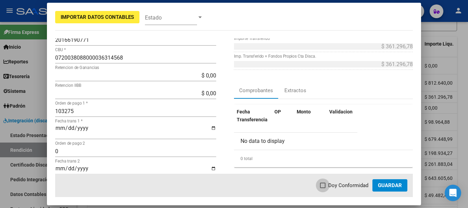
click at [326, 184] on span at bounding box center [322, 185] width 5 height 5
click at [323, 188] on input "Doy Conformidad" at bounding box center [323, 188] width 0 height 0
checkbox input "true"
click at [395, 185] on span "Guardar" at bounding box center [390, 185] width 24 height 6
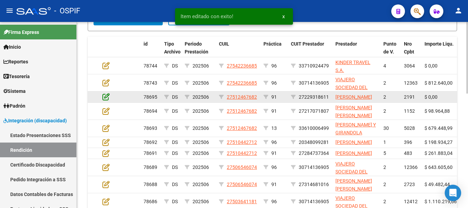
click at [107, 100] on icon at bounding box center [106, 97] width 7 height 8
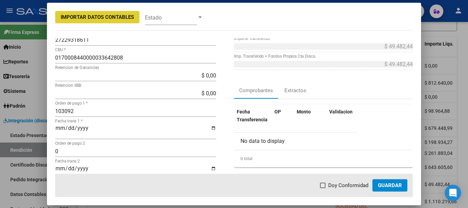
click at [324, 187] on span at bounding box center [322, 185] width 5 height 5
click at [323, 188] on input "Doy Conformidad" at bounding box center [323, 188] width 0 height 0
checkbox input "true"
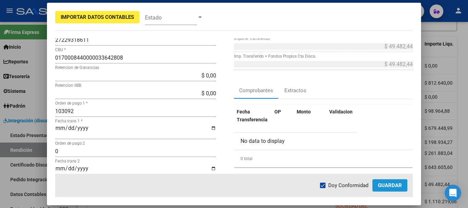
click at [384, 185] on span "Guardar" at bounding box center [390, 185] width 24 height 6
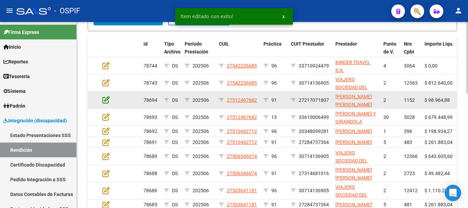
click at [106, 102] on icon at bounding box center [106, 100] width 7 height 8
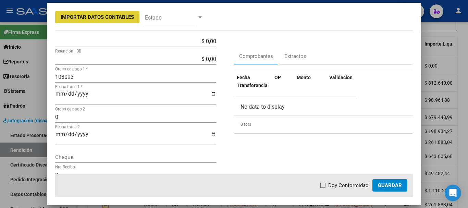
scroll to position [137, 0]
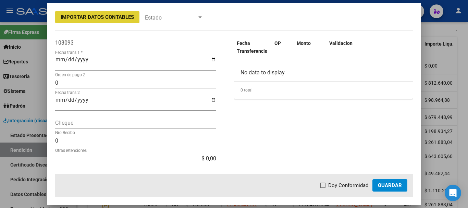
drag, startPoint x: 327, startPoint y: 188, endPoint x: 334, endPoint y: 176, distance: 12.9
click at [329, 186] on label "Doy Conformidad" at bounding box center [344, 185] width 48 height 8
click at [323, 188] on input "Doy Conformidad" at bounding box center [323, 188] width 0 height 0
checkbox input "true"
click at [386, 185] on span "Guardar" at bounding box center [390, 185] width 24 height 6
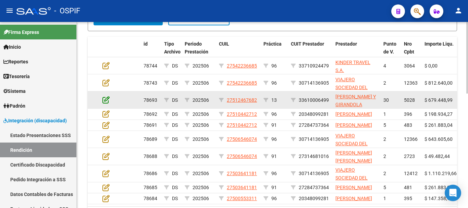
click at [106, 101] on icon at bounding box center [106, 100] width 7 height 8
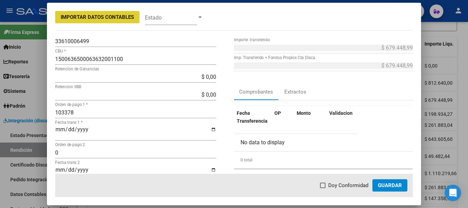
scroll to position [69, 0]
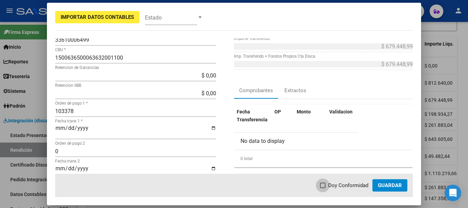
click at [325, 187] on span at bounding box center [322, 185] width 5 height 5
click at [323, 188] on input "Doy Conformidad" at bounding box center [323, 188] width 0 height 0
checkbox input "true"
click at [388, 186] on span "Guardar" at bounding box center [390, 185] width 24 height 6
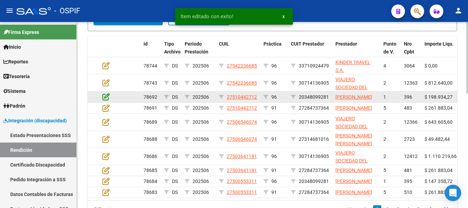
click at [107, 100] on icon at bounding box center [106, 97] width 7 height 8
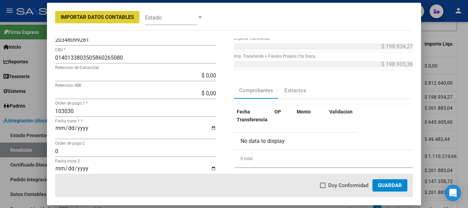
click at [324, 185] on span at bounding box center [322, 185] width 5 height 5
click at [323, 188] on input "Doy Conformidad" at bounding box center [323, 188] width 0 height 0
checkbox input "true"
click at [383, 185] on span "Guardar" at bounding box center [390, 185] width 24 height 6
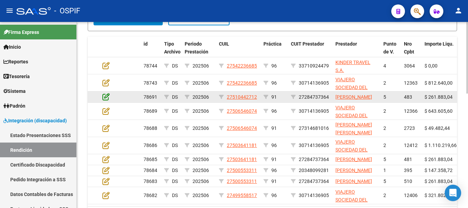
click at [105, 100] on icon at bounding box center [106, 97] width 7 height 8
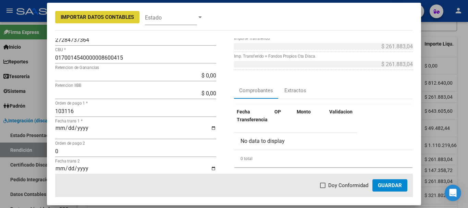
click at [324, 185] on span at bounding box center [322, 185] width 5 height 5
click at [323, 188] on input "Doy Conformidad" at bounding box center [323, 188] width 0 height 0
checkbox input "true"
click at [383, 186] on span "Guardar" at bounding box center [390, 185] width 24 height 6
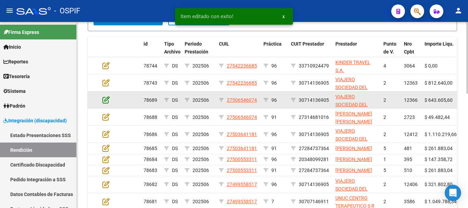
click at [106, 101] on icon at bounding box center [106, 100] width 7 height 8
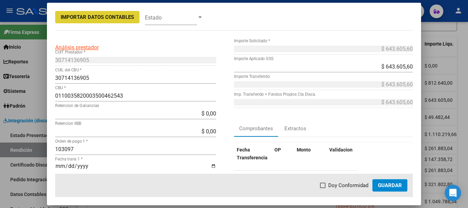
scroll to position [34, 0]
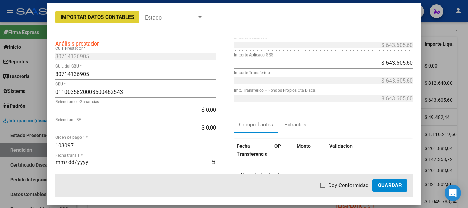
click at [324, 185] on span at bounding box center [322, 185] width 5 height 5
click at [323, 188] on input "Doy Conformidad" at bounding box center [323, 188] width 0 height 0
checkbox input "true"
click at [396, 184] on span "Guardar" at bounding box center [390, 185] width 24 height 6
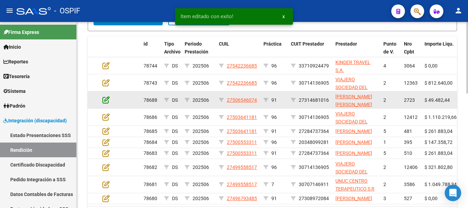
click at [108, 97] on icon at bounding box center [106, 100] width 7 height 8
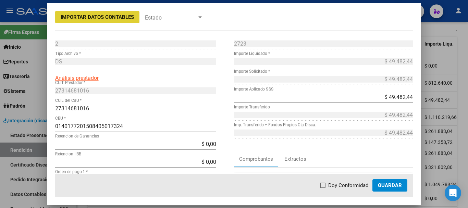
drag, startPoint x: 325, startPoint y: 186, endPoint x: 341, endPoint y: 184, distance: 16.2
click at [326, 186] on span at bounding box center [322, 185] width 5 height 5
click at [323, 188] on input "Doy Conformidad" at bounding box center [323, 188] width 0 height 0
checkbox input "true"
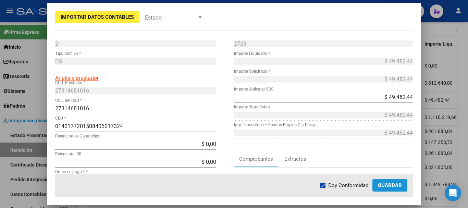
click at [393, 186] on span "Guardar" at bounding box center [390, 185] width 24 height 6
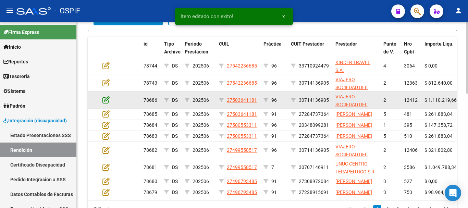
click at [104, 100] on icon at bounding box center [106, 100] width 7 height 8
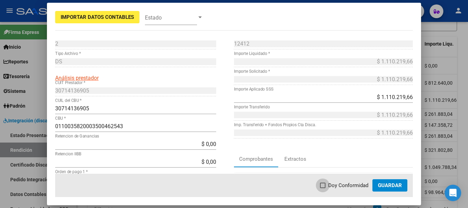
click at [326, 184] on span at bounding box center [322, 185] width 5 height 5
click at [323, 188] on input "Doy Conformidad" at bounding box center [323, 188] width 0 height 0
checkbox input "true"
click at [385, 184] on span "Guardar" at bounding box center [390, 185] width 24 height 6
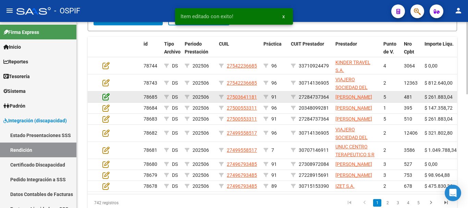
click at [105, 100] on icon at bounding box center [106, 97] width 7 height 8
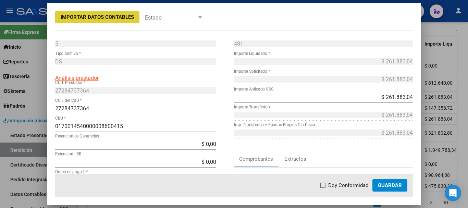
drag, startPoint x: 323, startPoint y: 186, endPoint x: 324, endPoint y: 178, distance: 8.4
click at [324, 180] on mat-dialog-actions "Doy Conformidad Guardar" at bounding box center [234, 185] width 358 height 23
drag, startPoint x: 325, startPoint y: 187, endPoint x: 381, endPoint y: 191, distance: 55.3
click at [327, 188] on label "Doy Conformidad" at bounding box center [344, 185] width 48 height 8
click at [323, 188] on input "Doy Conformidad" at bounding box center [323, 188] width 0 height 0
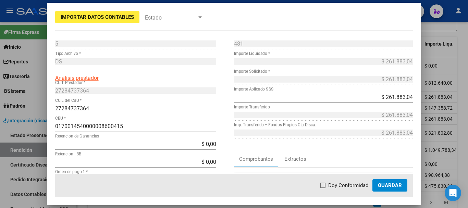
checkbox input "true"
click at [388, 187] on span "Guardar" at bounding box center [390, 185] width 24 height 6
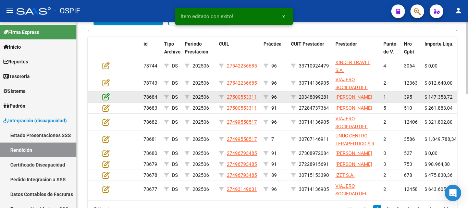
click at [106, 99] on icon at bounding box center [106, 97] width 7 height 8
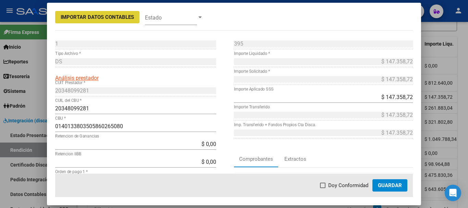
drag, startPoint x: 323, startPoint y: 184, endPoint x: 366, endPoint y: 194, distance: 43.7
click at [323, 184] on span at bounding box center [322, 185] width 5 height 5
click at [323, 188] on input "Doy Conformidad" at bounding box center [323, 188] width 0 height 0
checkbox input "true"
click at [391, 185] on span "Guardar" at bounding box center [390, 185] width 24 height 6
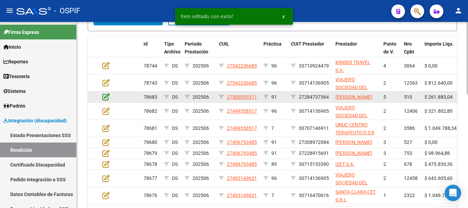
click at [105, 100] on icon at bounding box center [106, 97] width 7 height 8
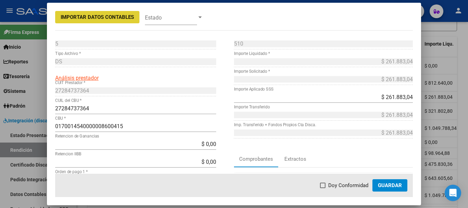
click at [326, 186] on span at bounding box center [322, 185] width 5 height 5
click at [323, 188] on input "Doy Conformidad" at bounding box center [323, 188] width 0 height 0
checkbox input "true"
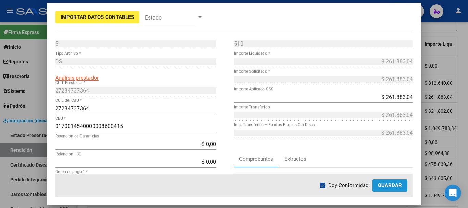
click at [397, 186] on span "Guardar" at bounding box center [390, 185] width 24 height 6
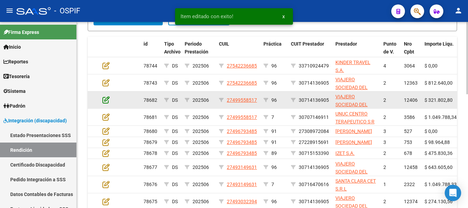
click at [105, 99] on icon at bounding box center [106, 100] width 7 height 8
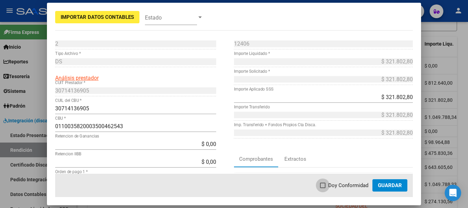
drag, startPoint x: 325, startPoint y: 184, endPoint x: 330, endPoint y: 186, distance: 5.7
click at [325, 185] on span at bounding box center [322, 185] width 5 height 5
click at [323, 188] on input "Doy Conformidad" at bounding box center [323, 188] width 0 height 0
checkbox input "true"
click at [389, 184] on span "Guardar" at bounding box center [390, 185] width 24 height 6
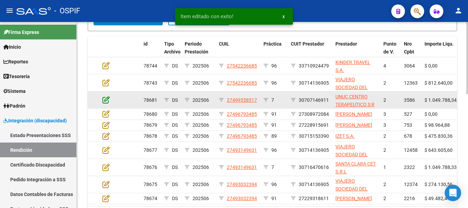
click at [107, 100] on icon at bounding box center [106, 100] width 7 height 8
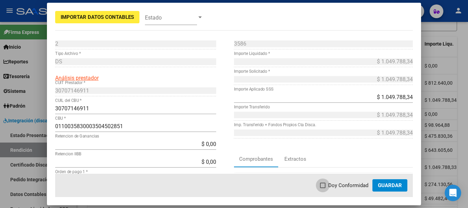
drag, startPoint x: 324, startPoint y: 185, endPoint x: 328, endPoint y: 184, distance: 4.0
click at [325, 185] on span at bounding box center [322, 185] width 5 height 5
click at [323, 188] on input "Doy Conformidad" at bounding box center [323, 188] width 0 height 0
checkbox input "true"
click at [386, 185] on span "Guardar" at bounding box center [390, 185] width 24 height 6
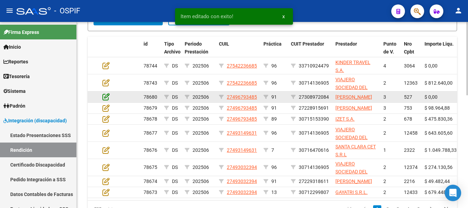
click at [107, 100] on icon at bounding box center [106, 97] width 7 height 8
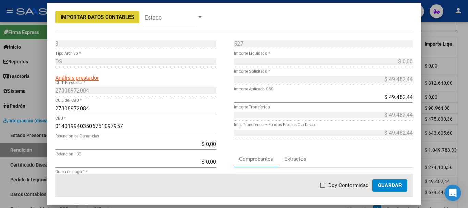
drag, startPoint x: 326, startPoint y: 185, endPoint x: 331, endPoint y: 182, distance: 5.9
click at [326, 185] on span at bounding box center [322, 185] width 5 height 5
click at [323, 188] on input "Doy Conformidad" at bounding box center [323, 188] width 0 height 0
checkbox input "true"
click at [398, 180] on button "Guardar" at bounding box center [390, 185] width 35 height 12
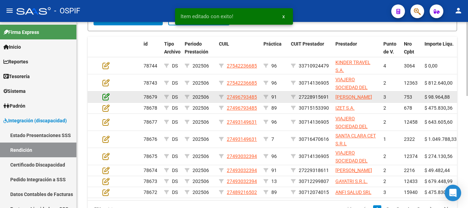
click at [105, 100] on icon at bounding box center [106, 97] width 7 height 8
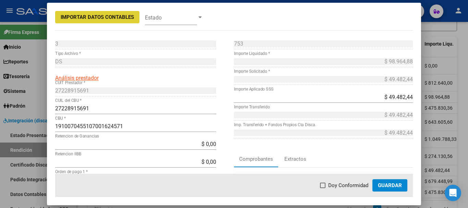
drag, startPoint x: 327, startPoint y: 186, endPoint x: 332, endPoint y: 186, distance: 5.5
click at [327, 186] on label "Doy Conformidad" at bounding box center [344, 185] width 48 height 8
click at [323, 188] on input "Doy Conformidad" at bounding box center [323, 188] width 0 height 0
checkbox input "true"
click at [394, 184] on span "Guardar" at bounding box center [390, 185] width 24 height 6
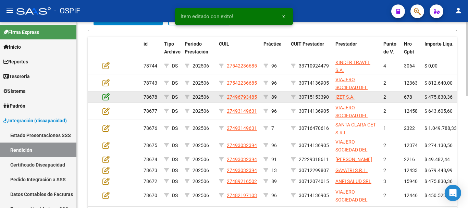
click at [104, 97] on icon at bounding box center [106, 97] width 7 height 8
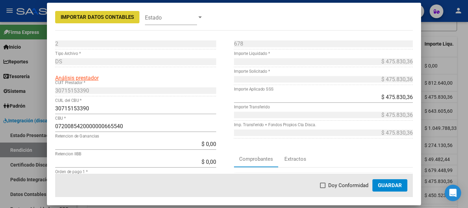
click at [325, 186] on span at bounding box center [322, 185] width 5 height 5
click at [323, 188] on input "Doy Conformidad" at bounding box center [323, 188] width 0 height 0
checkbox input "true"
click at [393, 186] on span "Guardar" at bounding box center [390, 185] width 24 height 6
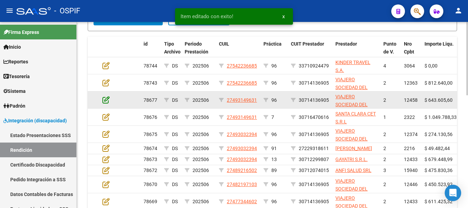
click at [105, 97] on icon at bounding box center [106, 100] width 7 height 8
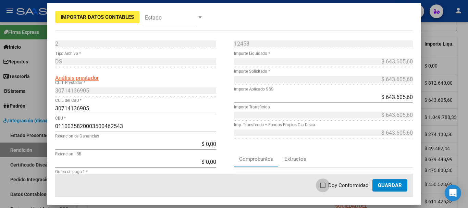
drag, startPoint x: 324, startPoint y: 186, endPoint x: 405, endPoint y: 186, distance: 80.9
click at [325, 186] on span at bounding box center [322, 185] width 5 height 5
click at [323, 188] on input "Doy Conformidad" at bounding box center [323, 188] width 0 height 0
checkbox input "true"
click at [388, 182] on span "Guardar" at bounding box center [390, 185] width 24 height 6
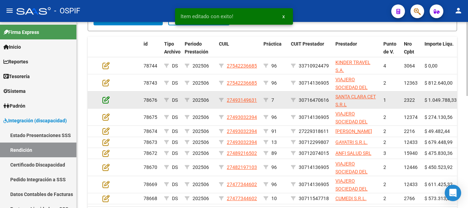
click at [106, 99] on icon at bounding box center [106, 100] width 7 height 8
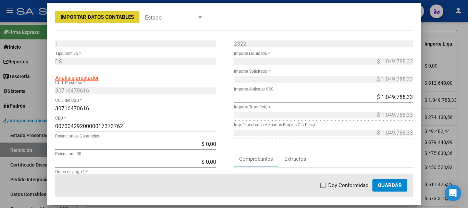
click at [326, 184] on span at bounding box center [322, 185] width 5 height 5
click at [323, 188] on input "Doy Conformidad" at bounding box center [323, 188] width 0 height 0
checkbox input "true"
click at [389, 185] on span "Guardar" at bounding box center [390, 185] width 24 height 6
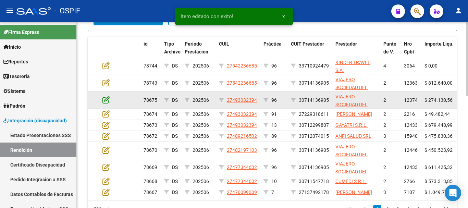
click at [105, 99] on icon at bounding box center [106, 100] width 7 height 8
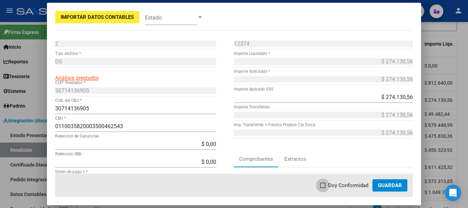
click at [324, 186] on span at bounding box center [322, 185] width 5 height 5
click at [323, 188] on input "Doy Conformidad" at bounding box center [323, 188] width 0 height 0
checkbox input "true"
click at [394, 186] on span "Guardar" at bounding box center [390, 185] width 24 height 6
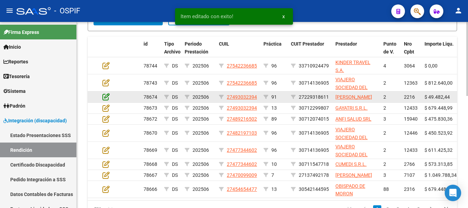
click at [105, 99] on icon at bounding box center [106, 97] width 7 height 8
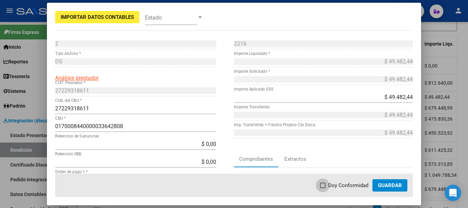
drag, startPoint x: 325, startPoint y: 187, endPoint x: 387, endPoint y: 196, distance: 62.8
click at [325, 187] on span at bounding box center [322, 185] width 5 height 5
click at [323, 188] on input "Doy Conformidad" at bounding box center [323, 188] width 0 height 0
checkbox input "true"
click at [390, 188] on span "Guardar" at bounding box center [390, 185] width 24 height 6
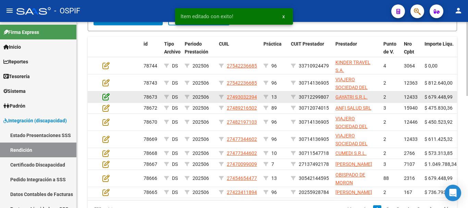
click at [106, 98] on icon at bounding box center [106, 97] width 7 height 8
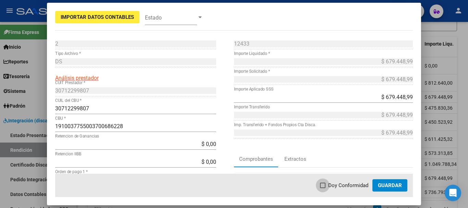
drag, startPoint x: 324, startPoint y: 185, endPoint x: 391, endPoint y: 194, distance: 67.1
click at [325, 185] on span at bounding box center [322, 185] width 5 height 5
click at [323, 188] on input "Doy Conformidad" at bounding box center [323, 188] width 0 height 0
checkbox input "true"
click at [388, 185] on span "Guardar" at bounding box center [390, 185] width 24 height 6
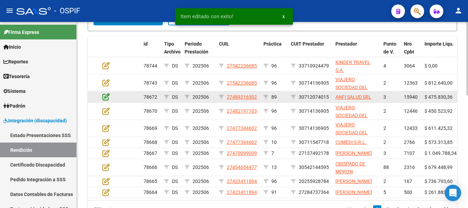
click at [106, 97] on icon at bounding box center [106, 97] width 7 height 8
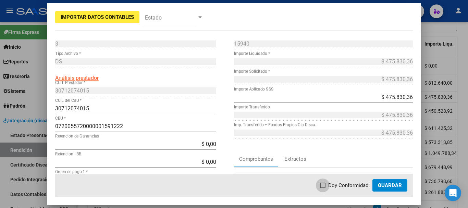
drag, startPoint x: 324, startPoint y: 185, endPoint x: 379, endPoint y: 193, distance: 55.0
click at [325, 186] on span at bounding box center [322, 185] width 5 height 5
click at [323, 188] on input "Doy Conformidad" at bounding box center [323, 188] width 0 height 0
checkbox input "true"
click at [391, 184] on span "Guardar" at bounding box center [390, 185] width 24 height 6
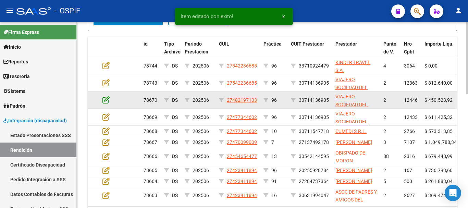
click at [105, 99] on icon at bounding box center [106, 100] width 7 height 8
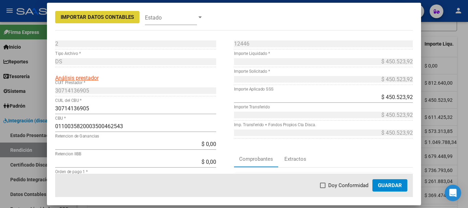
click at [326, 185] on span at bounding box center [322, 185] width 5 height 5
click at [323, 188] on input "Doy Conformidad" at bounding box center [323, 188] width 0 height 0
checkbox input "true"
click at [392, 186] on span "Guardar" at bounding box center [390, 185] width 24 height 6
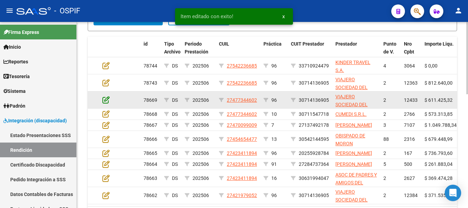
click at [105, 100] on icon at bounding box center [106, 100] width 7 height 8
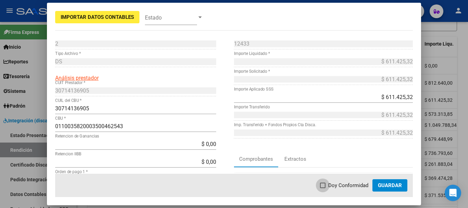
drag, startPoint x: 326, startPoint y: 185, endPoint x: 370, endPoint y: 180, distance: 44.5
click at [325, 185] on span at bounding box center [322, 185] width 5 height 5
click at [323, 188] on input "Doy Conformidad" at bounding box center [323, 188] width 0 height 0
checkbox input "true"
click at [383, 185] on span "Guardar" at bounding box center [390, 185] width 24 height 6
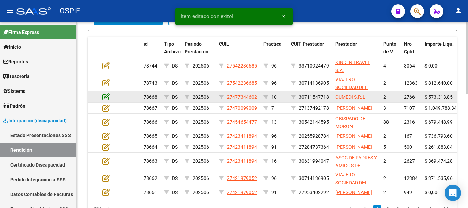
click at [107, 96] on icon at bounding box center [106, 97] width 7 height 8
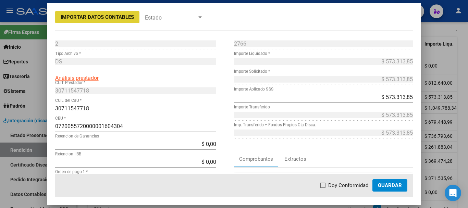
click at [324, 188] on span at bounding box center [322, 185] width 5 height 5
click at [323, 188] on input "Doy Conformidad" at bounding box center [323, 188] width 0 height 0
checkbox input "true"
click at [395, 187] on span "Guardar" at bounding box center [390, 185] width 24 height 6
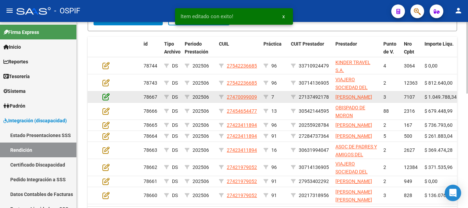
click at [105, 100] on icon at bounding box center [106, 97] width 7 height 8
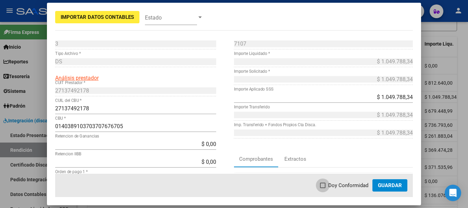
click at [327, 185] on label "Doy Conformidad" at bounding box center [344, 185] width 48 height 8
click at [323, 188] on input "Doy Conformidad" at bounding box center [323, 188] width 0 height 0
checkbox input "true"
click at [386, 186] on span "Guardar" at bounding box center [390, 185] width 24 height 6
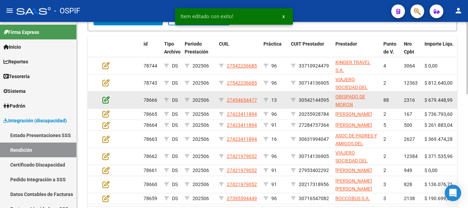
click at [108, 100] on icon at bounding box center [106, 100] width 7 height 8
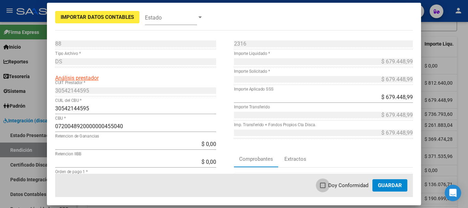
click at [324, 185] on span at bounding box center [322, 185] width 5 height 5
click at [323, 188] on input "Doy Conformidad" at bounding box center [323, 188] width 0 height 0
checkbox input "true"
click at [391, 184] on span "Guardar" at bounding box center [390, 185] width 24 height 6
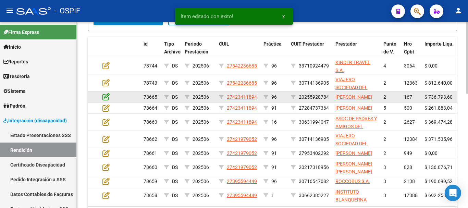
click at [105, 99] on icon at bounding box center [106, 97] width 7 height 8
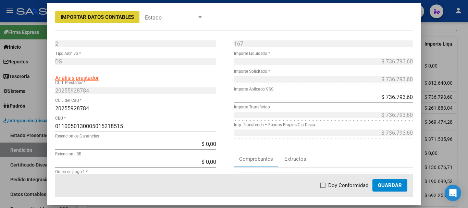
drag, startPoint x: 324, startPoint y: 185, endPoint x: 323, endPoint y: 180, distance: 5.5
click at [325, 184] on span at bounding box center [322, 185] width 5 height 5
click at [323, 188] on input "Doy Conformidad" at bounding box center [323, 188] width 0 height 0
checkbox input "true"
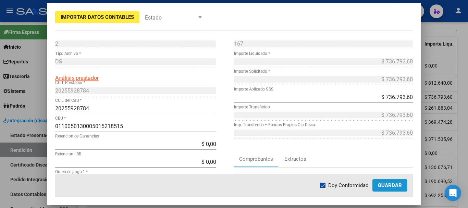
click at [395, 189] on button "Guardar" at bounding box center [390, 185] width 35 height 12
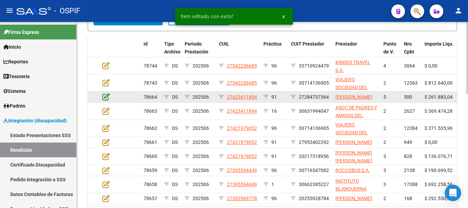
click at [107, 99] on icon at bounding box center [106, 97] width 7 height 8
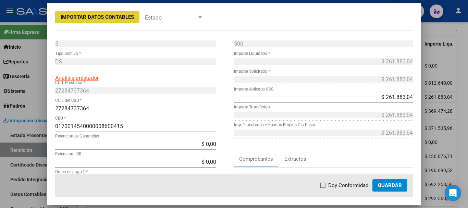
click at [326, 186] on span at bounding box center [322, 185] width 5 height 5
click at [323, 188] on input "Doy Conformidad" at bounding box center [323, 188] width 0 height 0
checkbox input "true"
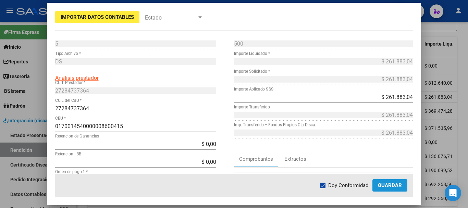
click at [391, 184] on span "Guardar" at bounding box center [390, 185] width 24 height 6
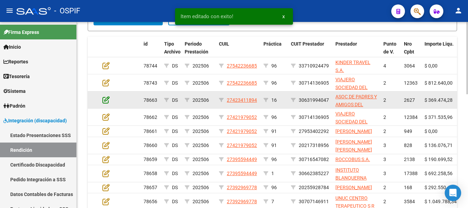
click at [105, 102] on icon at bounding box center [106, 100] width 7 height 8
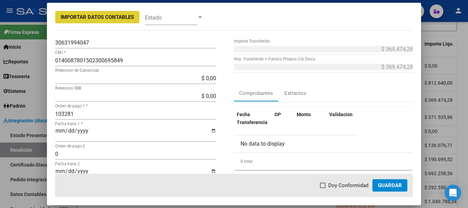
scroll to position [69, 0]
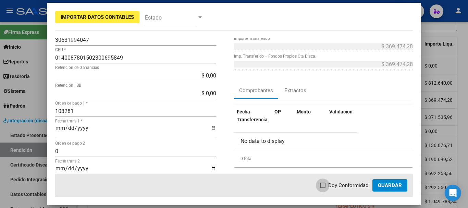
click at [324, 186] on span at bounding box center [322, 185] width 5 height 5
click at [323, 188] on input "Doy Conformidad" at bounding box center [323, 188] width 0 height 0
checkbox input "true"
click at [386, 187] on span "Guardar" at bounding box center [390, 185] width 24 height 6
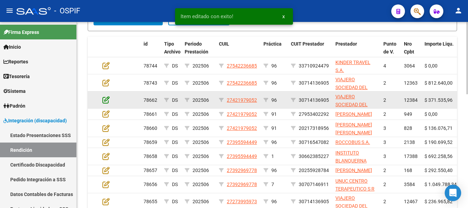
click at [105, 99] on icon at bounding box center [106, 100] width 7 height 8
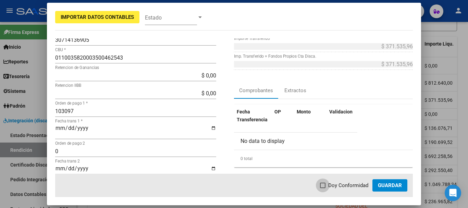
drag, startPoint x: 324, startPoint y: 185, endPoint x: 380, endPoint y: 185, distance: 56.2
click at [324, 185] on span at bounding box center [322, 185] width 5 height 5
click at [323, 188] on input "Doy Conformidad" at bounding box center [323, 188] width 0 height 0
checkbox input "true"
click at [391, 186] on span "Guardar" at bounding box center [390, 185] width 24 height 6
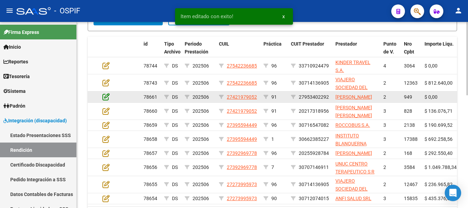
click at [107, 99] on icon at bounding box center [106, 97] width 7 height 8
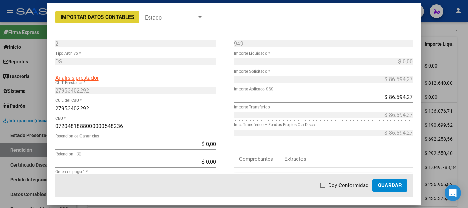
scroll to position [34, 0]
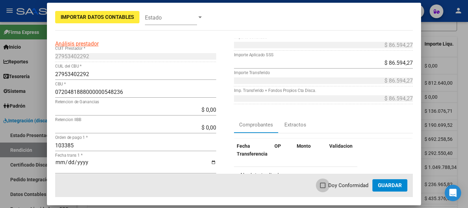
drag, startPoint x: 325, startPoint y: 184, endPoint x: 360, endPoint y: 182, distance: 35.0
click at [326, 184] on span at bounding box center [322, 185] width 5 height 5
click at [323, 188] on input "Doy Conformidad" at bounding box center [323, 188] width 0 height 0
checkbox input "true"
click at [395, 186] on span "Guardar" at bounding box center [390, 185] width 24 height 6
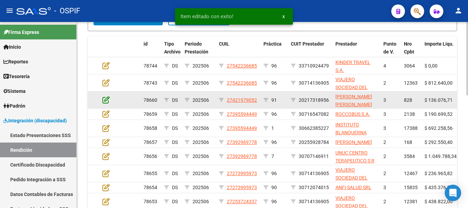
click at [107, 97] on icon at bounding box center [106, 100] width 7 height 8
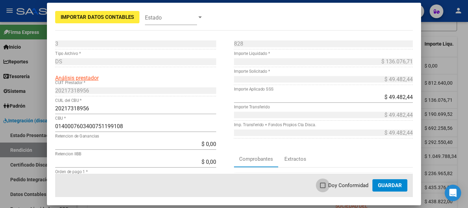
click at [326, 184] on span at bounding box center [322, 185] width 5 height 5
click at [323, 188] on input "Doy Conformidad" at bounding box center [323, 188] width 0 height 0
checkbox input "true"
click at [395, 185] on span "Guardar" at bounding box center [390, 185] width 24 height 6
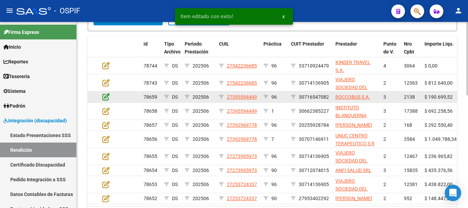
click at [107, 96] on icon at bounding box center [106, 97] width 7 height 8
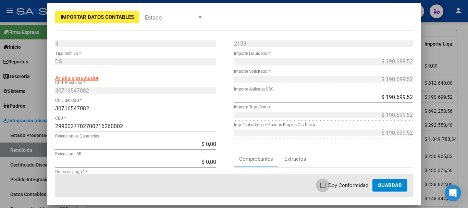
drag, startPoint x: 323, startPoint y: 185, endPoint x: 394, endPoint y: 185, distance: 70.6
click at [325, 184] on span at bounding box center [322, 185] width 5 height 5
click at [323, 188] on input "Doy Conformidad" at bounding box center [323, 188] width 0 height 0
checkbox input "true"
click at [398, 186] on span "Guardar" at bounding box center [390, 185] width 24 height 6
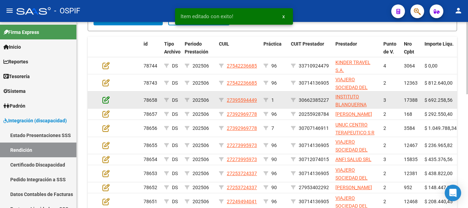
click at [107, 99] on icon at bounding box center [106, 100] width 7 height 8
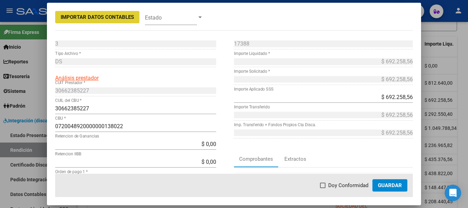
click at [325, 185] on span at bounding box center [322, 185] width 5 height 5
click at [323, 188] on input "Doy Conformidad" at bounding box center [323, 188] width 0 height 0
checkbox input "true"
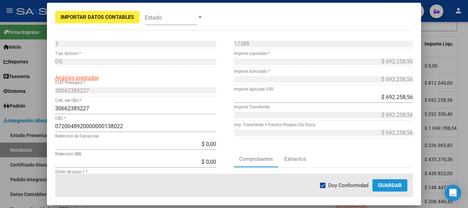
click at [408, 183] on button "Guardar" at bounding box center [390, 185] width 35 height 12
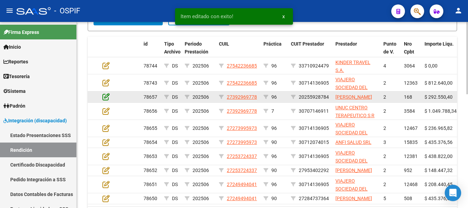
click at [107, 99] on icon at bounding box center [106, 97] width 7 height 8
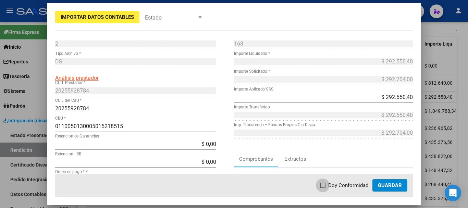
click at [323, 186] on span at bounding box center [322, 185] width 5 height 5
click at [323, 188] on input "Doy Conformidad" at bounding box center [323, 188] width 0 height 0
checkbox input "true"
click at [390, 185] on span "Guardar" at bounding box center [390, 185] width 24 height 6
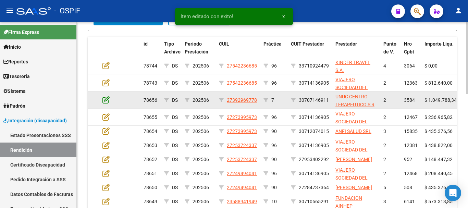
click at [107, 101] on icon at bounding box center [106, 100] width 7 height 8
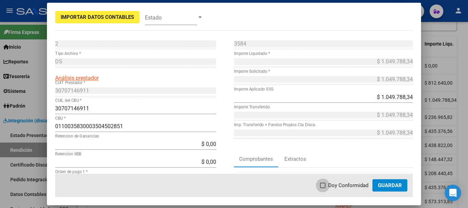
click at [325, 184] on span at bounding box center [322, 185] width 5 height 5
click at [323, 188] on input "Doy Conformidad" at bounding box center [323, 188] width 0 height 0
checkbox input "true"
click at [395, 184] on span "Guardar" at bounding box center [390, 185] width 24 height 6
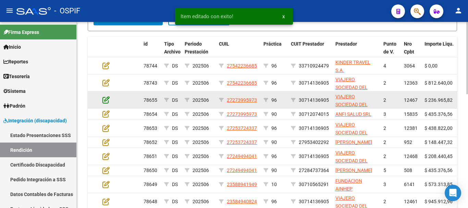
click at [107, 100] on icon at bounding box center [106, 100] width 7 height 8
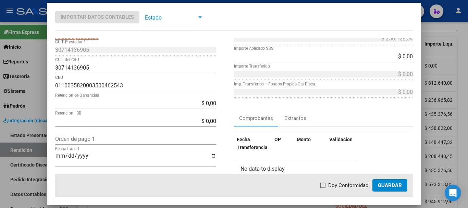
scroll to position [69, 0]
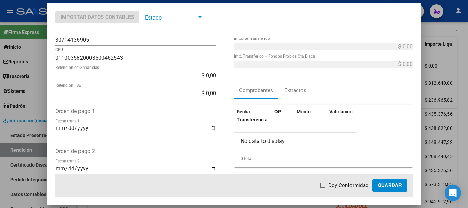
click at [394, 183] on span "Guardar" at bounding box center [390, 185] width 24 height 6
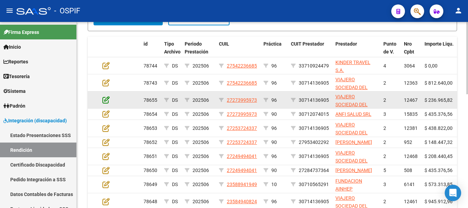
click at [106, 100] on icon at bounding box center [106, 100] width 7 height 8
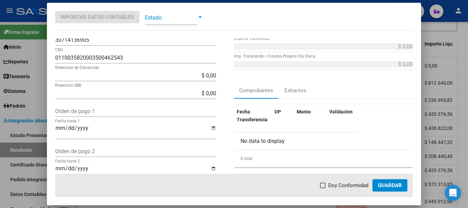
scroll to position [103, 0]
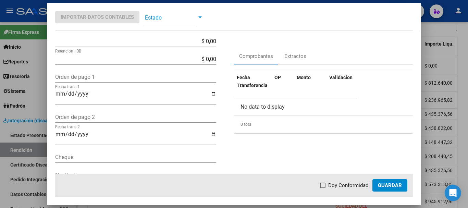
click at [394, 185] on span "Guardar" at bounding box center [390, 185] width 24 height 6
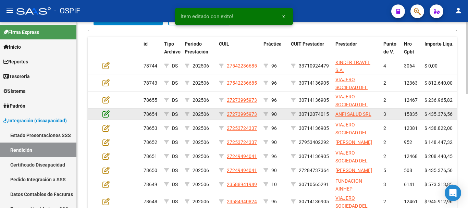
click at [107, 113] on icon at bounding box center [106, 114] width 7 height 8
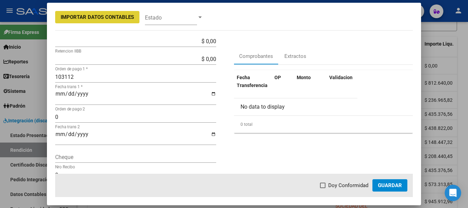
click at [326, 185] on span at bounding box center [322, 185] width 5 height 5
click at [323, 188] on input "Doy Conformidad" at bounding box center [323, 188] width 0 height 0
checkbox input "true"
click at [393, 187] on span "Guardar" at bounding box center [390, 185] width 24 height 6
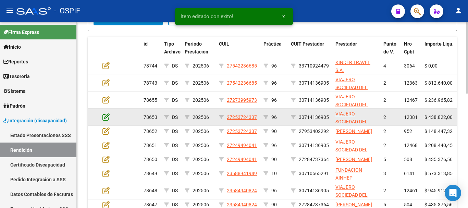
click at [107, 118] on icon at bounding box center [106, 117] width 7 height 8
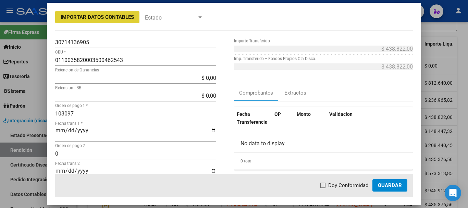
scroll to position [69, 0]
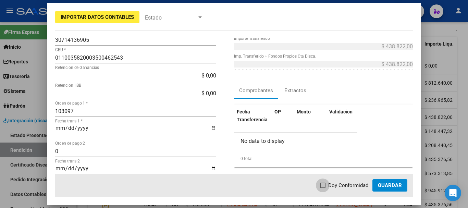
click at [326, 185] on span at bounding box center [322, 185] width 5 height 5
click at [323, 188] on input "Doy Conformidad" at bounding box center [323, 188] width 0 height 0
checkbox input "true"
click at [390, 184] on span "Guardar" at bounding box center [390, 185] width 24 height 6
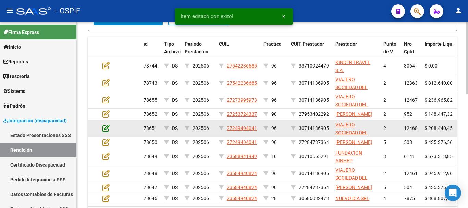
click at [107, 132] on icon at bounding box center [106, 128] width 7 height 8
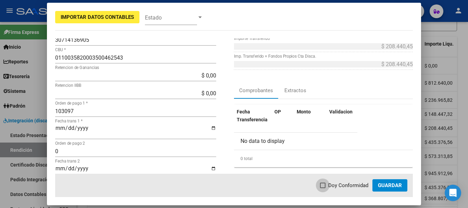
click at [325, 183] on span at bounding box center [322, 185] width 5 height 5
click at [323, 188] on input "Doy Conformidad" at bounding box center [323, 188] width 0 height 0
checkbox input "true"
click at [394, 185] on span "Guardar" at bounding box center [390, 185] width 24 height 6
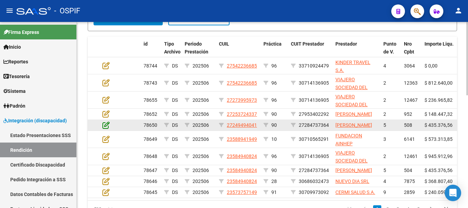
click at [104, 129] on icon at bounding box center [106, 125] width 7 height 8
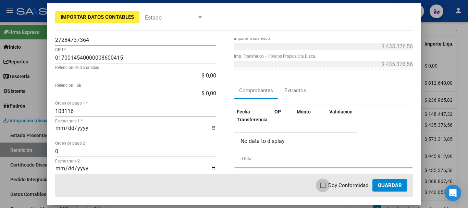
click at [325, 183] on span at bounding box center [322, 185] width 5 height 5
click at [323, 188] on input "Doy Conformidad" at bounding box center [323, 188] width 0 height 0
checkbox input "true"
click at [399, 186] on span "Guardar" at bounding box center [390, 185] width 24 height 6
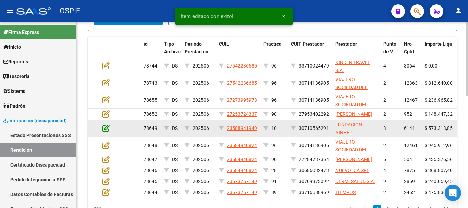
click at [104, 132] on icon at bounding box center [106, 128] width 7 height 8
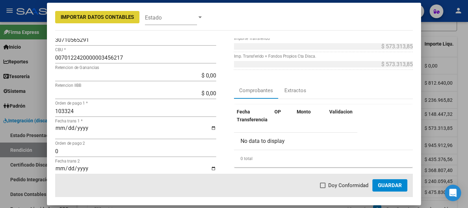
click at [324, 185] on span at bounding box center [322, 185] width 5 height 5
click at [323, 188] on input "Doy Conformidad" at bounding box center [323, 188] width 0 height 0
checkbox input "true"
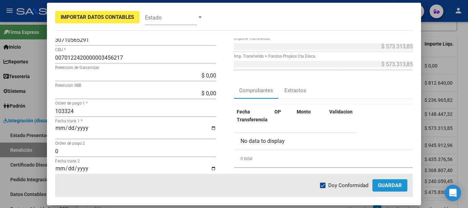
click at [401, 185] on span "Guardar" at bounding box center [390, 185] width 24 height 6
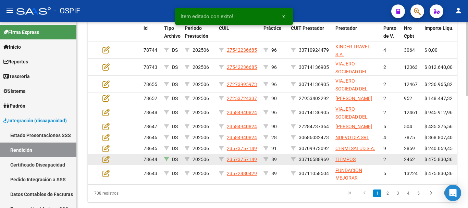
scroll to position [212, 0]
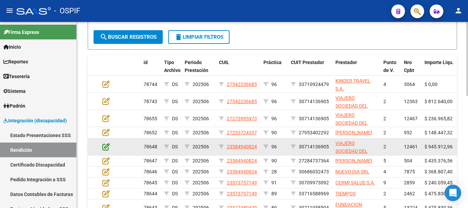
click at [105, 150] on icon at bounding box center [106, 147] width 7 height 8
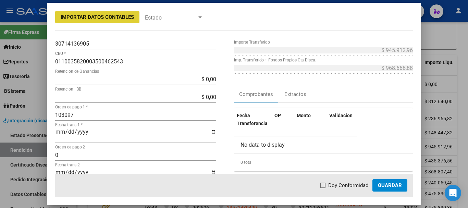
scroll to position [69, 0]
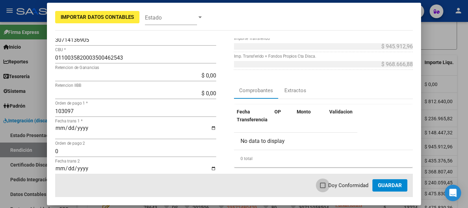
click at [324, 184] on span at bounding box center [322, 185] width 5 height 5
click at [323, 188] on input "Doy Conformidad" at bounding box center [323, 188] width 0 height 0
checkbox input "true"
click at [391, 188] on span "Guardar" at bounding box center [390, 185] width 24 height 6
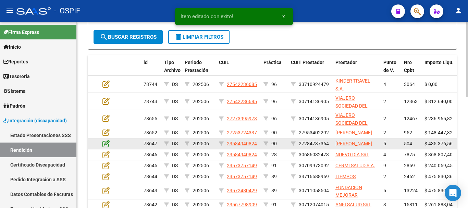
click at [107, 147] on icon at bounding box center [106, 144] width 7 height 8
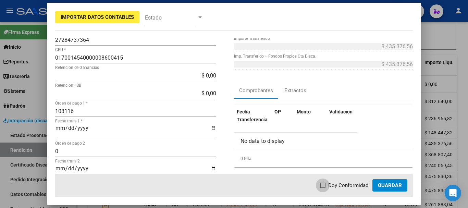
click at [324, 185] on span at bounding box center [322, 185] width 5 height 5
click at [323, 188] on input "Doy Conformidad" at bounding box center [323, 188] width 0 height 0
checkbox input "true"
click at [388, 182] on span "Guardar" at bounding box center [390, 185] width 24 height 6
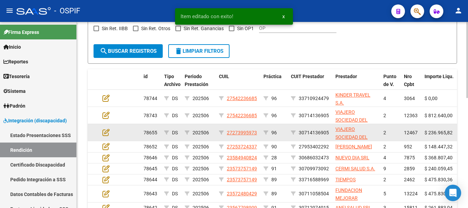
scroll to position [212, 0]
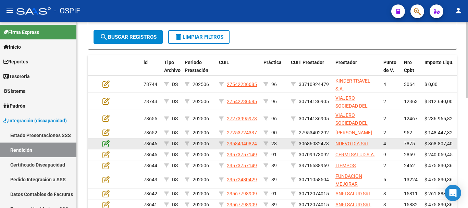
click at [107, 147] on icon at bounding box center [106, 144] width 7 height 8
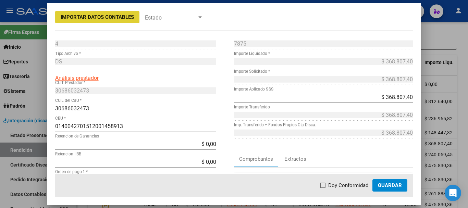
scroll to position [34, 0]
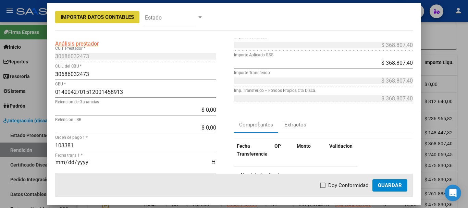
click at [323, 184] on span at bounding box center [322, 185] width 5 height 5
click at [323, 188] on input "Doy Conformidad" at bounding box center [323, 188] width 0 height 0
checkbox input "true"
click at [394, 185] on span "Guardar" at bounding box center [390, 185] width 24 height 6
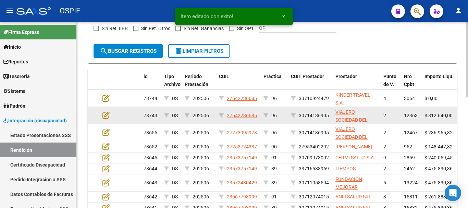
scroll to position [212, 0]
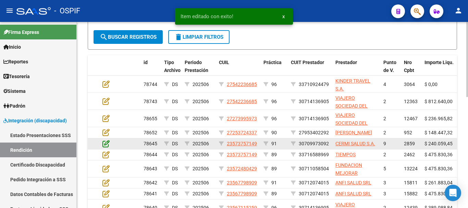
click at [106, 147] on icon at bounding box center [106, 144] width 7 height 8
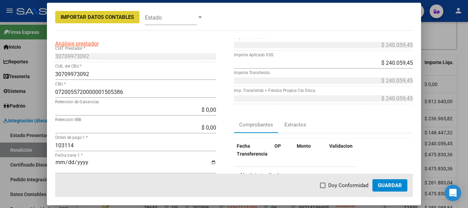
scroll to position [69, 0]
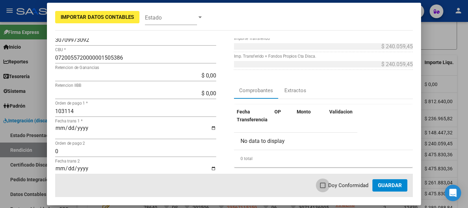
click at [325, 184] on span at bounding box center [322, 185] width 5 height 5
click at [323, 188] on input "Doy Conformidad" at bounding box center [323, 188] width 0 height 0
checkbox input "true"
click at [393, 187] on span "Guardar" at bounding box center [390, 185] width 24 height 6
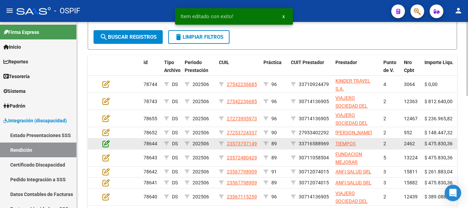
click at [105, 147] on icon at bounding box center [106, 144] width 7 height 8
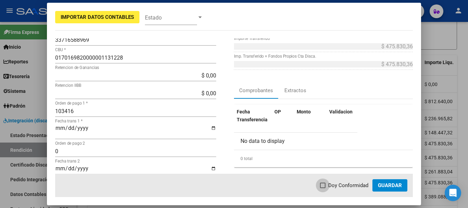
drag, startPoint x: 326, startPoint y: 185, endPoint x: 331, endPoint y: 185, distance: 5.2
click at [329, 185] on label "Doy Conformidad" at bounding box center [344, 185] width 48 height 8
click at [323, 188] on input "Doy Conformidad" at bounding box center [323, 188] width 0 height 0
checkbox input "true"
click at [394, 184] on span "Guardar" at bounding box center [390, 185] width 24 height 6
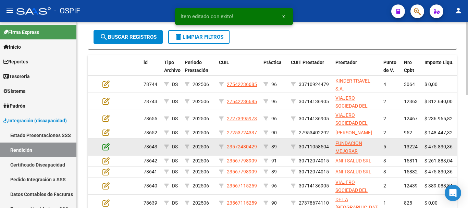
click at [108, 150] on icon at bounding box center [106, 147] width 7 height 8
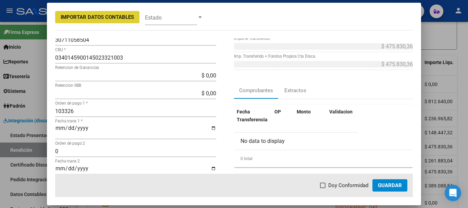
drag, startPoint x: 325, startPoint y: 186, endPoint x: 318, endPoint y: 178, distance: 11.2
click at [325, 186] on span at bounding box center [322, 185] width 5 height 5
click at [323, 188] on input "Doy Conformidad" at bounding box center [323, 188] width 0 height 0
checkbox input "true"
click at [390, 188] on span "Guardar" at bounding box center [390, 185] width 24 height 6
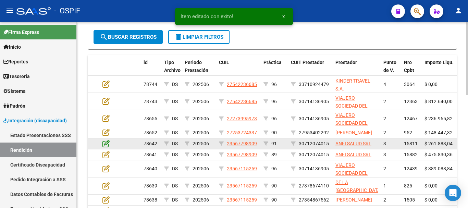
click at [107, 147] on icon at bounding box center [106, 144] width 7 height 8
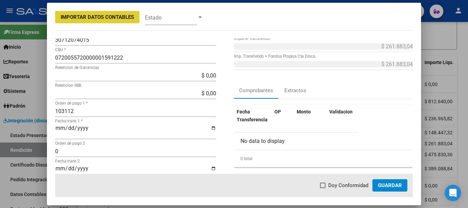
click at [325, 186] on span at bounding box center [322, 185] width 5 height 5
click at [323, 188] on input "Doy Conformidad" at bounding box center [323, 188] width 0 height 0
checkbox input "true"
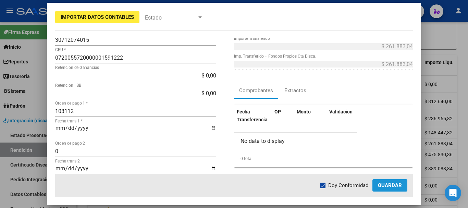
click at [395, 188] on span "Guardar" at bounding box center [390, 185] width 24 height 6
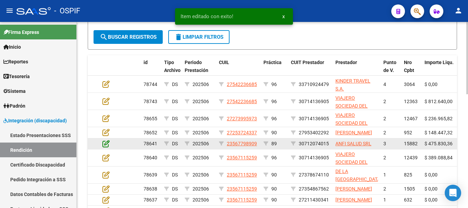
click at [106, 147] on icon at bounding box center [106, 144] width 7 height 8
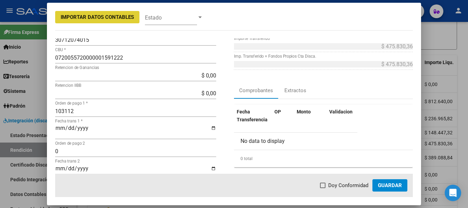
click at [326, 184] on span at bounding box center [322, 185] width 5 height 5
click at [323, 188] on input "Doy Conformidad" at bounding box center [323, 188] width 0 height 0
checkbox input "true"
click at [396, 188] on span "Guardar" at bounding box center [390, 185] width 24 height 6
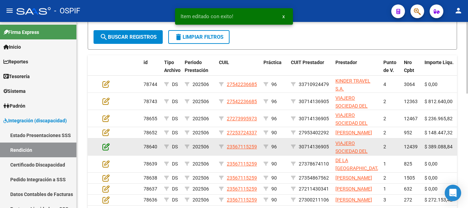
click at [108, 150] on icon at bounding box center [106, 147] width 7 height 8
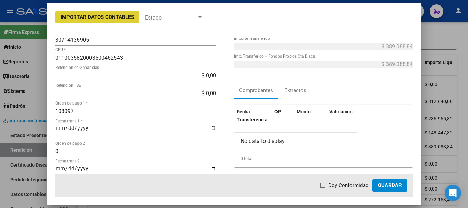
click at [325, 186] on span at bounding box center [322, 185] width 5 height 5
click at [323, 188] on input "Doy Conformidad" at bounding box center [323, 188] width 0 height 0
checkbox input "true"
click at [389, 185] on span "Guardar" at bounding box center [390, 185] width 24 height 6
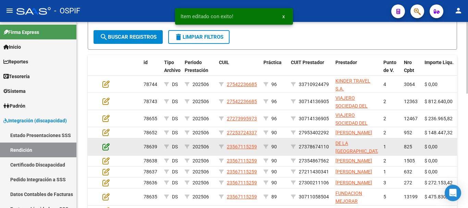
click at [105, 150] on icon at bounding box center [106, 147] width 7 height 8
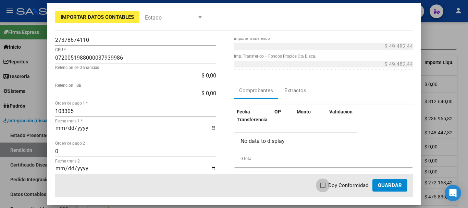
drag, startPoint x: 324, startPoint y: 185, endPoint x: 330, endPoint y: 177, distance: 10.6
click at [328, 182] on label "Doy Conformidad" at bounding box center [344, 185] width 48 height 8
click at [323, 188] on input "Doy Conformidad" at bounding box center [323, 188] width 0 height 0
checkbox input "true"
click at [389, 188] on span "Guardar" at bounding box center [390, 185] width 24 height 6
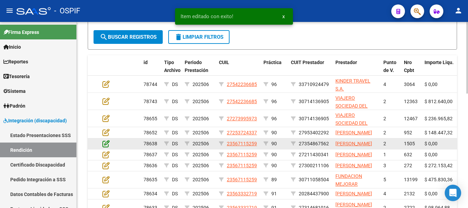
click at [106, 147] on icon at bounding box center [106, 144] width 7 height 8
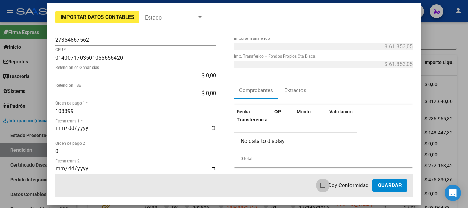
click at [325, 185] on span at bounding box center [322, 185] width 5 height 5
click at [323, 188] on input "Doy Conformidad" at bounding box center [323, 188] width 0 height 0
checkbox input "true"
click at [397, 184] on span "Guardar" at bounding box center [390, 185] width 24 height 6
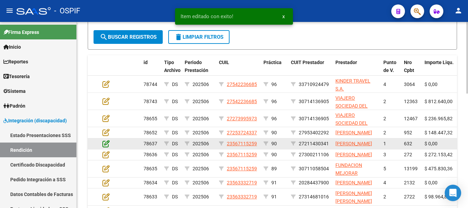
click at [107, 147] on icon at bounding box center [106, 144] width 7 height 8
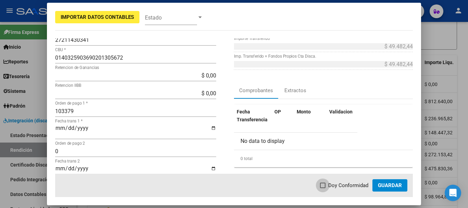
click at [324, 186] on span at bounding box center [322, 185] width 5 height 5
click at [323, 188] on input "Doy Conformidad" at bounding box center [323, 188] width 0 height 0
checkbox input "true"
click at [386, 183] on span "Guardar" at bounding box center [390, 185] width 24 height 6
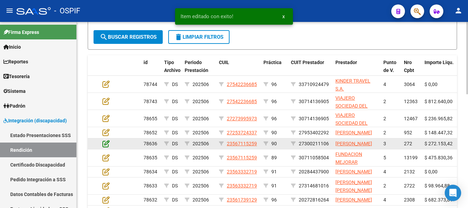
click at [107, 147] on icon at bounding box center [106, 144] width 7 height 8
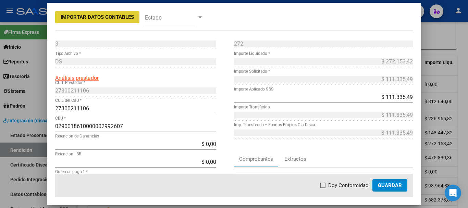
scroll to position [34, 0]
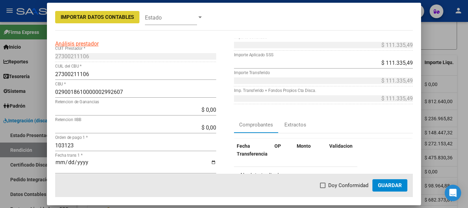
drag, startPoint x: 324, startPoint y: 184, endPoint x: 330, endPoint y: 182, distance: 5.9
click at [325, 185] on span at bounding box center [322, 185] width 5 height 5
click at [323, 188] on input "Doy Conformidad" at bounding box center [323, 188] width 0 height 0
checkbox input "true"
click at [396, 186] on span "Guardar" at bounding box center [390, 185] width 24 height 6
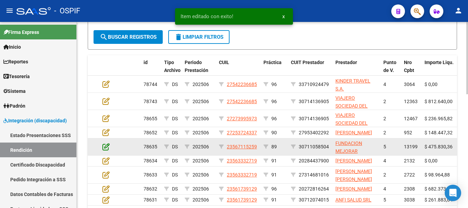
click at [107, 150] on icon at bounding box center [106, 147] width 7 height 8
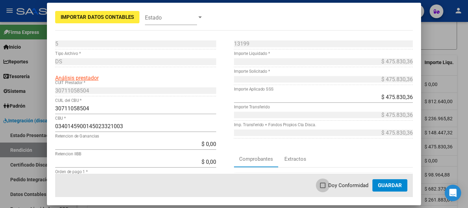
click at [324, 187] on span at bounding box center [322, 185] width 5 height 5
click at [323, 188] on input "Doy Conformidad" at bounding box center [323, 188] width 0 height 0
checkbox input "true"
click at [392, 184] on span "Guardar" at bounding box center [390, 185] width 24 height 6
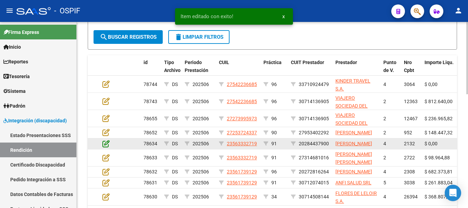
click at [106, 147] on icon at bounding box center [106, 144] width 7 height 8
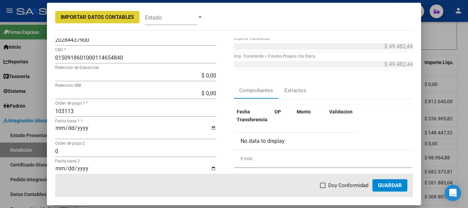
scroll to position [103, 0]
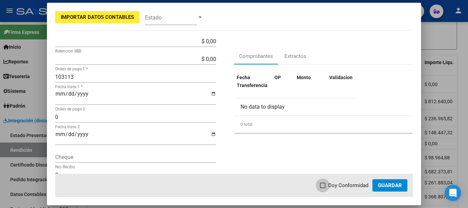
drag, startPoint x: 324, startPoint y: 185, endPoint x: 370, endPoint y: 186, distance: 45.9
click at [324, 185] on span at bounding box center [322, 185] width 5 height 5
click at [323, 188] on input "Doy Conformidad" at bounding box center [323, 188] width 0 height 0
checkbox input "true"
click at [390, 185] on span "Guardar" at bounding box center [390, 185] width 24 height 6
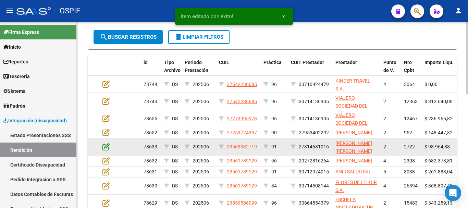
click at [107, 150] on icon at bounding box center [106, 147] width 7 height 8
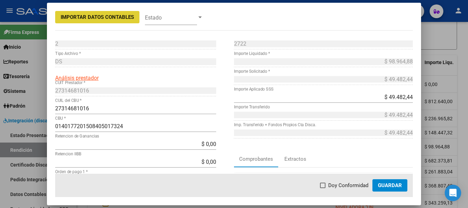
scroll to position [34, 0]
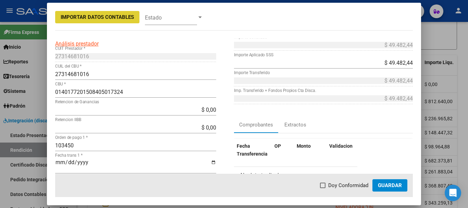
drag, startPoint x: 323, startPoint y: 183, endPoint x: 330, endPoint y: 184, distance: 7.7
click at [323, 183] on span at bounding box center [322, 185] width 5 height 5
click at [323, 188] on input "Doy Conformidad" at bounding box center [323, 188] width 0 height 0
checkbox input "true"
click at [392, 186] on span "Guardar" at bounding box center [390, 185] width 24 height 6
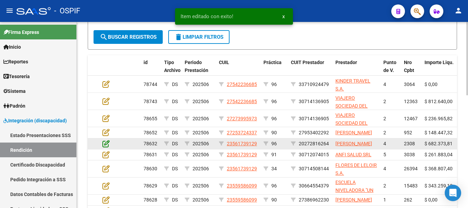
click at [106, 147] on icon at bounding box center [106, 144] width 7 height 8
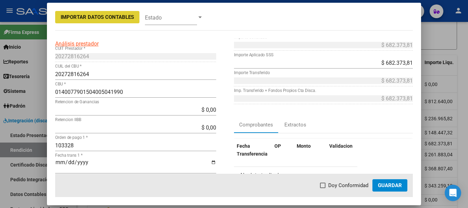
scroll to position [69, 0]
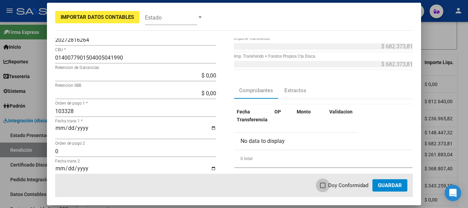
drag, startPoint x: 327, startPoint y: 185, endPoint x: 322, endPoint y: 183, distance: 5.0
click at [326, 186] on span at bounding box center [322, 185] width 5 height 5
click at [323, 188] on input "Doy Conformidad" at bounding box center [323, 188] width 0 height 0
checkbox input "true"
click at [393, 183] on span "Guardar" at bounding box center [390, 185] width 24 height 6
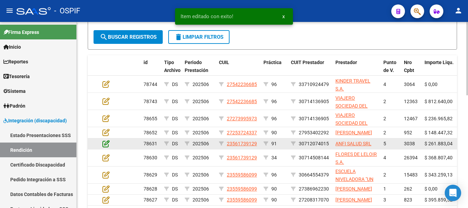
click at [106, 147] on icon at bounding box center [106, 144] width 7 height 8
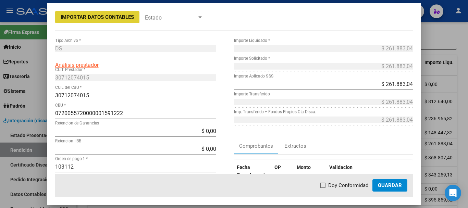
scroll to position [34, 0]
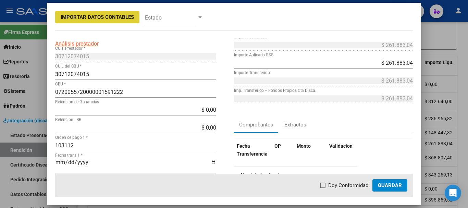
click at [325, 186] on span at bounding box center [322, 185] width 5 height 5
click at [323, 188] on input "Doy Conformidad" at bounding box center [323, 188] width 0 height 0
checkbox input "true"
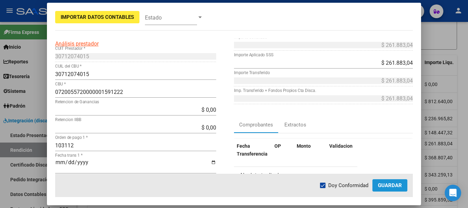
click at [386, 185] on span "Guardar" at bounding box center [390, 185] width 24 height 6
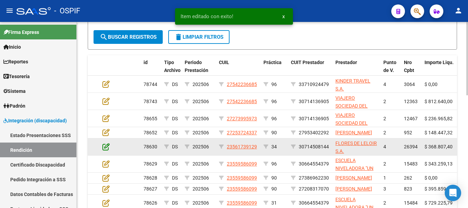
click at [106, 150] on icon at bounding box center [106, 147] width 7 height 8
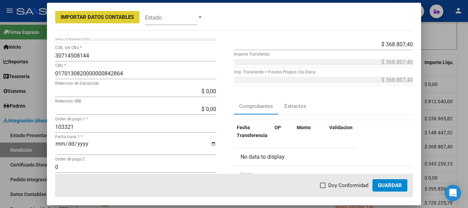
scroll to position [69, 0]
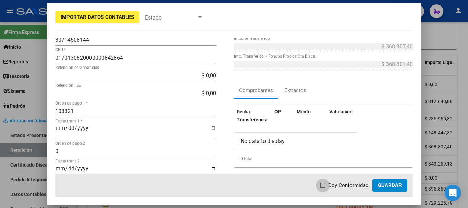
drag, startPoint x: 323, startPoint y: 186, endPoint x: 318, endPoint y: 184, distance: 5.4
click at [322, 186] on span at bounding box center [322, 185] width 5 height 5
click at [323, 188] on input "Doy Conformidad" at bounding box center [323, 188] width 0 height 0
checkbox input "true"
click at [390, 188] on span "Guardar" at bounding box center [390, 185] width 24 height 6
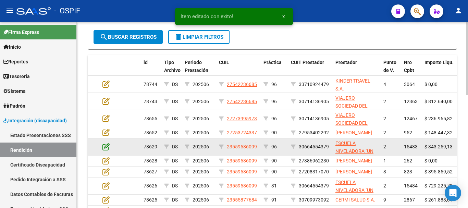
click at [107, 150] on icon at bounding box center [106, 147] width 7 height 8
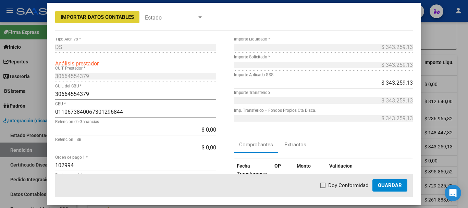
scroll to position [34, 0]
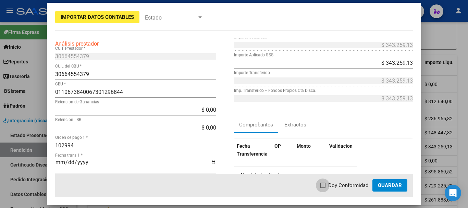
click at [324, 185] on span at bounding box center [322, 185] width 5 height 5
click at [323, 188] on input "Doy Conformidad" at bounding box center [323, 188] width 0 height 0
checkbox input "true"
click at [387, 187] on span "Guardar" at bounding box center [390, 185] width 24 height 6
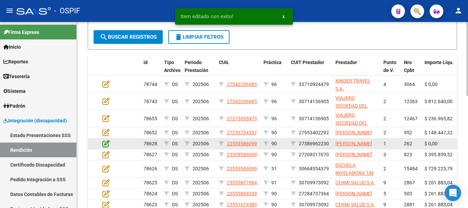
click at [107, 147] on icon at bounding box center [106, 144] width 7 height 8
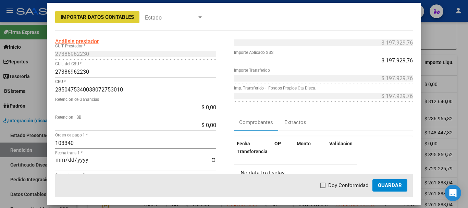
scroll to position [69, 0]
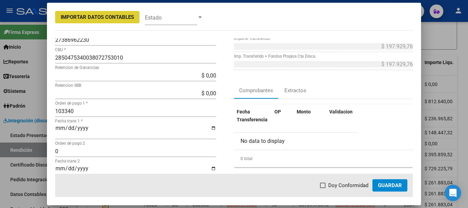
click at [324, 184] on span at bounding box center [322, 185] width 5 height 5
click at [323, 188] on input "Doy Conformidad" at bounding box center [323, 188] width 0 height 0
checkbox input "true"
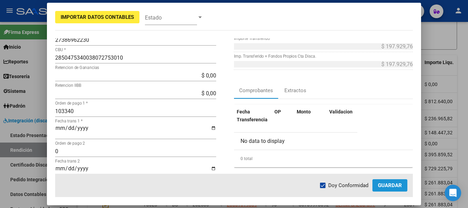
click at [394, 186] on span "Guardar" at bounding box center [390, 185] width 24 height 6
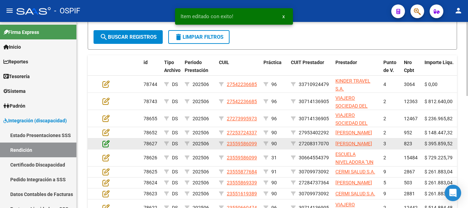
click at [108, 147] on icon at bounding box center [106, 144] width 7 height 8
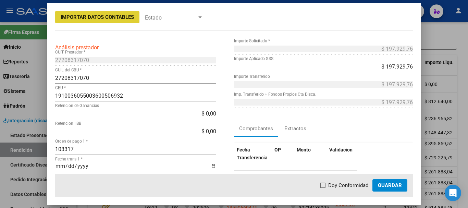
scroll to position [34, 0]
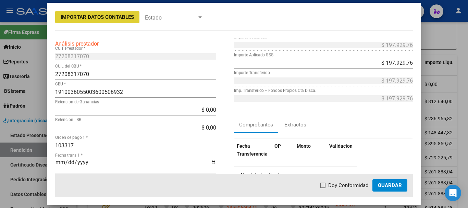
drag, startPoint x: 326, startPoint y: 185, endPoint x: 321, endPoint y: 177, distance: 10.3
click at [325, 184] on span at bounding box center [322, 185] width 5 height 5
click at [323, 188] on input "Doy Conformidad" at bounding box center [323, 188] width 0 height 0
checkbox input "true"
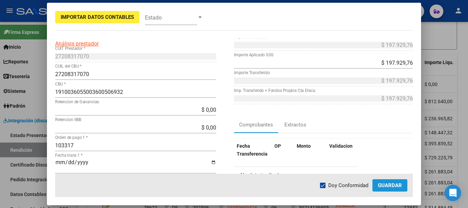
click at [396, 187] on span "Guardar" at bounding box center [390, 185] width 24 height 6
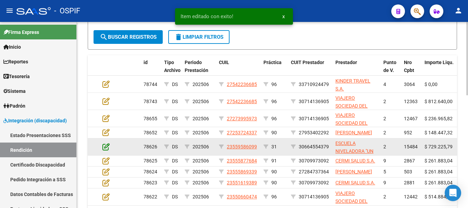
click at [108, 150] on icon at bounding box center [106, 147] width 7 height 8
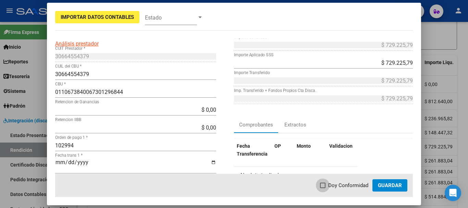
click at [323, 185] on span at bounding box center [322, 185] width 5 height 5
click at [323, 188] on input "Doy Conformidad" at bounding box center [323, 188] width 0 height 0
checkbox input "true"
click at [387, 187] on span "Guardar" at bounding box center [390, 185] width 24 height 6
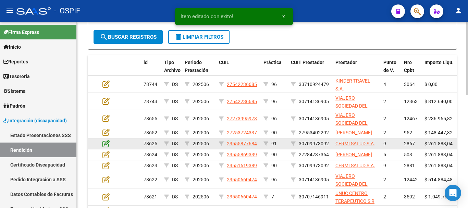
click at [107, 147] on icon at bounding box center [106, 144] width 7 height 8
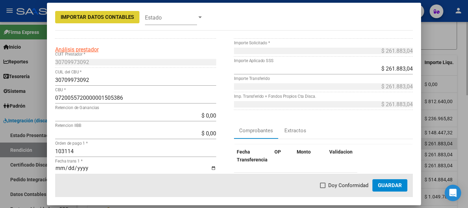
scroll to position [69, 0]
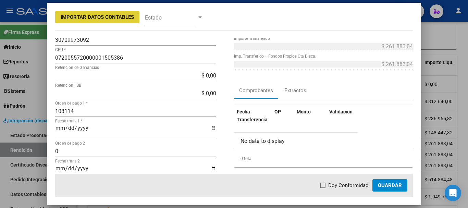
click at [328, 185] on label "Doy Conformidad" at bounding box center [344, 185] width 48 height 8
click at [323, 188] on input "Doy Conformidad" at bounding box center [323, 188] width 0 height 0
checkbox input "true"
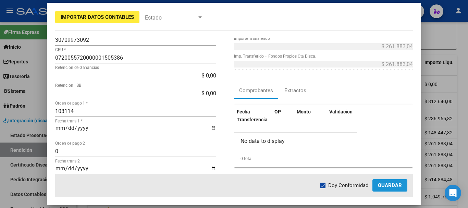
click at [391, 186] on span "Guardar" at bounding box center [390, 185] width 24 height 6
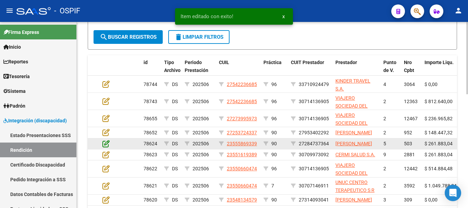
click at [105, 147] on icon at bounding box center [106, 144] width 7 height 8
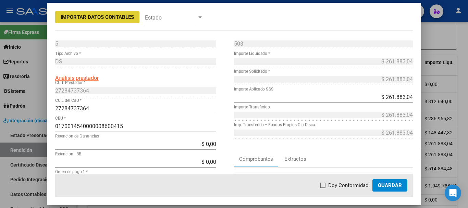
scroll to position [34, 0]
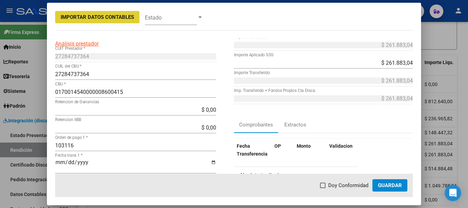
click at [324, 184] on span at bounding box center [322, 185] width 5 height 5
click at [323, 188] on input "Doy Conformidad" at bounding box center [323, 188] width 0 height 0
checkbox input "true"
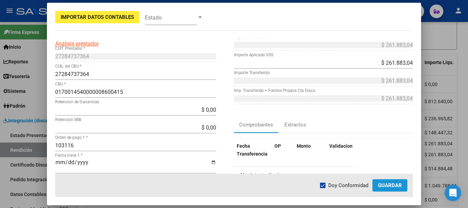
click at [391, 186] on span "Guardar" at bounding box center [390, 185] width 24 height 6
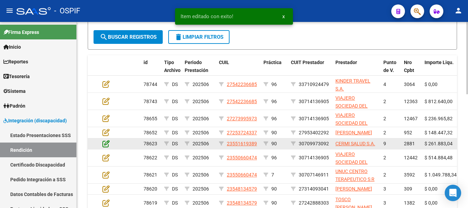
click at [107, 147] on icon at bounding box center [106, 144] width 7 height 8
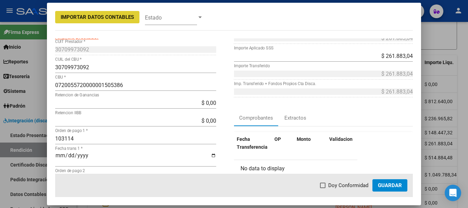
scroll to position [69, 0]
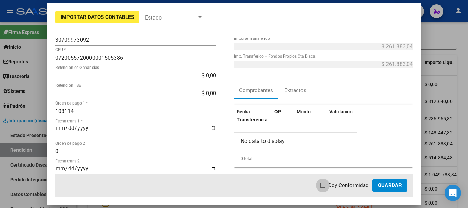
drag, startPoint x: 323, startPoint y: 187, endPoint x: 397, endPoint y: 180, distance: 73.7
click at [323, 186] on span at bounding box center [322, 185] width 5 height 5
click at [323, 188] on input "Doy Conformidad" at bounding box center [323, 188] width 0 height 0
checkbox input "true"
click at [396, 187] on span "Guardar" at bounding box center [390, 185] width 24 height 6
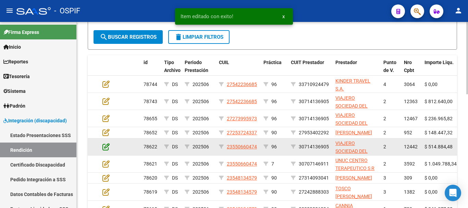
click at [106, 150] on icon at bounding box center [106, 147] width 7 height 8
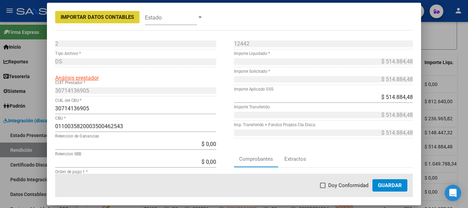
scroll to position [34, 0]
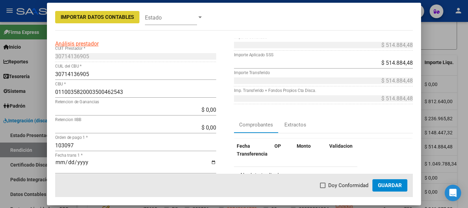
click at [326, 186] on span at bounding box center [322, 185] width 5 height 5
click at [323, 188] on input "Doy Conformidad" at bounding box center [323, 188] width 0 height 0
checkbox input "true"
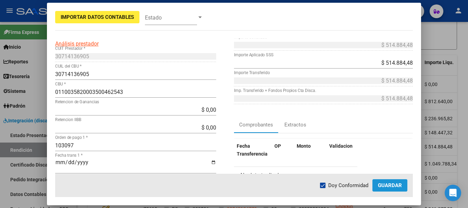
click at [393, 185] on span "Guardar" at bounding box center [390, 185] width 24 height 6
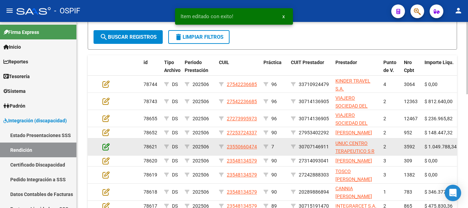
click at [104, 150] on icon at bounding box center [106, 147] width 7 height 8
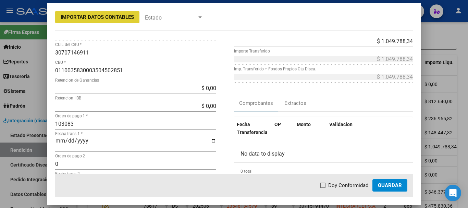
scroll to position [69, 0]
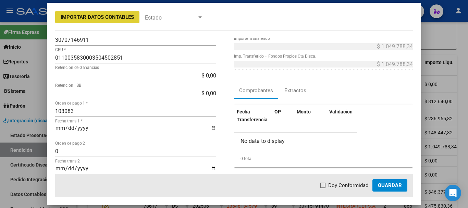
click at [325, 185] on span at bounding box center [322, 185] width 5 height 5
click at [323, 188] on input "Doy Conformidad" at bounding box center [323, 188] width 0 height 0
checkbox input "true"
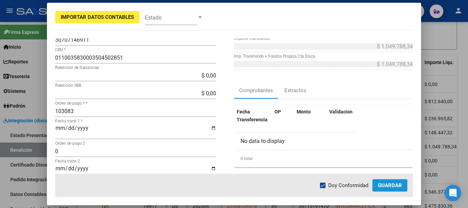
click at [391, 183] on span "Guardar" at bounding box center [390, 185] width 24 height 6
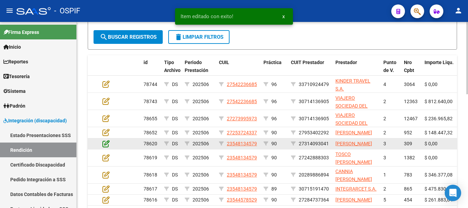
click at [105, 147] on icon at bounding box center [106, 144] width 7 height 8
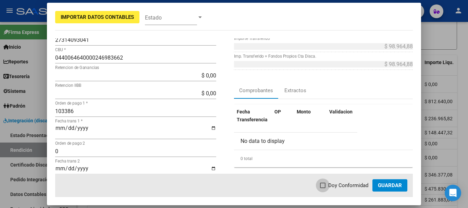
click at [326, 185] on span at bounding box center [322, 185] width 5 height 5
click at [323, 188] on input "Doy Conformidad" at bounding box center [323, 188] width 0 height 0
checkbox input "true"
click at [392, 185] on span "Guardar" at bounding box center [390, 185] width 24 height 6
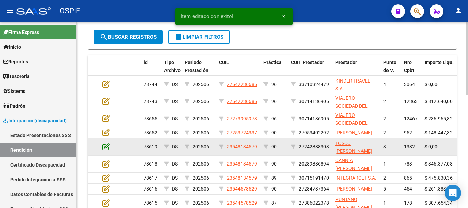
click at [105, 150] on icon at bounding box center [106, 147] width 7 height 8
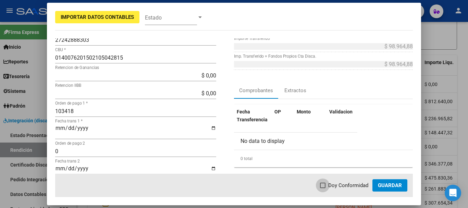
click at [325, 186] on span at bounding box center [322, 185] width 5 height 5
click at [323, 188] on input "Doy Conformidad" at bounding box center [323, 188] width 0 height 0
checkbox input "true"
click at [389, 186] on span "Guardar" at bounding box center [390, 185] width 24 height 6
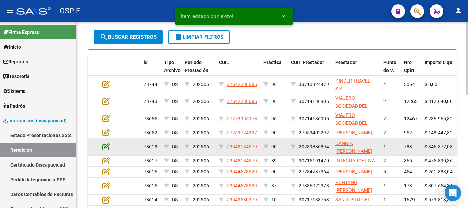
click at [104, 150] on icon at bounding box center [106, 147] width 7 height 8
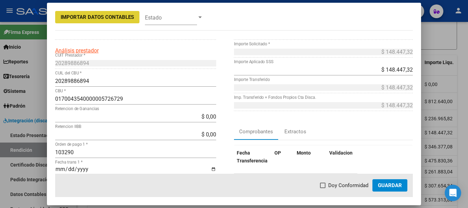
scroll to position [34, 0]
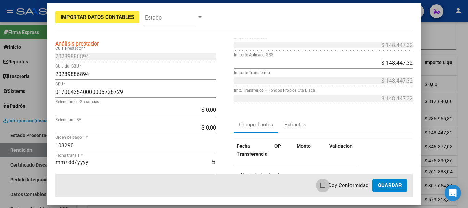
click at [323, 186] on span at bounding box center [322, 185] width 5 height 5
click at [323, 188] on input "Doy Conformidad" at bounding box center [323, 188] width 0 height 0
checkbox input "true"
click at [385, 185] on span "Guardar" at bounding box center [390, 185] width 24 height 6
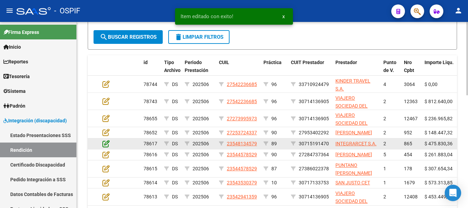
click at [106, 147] on icon at bounding box center [106, 144] width 7 height 8
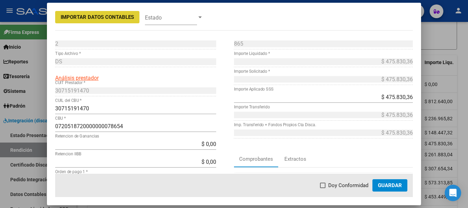
click at [324, 184] on span at bounding box center [322, 185] width 5 height 5
click at [323, 188] on input "Doy Conformidad" at bounding box center [323, 188] width 0 height 0
checkbox input "true"
click at [391, 186] on span "Guardar" at bounding box center [390, 185] width 24 height 6
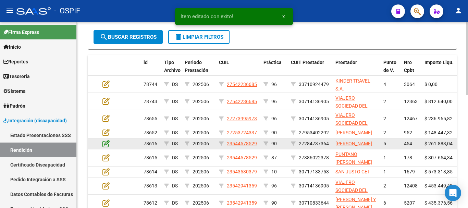
click at [105, 147] on icon at bounding box center [106, 144] width 7 height 8
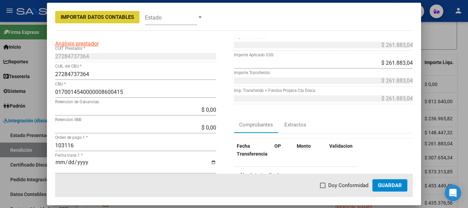
click at [323, 185] on span at bounding box center [322, 185] width 5 height 5
click at [323, 188] on input "Doy Conformidad" at bounding box center [323, 188] width 0 height 0
checkbox input "true"
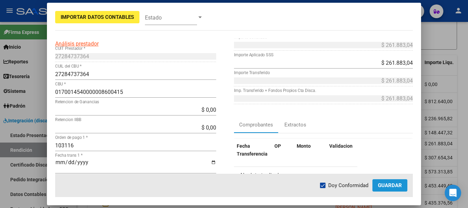
click at [393, 181] on button "Guardar" at bounding box center [390, 185] width 35 height 12
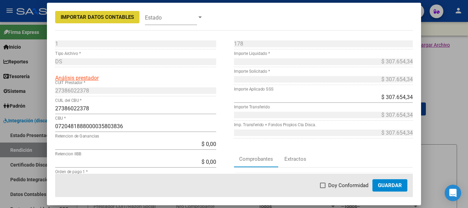
scroll to position [212, 0]
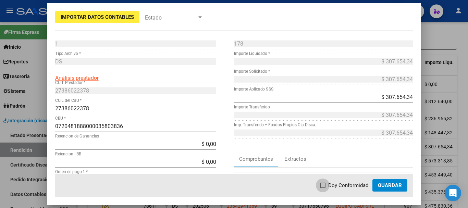
click at [327, 185] on label "Doy Conformidad" at bounding box center [344, 185] width 48 height 8
click at [323, 188] on input "Doy Conformidad" at bounding box center [323, 188] width 0 height 0
checkbox input "true"
click at [390, 186] on span "Guardar" at bounding box center [390, 185] width 24 height 6
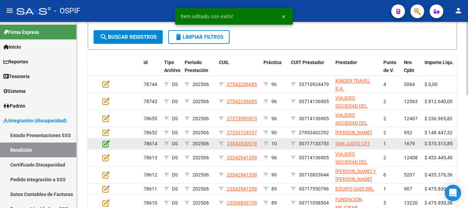
click at [107, 147] on icon at bounding box center [106, 144] width 7 height 8
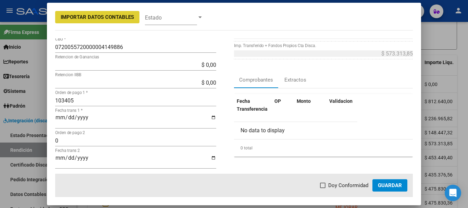
scroll to position [103, 0]
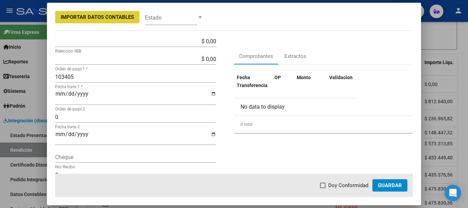
click at [325, 185] on span at bounding box center [322, 185] width 5 height 5
click at [323, 188] on input "Doy Conformidad" at bounding box center [323, 188] width 0 height 0
checkbox input "true"
click at [387, 184] on span "Guardar" at bounding box center [390, 185] width 24 height 6
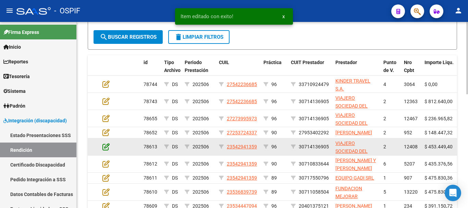
click at [106, 150] on icon at bounding box center [106, 147] width 7 height 8
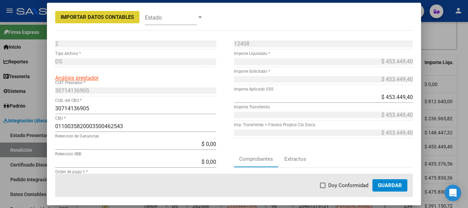
scroll to position [34, 0]
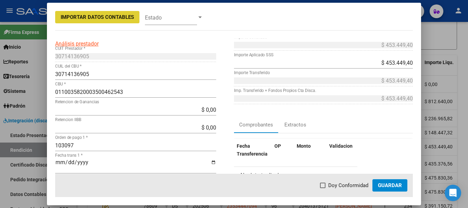
click at [325, 186] on span at bounding box center [322, 185] width 5 height 5
click at [323, 188] on input "Doy Conformidad" at bounding box center [323, 188] width 0 height 0
checkbox input "true"
click at [389, 185] on span "Guardar" at bounding box center [390, 185] width 24 height 6
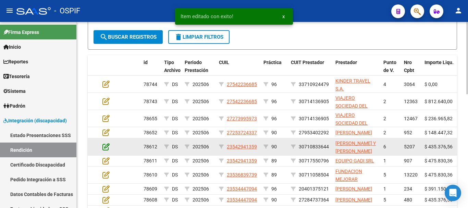
click at [108, 150] on icon at bounding box center [106, 147] width 7 height 8
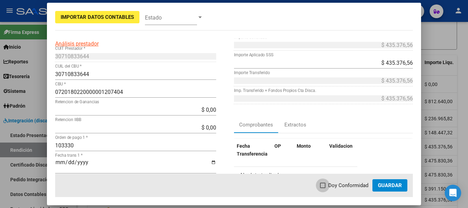
click at [325, 185] on span at bounding box center [322, 185] width 5 height 5
click at [323, 188] on input "Doy Conformidad" at bounding box center [323, 188] width 0 height 0
checkbox input "true"
click at [386, 187] on span "Guardar" at bounding box center [390, 185] width 24 height 6
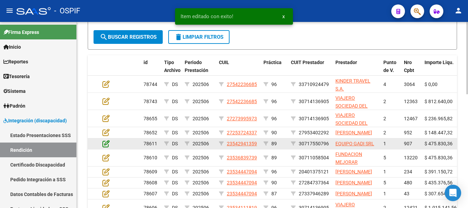
click at [107, 147] on icon at bounding box center [106, 144] width 7 height 8
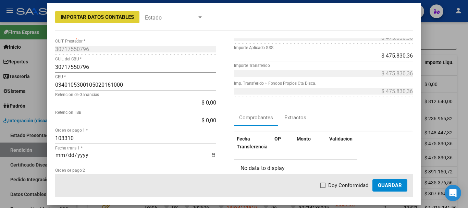
scroll to position [69, 0]
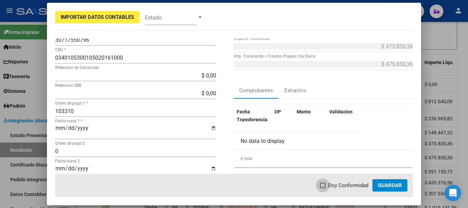
click at [326, 185] on span at bounding box center [322, 185] width 5 height 5
click at [323, 188] on input "Doy Conformidad" at bounding box center [323, 188] width 0 height 0
checkbox input "true"
click at [391, 186] on span "Guardar" at bounding box center [390, 185] width 24 height 6
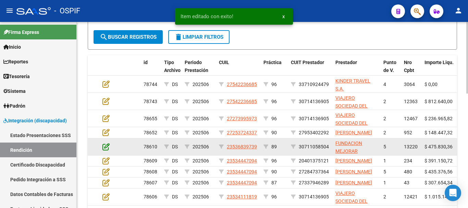
click at [108, 150] on icon at bounding box center [106, 147] width 7 height 8
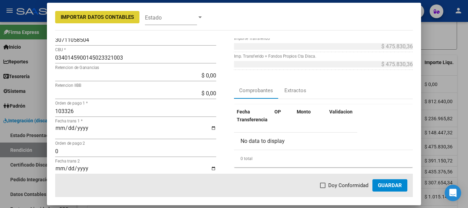
click at [324, 183] on span at bounding box center [322, 185] width 5 height 5
click at [323, 188] on input "Doy Conformidad" at bounding box center [323, 188] width 0 height 0
checkbox input "true"
click at [399, 188] on span "Guardar" at bounding box center [390, 185] width 24 height 6
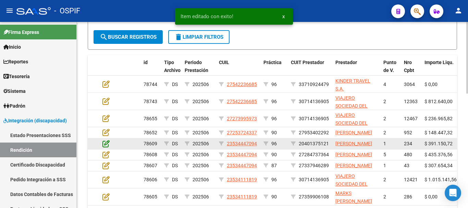
click at [106, 147] on icon at bounding box center [106, 144] width 7 height 8
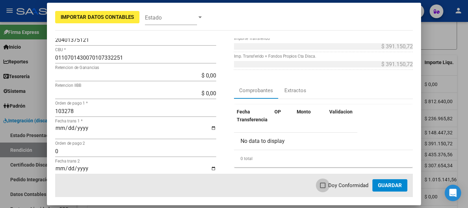
click at [325, 184] on span at bounding box center [322, 185] width 5 height 5
click at [323, 188] on input "Doy Conformidad" at bounding box center [323, 188] width 0 height 0
checkbox input "true"
click at [390, 184] on span "Guardar" at bounding box center [390, 185] width 24 height 6
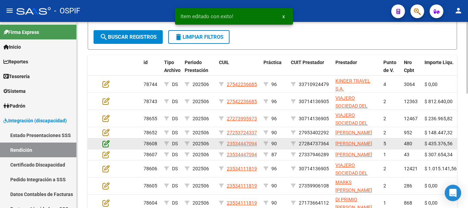
click at [105, 147] on icon at bounding box center [106, 144] width 7 height 8
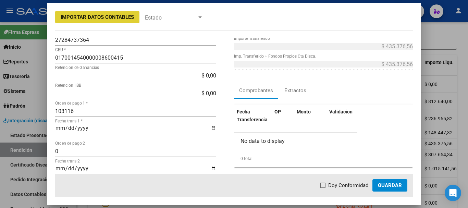
drag, startPoint x: 324, startPoint y: 186, endPoint x: 376, endPoint y: 183, distance: 52.5
click at [324, 186] on span at bounding box center [322, 185] width 5 height 5
click at [323, 188] on input "Doy Conformidad" at bounding box center [323, 188] width 0 height 0
checkbox input "true"
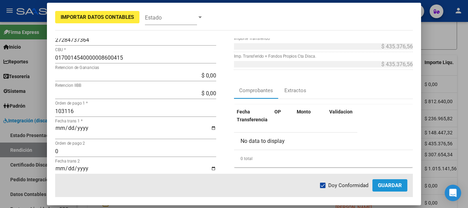
click at [387, 183] on span "Guardar" at bounding box center [390, 185] width 24 height 6
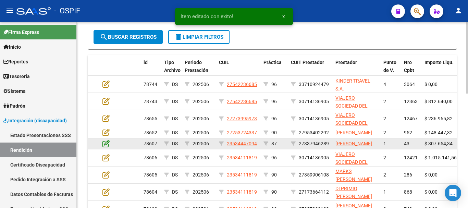
click at [109, 147] on icon at bounding box center [106, 144] width 7 height 8
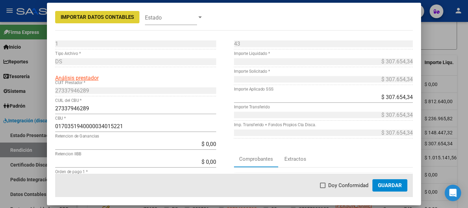
scroll to position [34, 0]
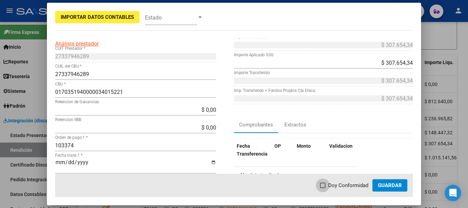
click at [323, 184] on span at bounding box center [322, 185] width 5 height 5
click at [323, 188] on input "Doy Conformidad" at bounding box center [323, 188] width 0 height 0
checkbox input "true"
click at [394, 184] on span "Guardar" at bounding box center [390, 185] width 24 height 6
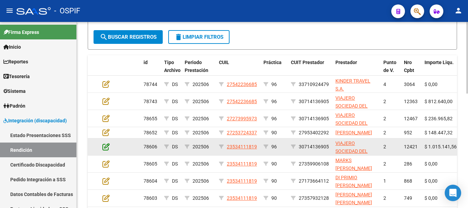
click at [106, 150] on icon at bounding box center [106, 147] width 7 height 8
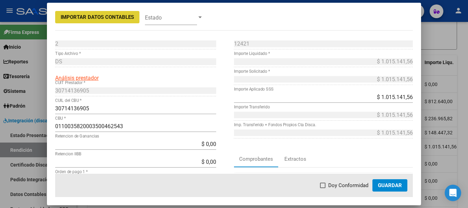
scroll to position [69, 0]
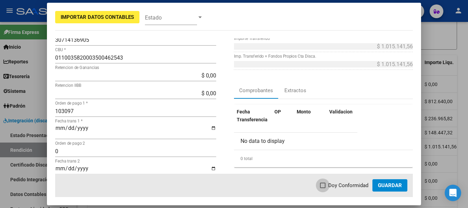
click at [325, 185] on span at bounding box center [322, 185] width 5 height 5
click at [323, 188] on input "Doy Conformidad" at bounding box center [323, 188] width 0 height 0
checkbox input "true"
click at [392, 185] on span "Guardar" at bounding box center [390, 185] width 24 height 6
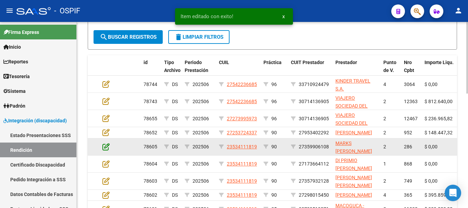
click at [107, 150] on icon at bounding box center [106, 147] width 7 height 8
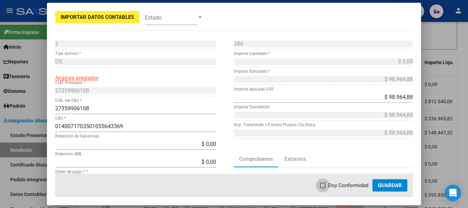
click at [324, 187] on span at bounding box center [322, 185] width 5 height 5
click at [323, 188] on input "Doy Conformidad" at bounding box center [323, 188] width 0 height 0
checkbox input "true"
click at [376, 186] on button "Guardar" at bounding box center [390, 185] width 35 height 12
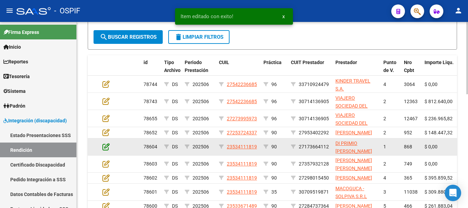
click at [105, 150] on icon at bounding box center [106, 147] width 7 height 8
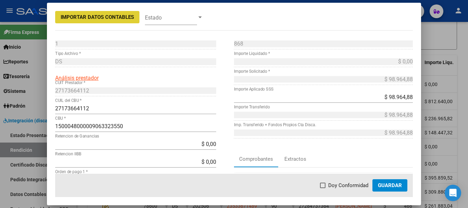
scroll to position [34, 0]
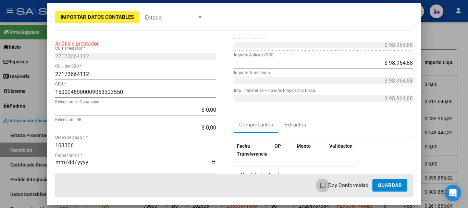
click at [325, 187] on span at bounding box center [322, 185] width 5 height 5
click at [323, 188] on input "Doy Conformidad" at bounding box center [323, 188] width 0 height 0
checkbox input "true"
click at [394, 185] on span "Guardar" at bounding box center [390, 185] width 24 height 6
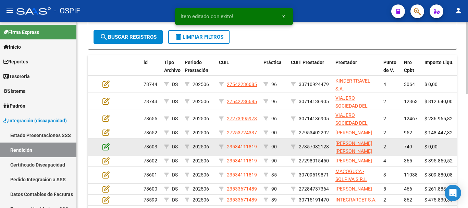
click at [107, 150] on icon at bounding box center [106, 147] width 7 height 8
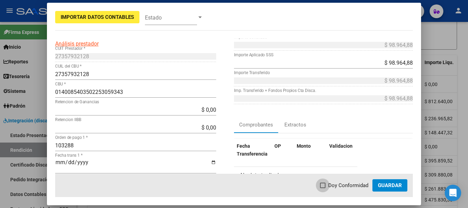
click at [322, 185] on span at bounding box center [322, 185] width 5 height 5
click at [323, 188] on input "Doy Conformidad" at bounding box center [323, 188] width 0 height 0
checkbox input "true"
click at [391, 184] on span "Guardar" at bounding box center [390, 185] width 24 height 6
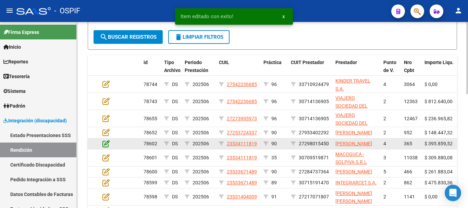
click at [107, 147] on icon at bounding box center [106, 144] width 7 height 8
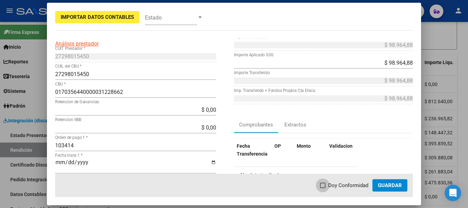
drag, startPoint x: 325, startPoint y: 185, endPoint x: 330, endPoint y: 175, distance: 11.5
click at [329, 185] on label "Doy Conformidad" at bounding box center [344, 185] width 48 height 8
click at [323, 188] on input "Doy Conformidad" at bounding box center [323, 188] width 0 height 0
checkbox input "true"
click at [396, 182] on span "Guardar" at bounding box center [390, 185] width 24 height 6
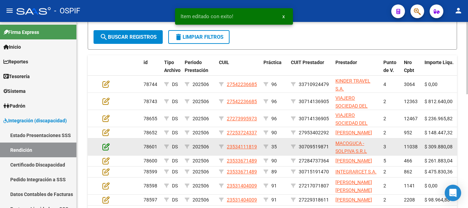
click at [106, 149] on icon at bounding box center [106, 147] width 7 height 8
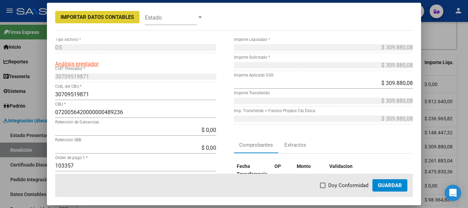
scroll to position [69, 0]
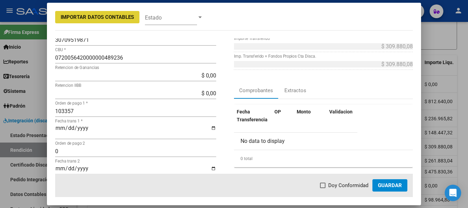
drag, startPoint x: 324, startPoint y: 185, endPoint x: 330, endPoint y: 186, distance: 5.5
click at [325, 185] on span at bounding box center [322, 185] width 5 height 5
click at [323, 188] on input "Doy Conformidad" at bounding box center [323, 188] width 0 height 0
checkbox input "true"
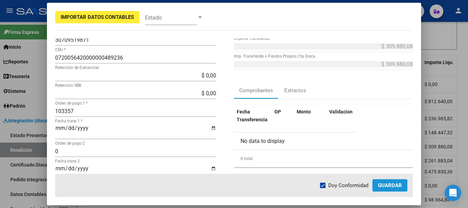
click at [380, 188] on span "Guardar" at bounding box center [390, 185] width 24 height 6
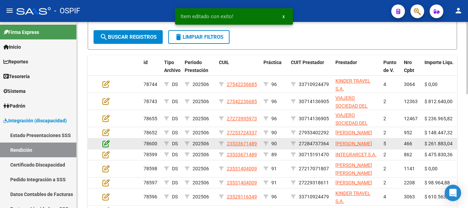
click at [106, 147] on icon at bounding box center [106, 144] width 7 height 8
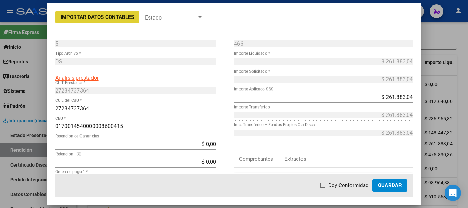
scroll to position [34, 0]
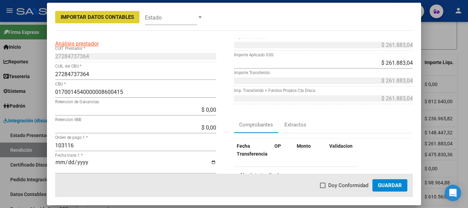
click at [324, 185] on span at bounding box center [322, 185] width 5 height 5
click at [323, 188] on input "Doy Conformidad" at bounding box center [323, 188] width 0 height 0
checkbox input "true"
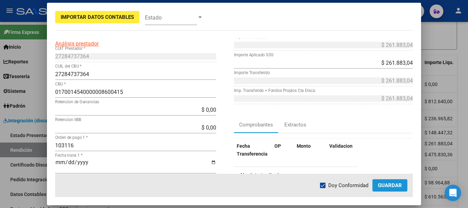
click at [382, 186] on span "Guardar" at bounding box center [390, 185] width 24 height 6
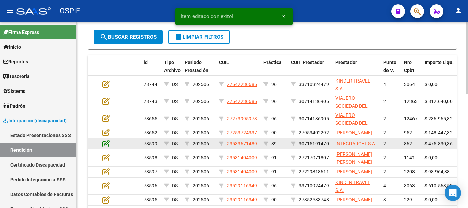
click at [105, 147] on icon at bounding box center [106, 144] width 7 height 8
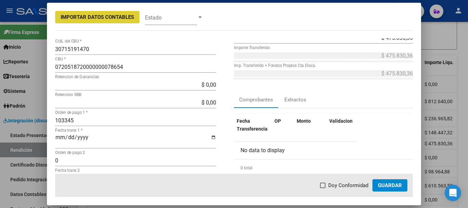
scroll to position [69, 0]
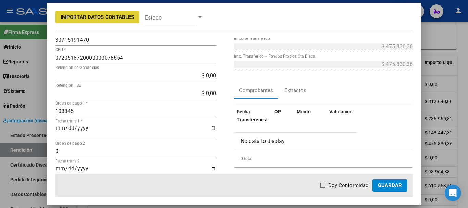
click at [324, 185] on span at bounding box center [322, 185] width 5 height 5
click at [323, 188] on input "Doy Conformidad" at bounding box center [323, 188] width 0 height 0
checkbox input "true"
click at [388, 182] on span "Guardar" at bounding box center [390, 185] width 24 height 6
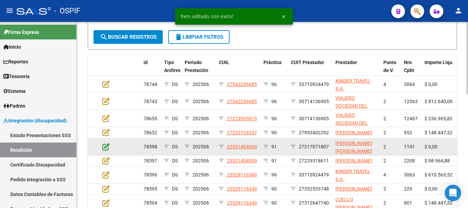
click at [105, 150] on icon at bounding box center [106, 147] width 7 height 8
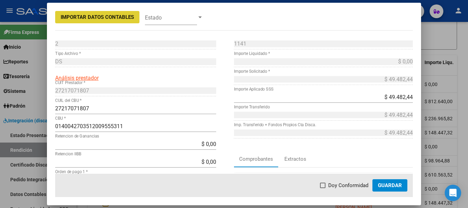
scroll to position [34, 0]
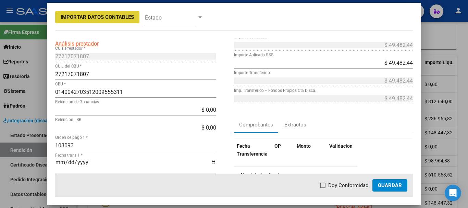
click at [325, 185] on span at bounding box center [322, 185] width 5 height 5
click at [323, 188] on input "Doy Conformidad" at bounding box center [323, 188] width 0 height 0
checkbox input "true"
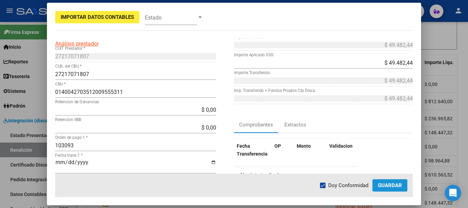
click at [391, 185] on span "Guardar" at bounding box center [390, 185] width 24 height 6
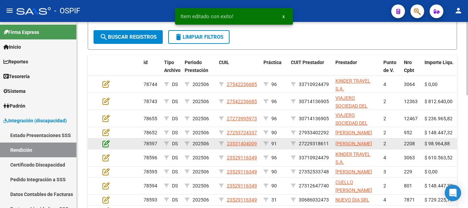
click at [107, 147] on icon at bounding box center [106, 144] width 7 height 8
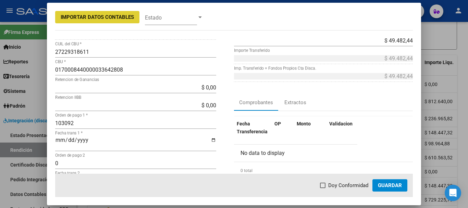
scroll to position [69, 0]
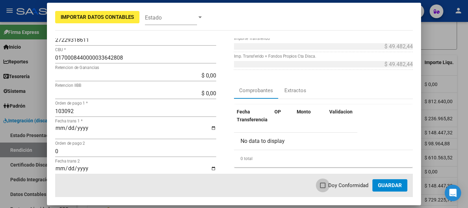
click at [325, 186] on span at bounding box center [322, 185] width 5 height 5
click at [323, 188] on input "Doy Conformidad" at bounding box center [323, 188] width 0 height 0
checkbox input "true"
click at [388, 188] on span "Guardar" at bounding box center [390, 185] width 24 height 6
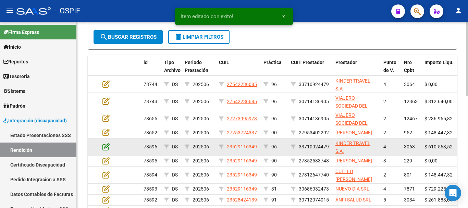
click at [106, 150] on icon at bounding box center [106, 147] width 7 height 8
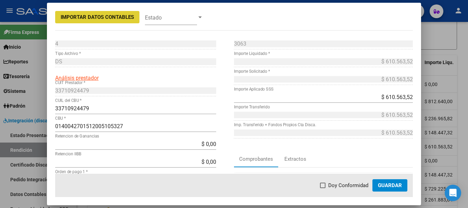
scroll to position [34, 0]
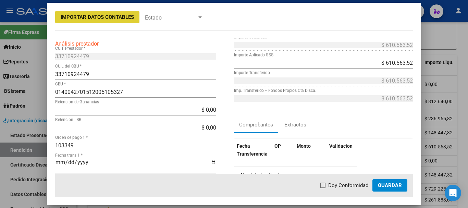
click at [323, 184] on span at bounding box center [322, 185] width 5 height 5
click at [323, 188] on input "Doy Conformidad" at bounding box center [323, 188] width 0 height 0
checkbox input "true"
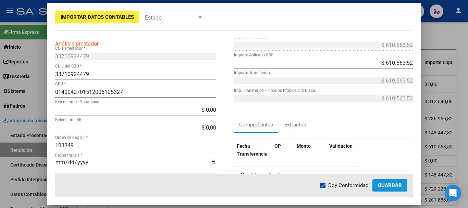
click at [389, 186] on span "Guardar" at bounding box center [390, 185] width 24 height 6
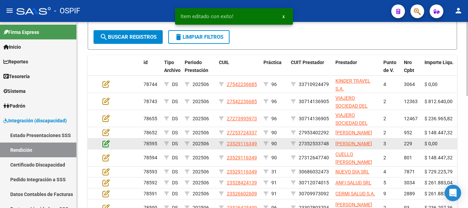
click at [106, 147] on icon at bounding box center [106, 144] width 7 height 8
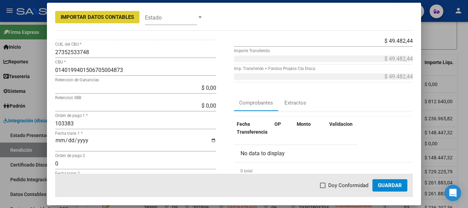
scroll to position [69, 0]
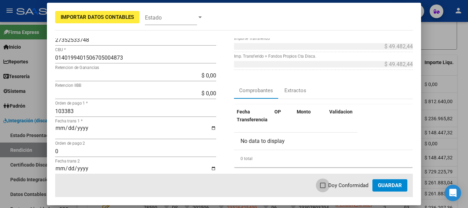
click at [326, 185] on span at bounding box center [322, 185] width 5 height 5
click at [323, 188] on input "Doy Conformidad" at bounding box center [323, 188] width 0 height 0
checkbox input "true"
click at [391, 183] on span "Guardar" at bounding box center [390, 185] width 24 height 6
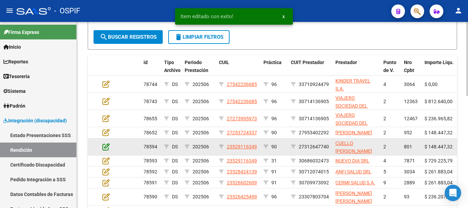
click at [108, 150] on icon at bounding box center [106, 147] width 7 height 8
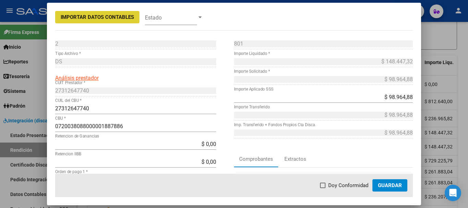
scroll to position [34, 0]
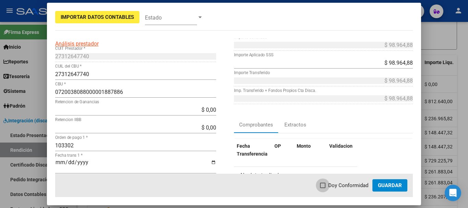
click at [326, 186] on span at bounding box center [322, 185] width 5 height 5
click at [323, 188] on input "Doy Conformidad" at bounding box center [323, 188] width 0 height 0
checkbox input "true"
click at [384, 185] on span "Guardar" at bounding box center [390, 185] width 24 height 6
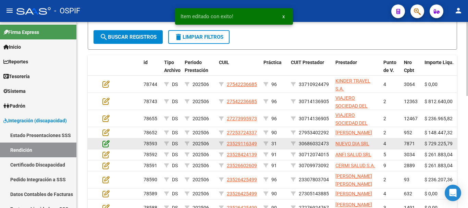
click at [108, 147] on icon at bounding box center [106, 144] width 7 height 8
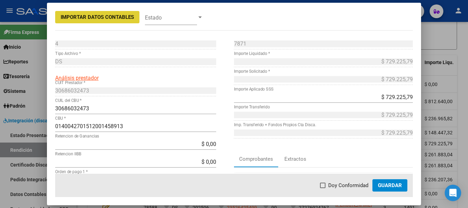
click at [326, 186] on span at bounding box center [322, 185] width 5 height 5
click at [323, 188] on input "Doy Conformidad" at bounding box center [323, 188] width 0 height 0
checkbox input "true"
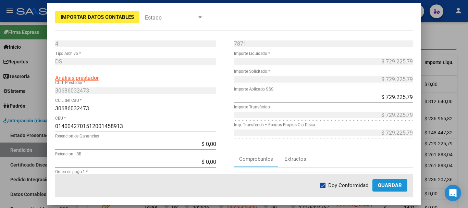
click at [398, 186] on span "Guardar" at bounding box center [390, 185] width 24 height 6
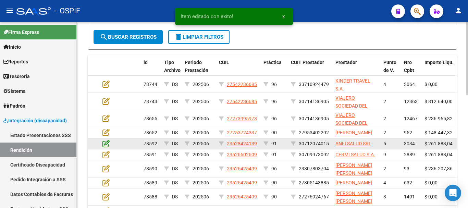
click at [105, 147] on icon at bounding box center [106, 144] width 7 height 8
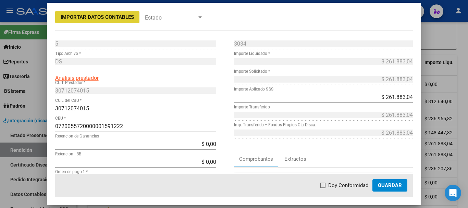
click at [325, 183] on span at bounding box center [322, 185] width 5 height 5
click at [323, 188] on input "Doy Conformidad" at bounding box center [323, 188] width 0 height 0
checkbox input "true"
click at [395, 185] on span "Guardar" at bounding box center [390, 185] width 24 height 6
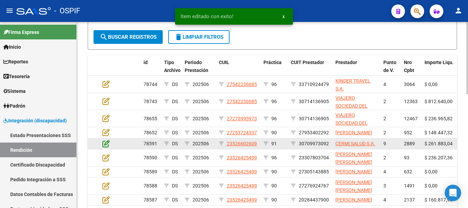
click at [105, 147] on icon at bounding box center [106, 144] width 7 height 8
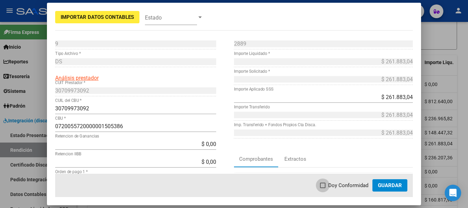
click at [326, 185] on span at bounding box center [322, 185] width 5 height 5
click at [323, 188] on input "Doy Conformidad" at bounding box center [323, 188] width 0 height 0
checkbox input "true"
click at [402, 189] on button "Guardar" at bounding box center [390, 185] width 35 height 12
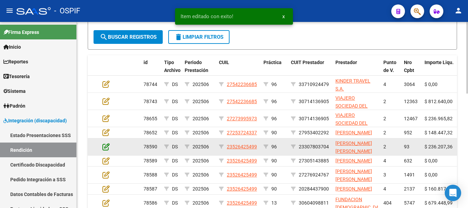
click at [108, 149] on icon at bounding box center [106, 147] width 7 height 8
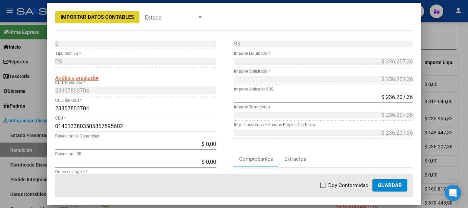
click at [325, 186] on span at bounding box center [322, 185] width 5 height 5
click at [323, 188] on input "Doy Conformidad" at bounding box center [323, 188] width 0 height 0
checkbox input "true"
click at [384, 188] on span "Guardar" at bounding box center [390, 185] width 24 height 6
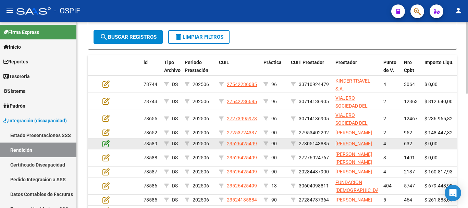
click at [105, 147] on icon at bounding box center [106, 144] width 7 height 8
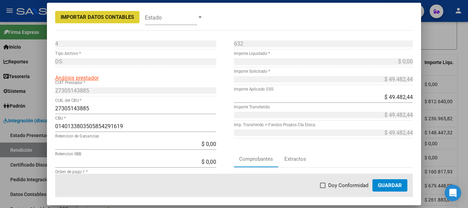
scroll to position [69, 0]
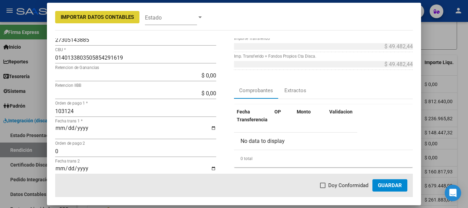
click at [325, 186] on span at bounding box center [322, 185] width 5 height 5
click at [323, 188] on input "Doy Conformidad" at bounding box center [323, 188] width 0 height 0
checkbox input "true"
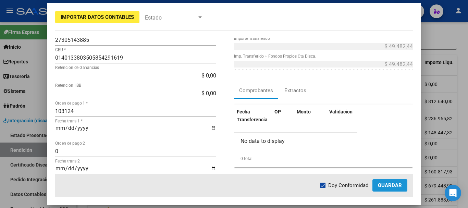
click at [398, 188] on span "Guardar" at bounding box center [390, 185] width 24 height 6
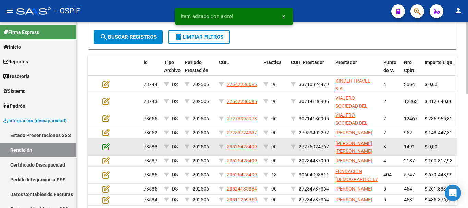
click at [105, 150] on icon at bounding box center [106, 147] width 7 height 8
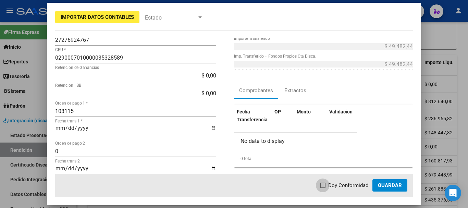
click at [324, 185] on span at bounding box center [322, 185] width 5 height 5
click at [323, 188] on input "Doy Conformidad" at bounding box center [323, 188] width 0 height 0
checkbox input "true"
click at [396, 185] on span "Guardar" at bounding box center [390, 185] width 24 height 6
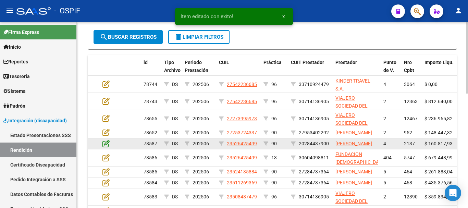
click at [107, 147] on icon at bounding box center [106, 144] width 7 height 8
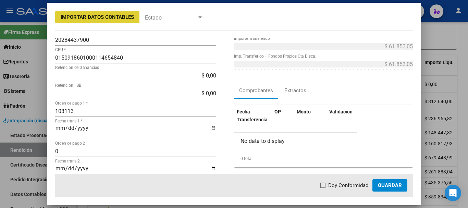
click at [325, 184] on span at bounding box center [322, 185] width 5 height 5
click at [323, 188] on input "Doy Conformidad" at bounding box center [323, 188] width 0 height 0
checkbox input "true"
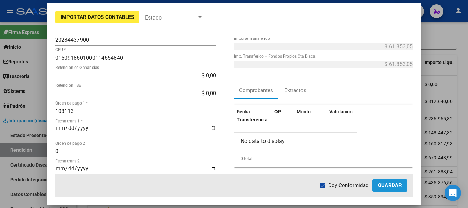
click at [392, 184] on span "Guardar" at bounding box center [390, 185] width 24 height 6
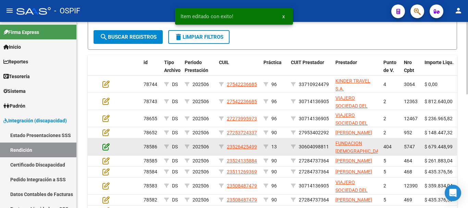
click at [105, 150] on icon at bounding box center [106, 147] width 7 height 8
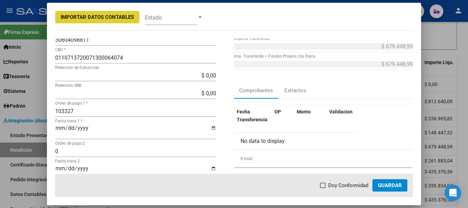
click at [325, 185] on span at bounding box center [322, 185] width 5 height 5
click at [323, 188] on input "Doy Conformidad" at bounding box center [323, 188] width 0 height 0
checkbox input "true"
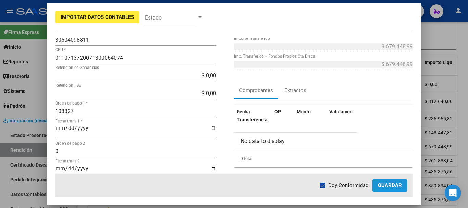
click at [387, 185] on span "Guardar" at bounding box center [390, 185] width 24 height 6
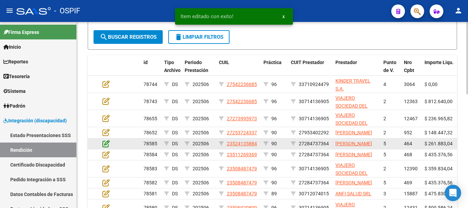
click at [107, 147] on icon at bounding box center [106, 144] width 7 height 8
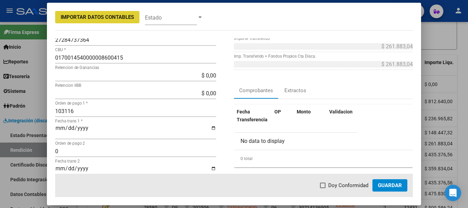
click at [325, 186] on span at bounding box center [322, 185] width 5 height 5
click at [323, 188] on input "Doy Conformidad" at bounding box center [323, 188] width 0 height 0
checkbox input "true"
click at [384, 186] on span "Guardar" at bounding box center [390, 185] width 24 height 6
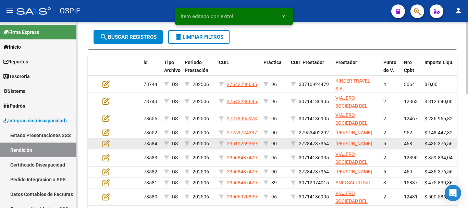
click at [107, 148] on datatable-body-cell at bounding box center [112, 143] width 24 height 11
click at [107, 147] on icon at bounding box center [106, 144] width 7 height 8
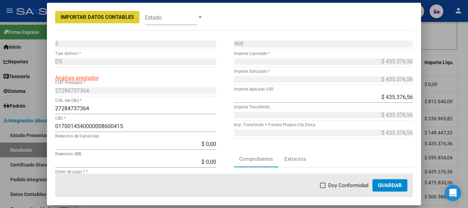
scroll to position [34, 0]
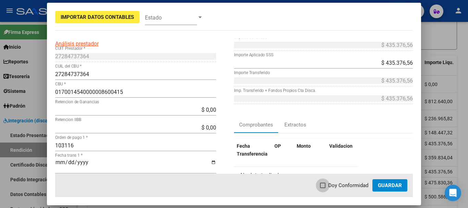
click at [324, 186] on span at bounding box center [322, 185] width 5 height 5
click at [323, 188] on input "Doy Conformidad" at bounding box center [323, 188] width 0 height 0
checkbox input "true"
click at [391, 184] on span "Guardar" at bounding box center [390, 185] width 24 height 6
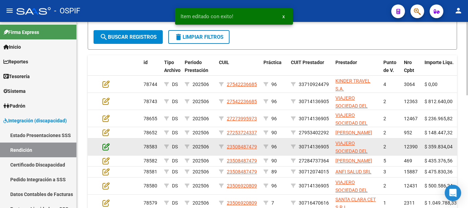
click at [104, 150] on icon at bounding box center [106, 147] width 7 height 8
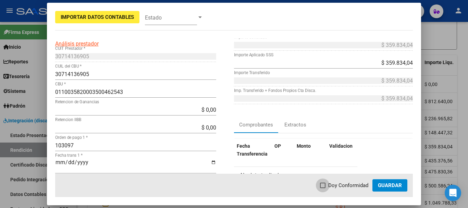
click at [324, 185] on span at bounding box center [322, 185] width 5 height 5
click at [323, 188] on input "Doy Conformidad" at bounding box center [323, 188] width 0 height 0
checkbox input "true"
click at [388, 187] on span "Guardar" at bounding box center [390, 185] width 24 height 6
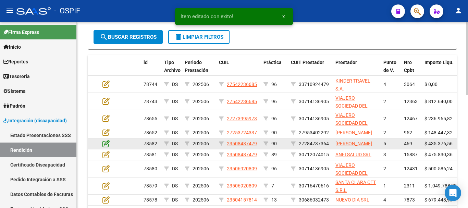
click at [107, 147] on icon at bounding box center [106, 144] width 7 height 8
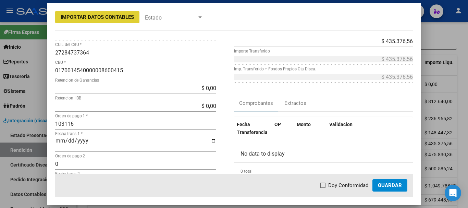
scroll to position [69, 0]
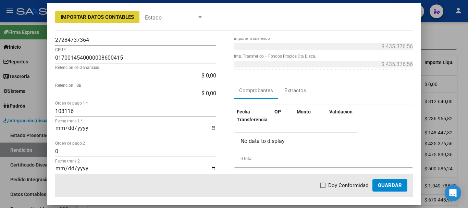
click at [326, 185] on span at bounding box center [322, 185] width 5 height 5
click at [323, 188] on input "Doy Conformidad" at bounding box center [323, 188] width 0 height 0
checkbox input "true"
click at [403, 185] on button "Guardar" at bounding box center [390, 185] width 35 height 12
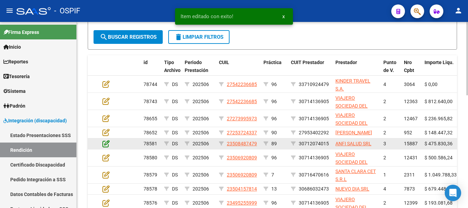
click at [104, 147] on icon at bounding box center [106, 144] width 7 height 8
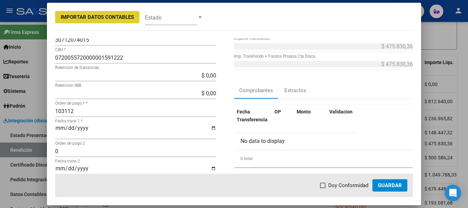
click at [324, 185] on span at bounding box center [322, 185] width 5 height 5
click at [323, 188] on input "Doy Conformidad" at bounding box center [323, 188] width 0 height 0
checkbox input "true"
click at [387, 185] on span "Guardar" at bounding box center [390, 185] width 24 height 6
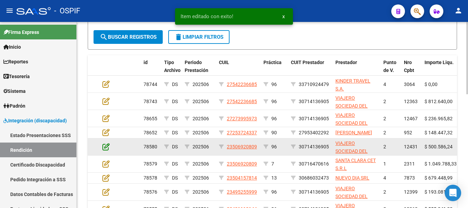
click at [108, 150] on icon at bounding box center [106, 147] width 7 height 8
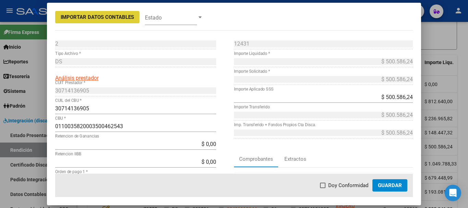
scroll to position [34, 0]
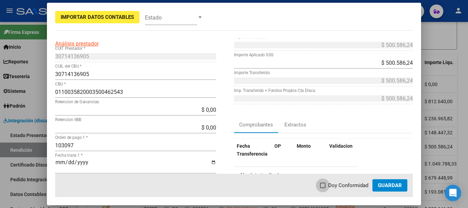
click at [326, 184] on span at bounding box center [322, 185] width 5 height 5
click at [323, 188] on input "Doy Conformidad" at bounding box center [323, 188] width 0 height 0
checkbox input "true"
click at [387, 185] on span "Guardar" at bounding box center [390, 185] width 24 height 6
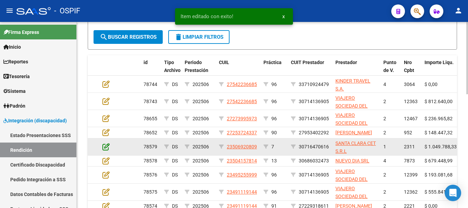
click at [107, 150] on icon at bounding box center [106, 147] width 7 height 8
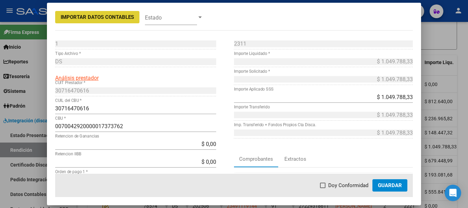
scroll to position [69, 0]
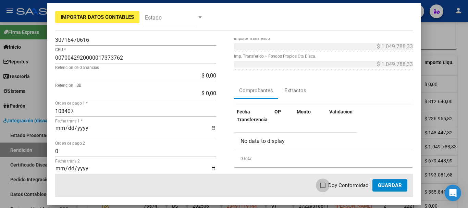
click at [325, 185] on span at bounding box center [322, 185] width 5 height 5
click at [323, 188] on input "Doy Conformidad" at bounding box center [323, 188] width 0 height 0
checkbox input "true"
click at [399, 186] on span "Guardar" at bounding box center [390, 185] width 24 height 6
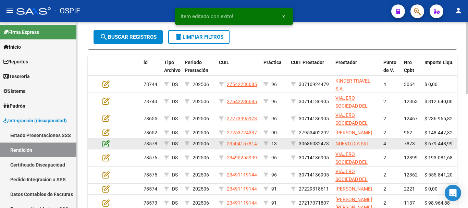
click at [107, 147] on icon at bounding box center [106, 144] width 7 height 8
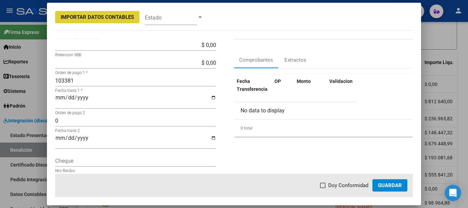
scroll to position [103, 0]
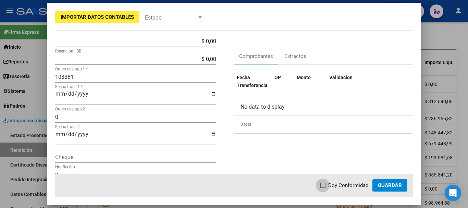
click at [325, 185] on span at bounding box center [322, 185] width 5 height 5
click at [323, 188] on input "Doy Conformidad" at bounding box center [323, 188] width 0 height 0
checkbox input "true"
click at [400, 188] on span "Guardar" at bounding box center [390, 185] width 24 height 6
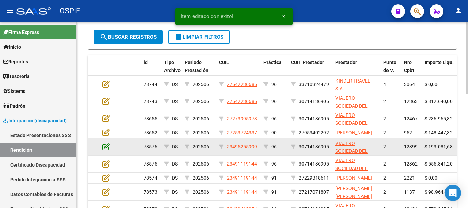
click at [107, 150] on icon at bounding box center [106, 147] width 7 height 8
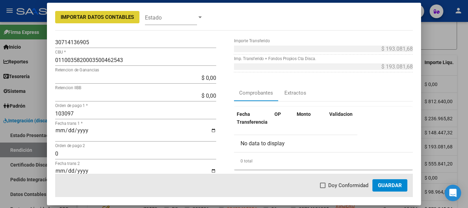
scroll to position [69, 0]
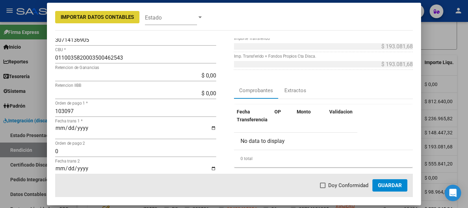
click at [324, 185] on span at bounding box center [322, 185] width 5 height 5
click at [323, 188] on input "Doy Conformidad" at bounding box center [323, 188] width 0 height 0
checkbox input "true"
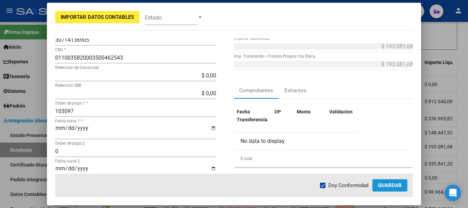
click at [386, 182] on span "Guardar" at bounding box center [390, 185] width 24 height 6
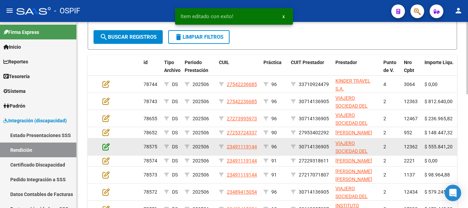
click at [106, 150] on icon at bounding box center [106, 147] width 7 height 8
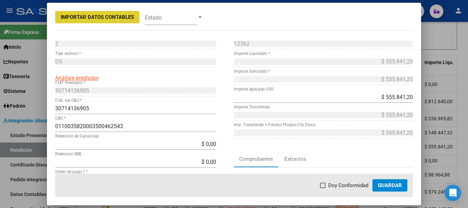
scroll to position [34, 0]
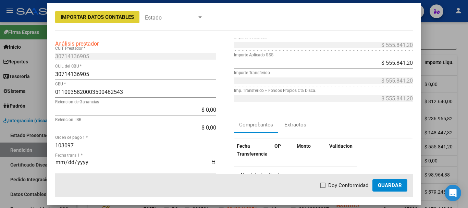
click at [324, 185] on span at bounding box center [322, 185] width 5 height 5
click at [323, 188] on input "Doy Conformidad" at bounding box center [323, 188] width 0 height 0
checkbox input "true"
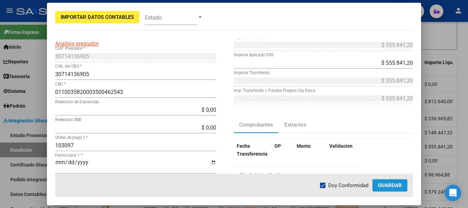
click at [386, 186] on span "Guardar" at bounding box center [390, 185] width 24 height 6
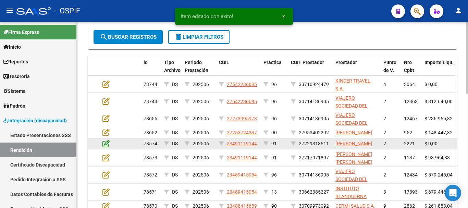
click at [106, 147] on icon at bounding box center [106, 144] width 7 height 8
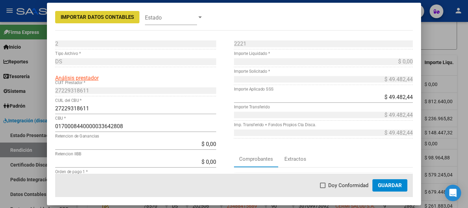
scroll to position [69, 0]
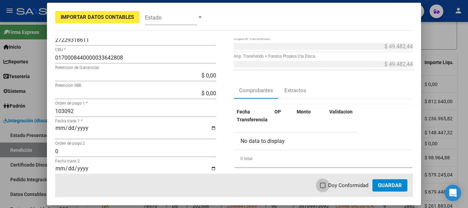
click at [326, 185] on span at bounding box center [322, 185] width 5 height 5
click at [323, 188] on input "Doy Conformidad" at bounding box center [323, 188] width 0 height 0
checkbox input "true"
click at [395, 183] on span "Guardar" at bounding box center [390, 185] width 24 height 6
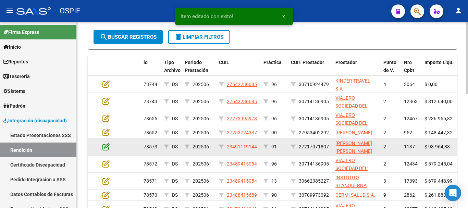
click at [108, 150] on icon at bounding box center [106, 147] width 7 height 8
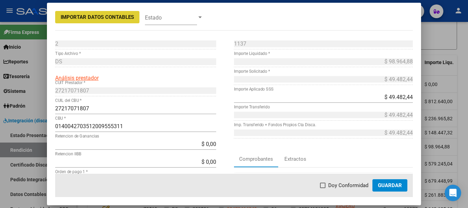
scroll to position [34, 0]
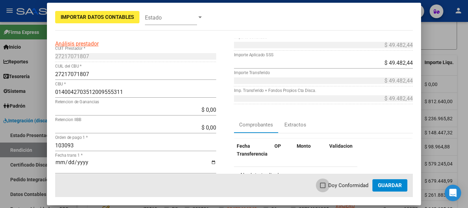
drag, startPoint x: 323, startPoint y: 185, endPoint x: 332, endPoint y: 180, distance: 10.6
click at [323, 185] on span at bounding box center [322, 185] width 5 height 5
click at [323, 188] on input "Doy Conformidad" at bounding box center [323, 188] width 0 height 0
checkbox input "true"
click at [389, 184] on span "Guardar" at bounding box center [390, 185] width 24 height 6
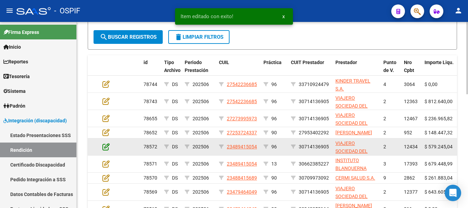
click at [107, 150] on icon at bounding box center [106, 147] width 7 height 8
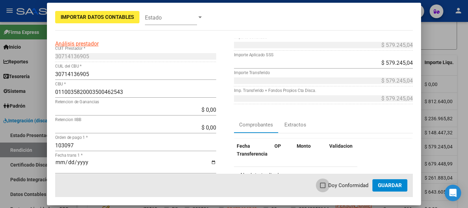
click at [324, 186] on span at bounding box center [322, 185] width 5 height 5
click at [323, 188] on input "Doy Conformidad" at bounding box center [323, 188] width 0 height 0
checkbox input "true"
click at [390, 182] on span "Guardar" at bounding box center [390, 185] width 24 height 6
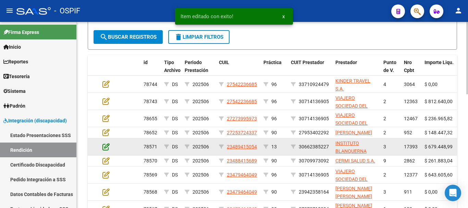
click at [105, 150] on icon at bounding box center [106, 147] width 7 height 8
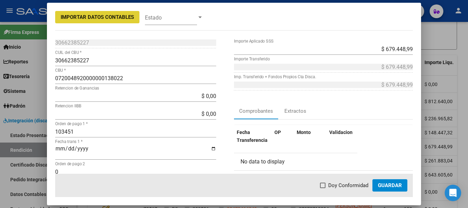
scroll to position [69, 0]
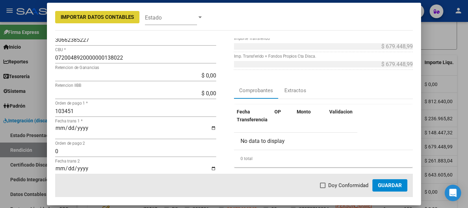
drag, startPoint x: 325, startPoint y: 186, endPoint x: 325, endPoint y: 182, distance: 3.8
click at [325, 186] on span at bounding box center [322, 185] width 5 height 5
click at [323, 188] on input "Doy Conformidad" at bounding box center [323, 188] width 0 height 0
checkbox input "true"
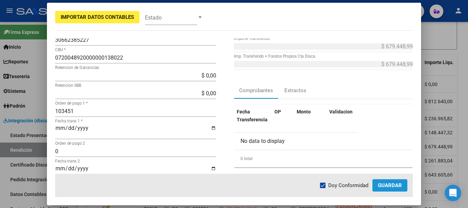
click at [395, 185] on span "Guardar" at bounding box center [390, 185] width 24 height 6
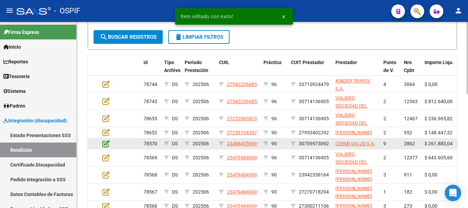
click at [108, 147] on icon at bounding box center [106, 144] width 7 height 8
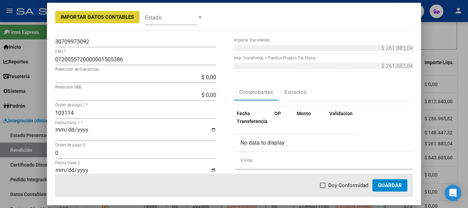
scroll to position [103, 0]
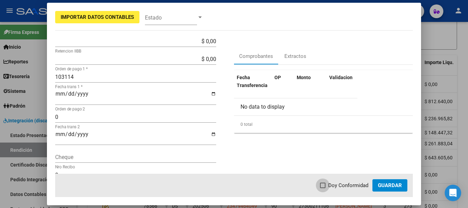
click at [325, 184] on span at bounding box center [322, 185] width 5 height 5
click at [323, 188] on input "Doy Conformidad" at bounding box center [323, 188] width 0 height 0
checkbox input "true"
click at [389, 187] on span "Guardar" at bounding box center [390, 185] width 24 height 6
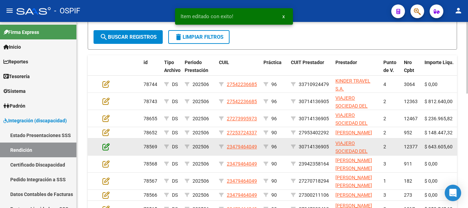
click at [106, 150] on icon at bounding box center [106, 147] width 7 height 8
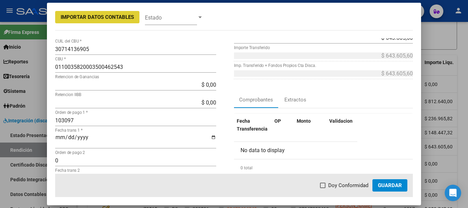
scroll to position [69, 0]
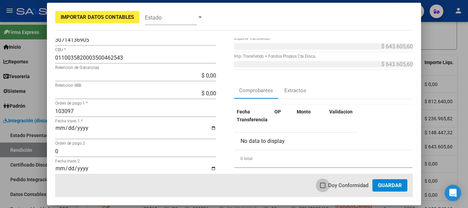
click at [324, 185] on span at bounding box center [322, 185] width 5 height 5
click at [323, 188] on input "Doy Conformidad" at bounding box center [323, 188] width 0 height 0
checkbox input "true"
click at [394, 188] on span "Guardar" at bounding box center [390, 185] width 24 height 6
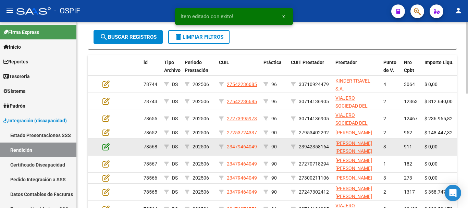
click at [105, 150] on icon at bounding box center [106, 147] width 7 height 8
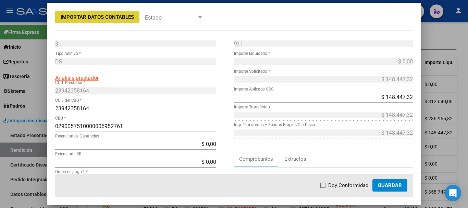
scroll to position [34, 0]
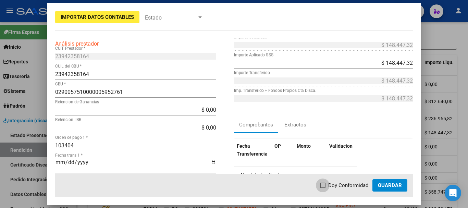
click at [325, 185] on span at bounding box center [322, 185] width 5 height 5
click at [323, 188] on input "Doy Conformidad" at bounding box center [323, 188] width 0 height 0
checkbox input "true"
click at [399, 183] on span "Guardar" at bounding box center [390, 185] width 24 height 6
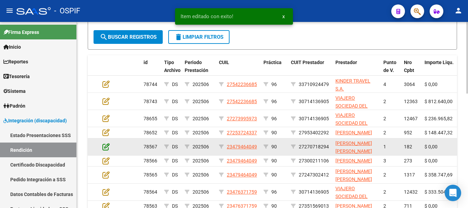
click at [105, 150] on icon at bounding box center [106, 147] width 7 height 8
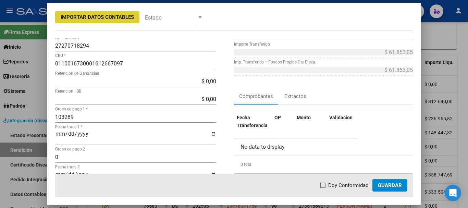
scroll to position [69, 0]
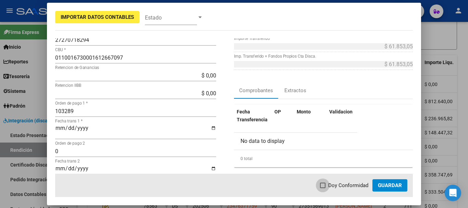
click at [325, 183] on span at bounding box center [322, 185] width 5 height 5
click at [323, 188] on input "Doy Conformidad" at bounding box center [323, 188] width 0 height 0
checkbox input "true"
click at [384, 182] on button "Guardar" at bounding box center [390, 185] width 35 height 12
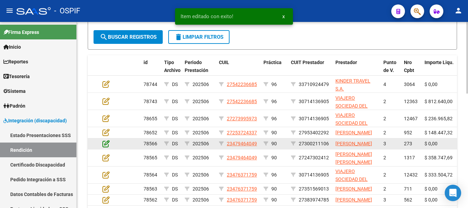
click at [106, 147] on icon at bounding box center [106, 144] width 7 height 8
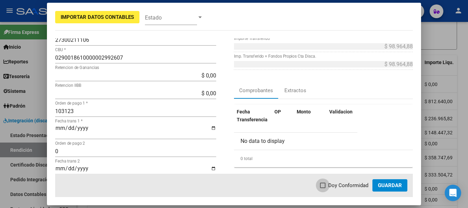
drag, startPoint x: 324, startPoint y: 187, endPoint x: 368, endPoint y: 185, distance: 43.9
click at [324, 186] on span at bounding box center [322, 185] width 5 height 5
click at [323, 188] on input "Doy Conformidad" at bounding box center [323, 188] width 0 height 0
checkbox input "true"
click at [385, 184] on span "Guardar" at bounding box center [390, 185] width 24 height 6
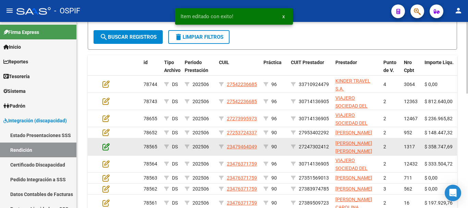
click at [108, 150] on icon at bounding box center [106, 147] width 7 height 8
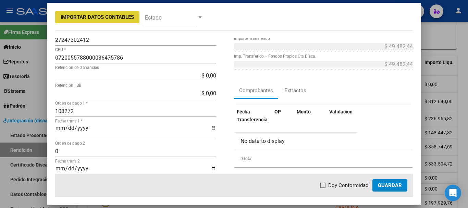
click at [327, 185] on label "Doy Conformidad" at bounding box center [344, 185] width 48 height 8
click at [323, 188] on input "Doy Conformidad" at bounding box center [323, 188] width 0 height 0
checkbox input "true"
click at [380, 182] on span "Guardar" at bounding box center [390, 185] width 24 height 6
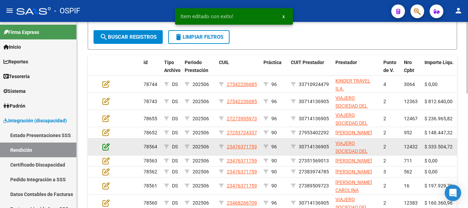
click at [108, 150] on icon at bounding box center [106, 147] width 7 height 8
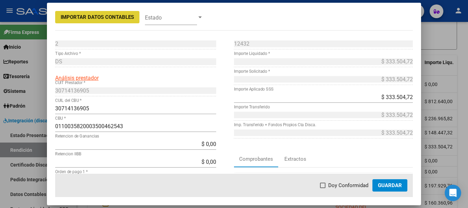
scroll to position [34, 0]
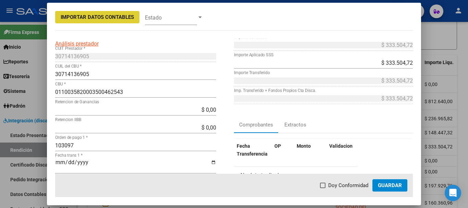
click at [324, 188] on span at bounding box center [322, 185] width 5 height 5
click at [323, 188] on input "Doy Conformidad" at bounding box center [323, 188] width 0 height 0
checkbox input "true"
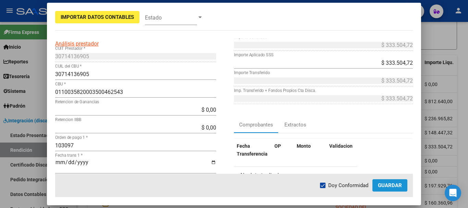
click at [397, 185] on span "Guardar" at bounding box center [390, 185] width 24 height 6
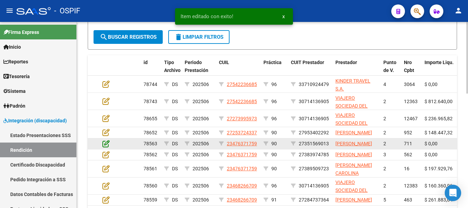
click at [108, 147] on icon at bounding box center [106, 144] width 7 height 8
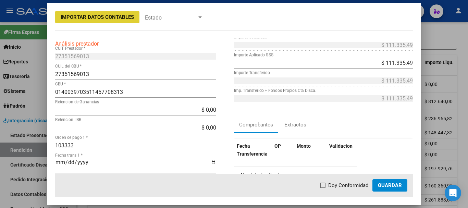
drag, startPoint x: 326, startPoint y: 186, endPoint x: 321, endPoint y: 179, distance: 8.8
click at [326, 186] on span at bounding box center [322, 185] width 5 height 5
click at [323, 188] on input "Doy Conformidad" at bounding box center [323, 188] width 0 height 0
checkbox input "true"
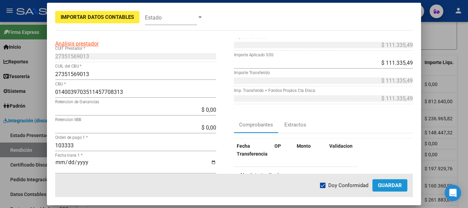
click at [398, 182] on span "Guardar" at bounding box center [390, 185] width 24 height 6
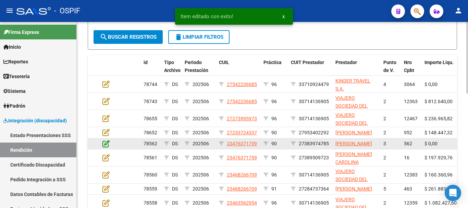
click at [105, 147] on icon at bounding box center [106, 144] width 7 height 8
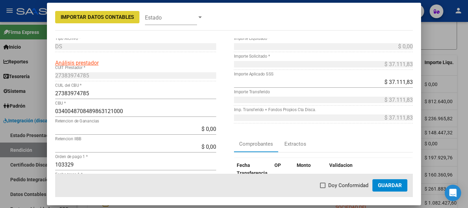
scroll to position [103, 0]
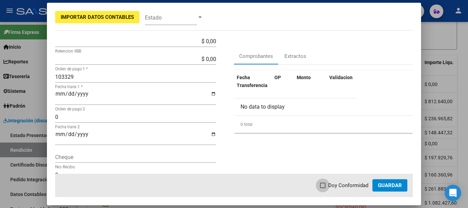
click at [324, 183] on span at bounding box center [322, 185] width 5 height 5
click at [323, 188] on input "Doy Conformidad" at bounding box center [323, 188] width 0 height 0
checkbox input "true"
click at [389, 187] on span "Guardar" at bounding box center [390, 185] width 24 height 6
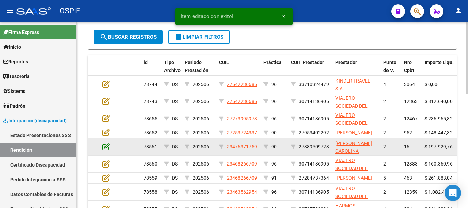
click at [109, 150] on icon at bounding box center [106, 147] width 7 height 8
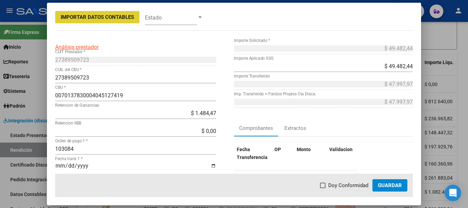
scroll to position [34, 0]
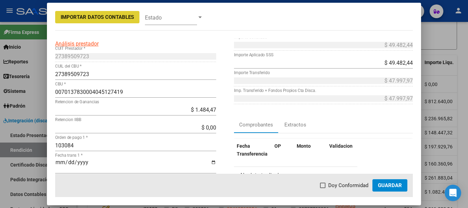
click at [324, 184] on span at bounding box center [322, 185] width 5 height 5
click at [323, 188] on input "Doy Conformidad" at bounding box center [323, 188] width 0 height 0
checkbox input "true"
click at [394, 185] on span "Guardar" at bounding box center [390, 185] width 24 height 6
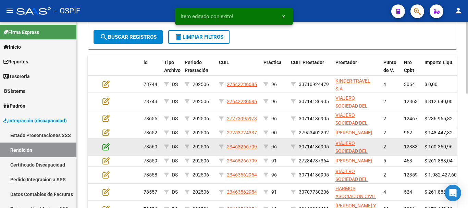
click at [107, 150] on icon at bounding box center [106, 147] width 7 height 8
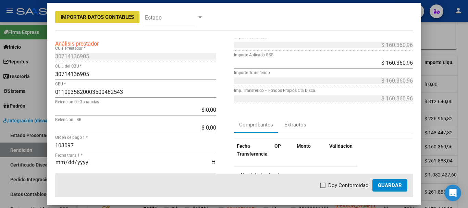
click at [325, 185] on span at bounding box center [322, 185] width 5 height 5
click at [323, 188] on input "Doy Conformidad" at bounding box center [323, 188] width 0 height 0
checkbox input "true"
click at [391, 186] on span "Guardar" at bounding box center [390, 185] width 24 height 6
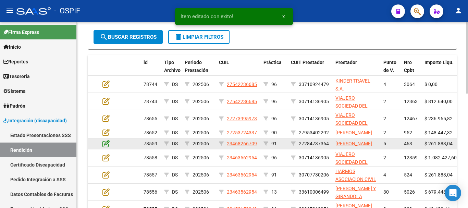
click at [107, 147] on icon at bounding box center [106, 144] width 7 height 8
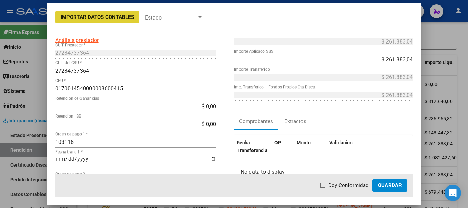
scroll to position [69, 0]
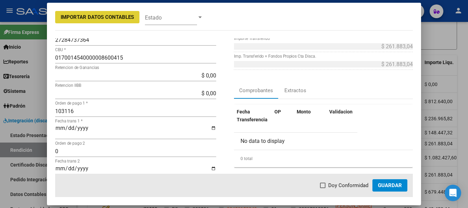
click at [324, 185] on span at bounding box center [322, 185] width 5 height 5
click at [323, 188] on input "Doy Conformidad" at bounding box center [323, 188] width 0 height 0
checkbox input "true"
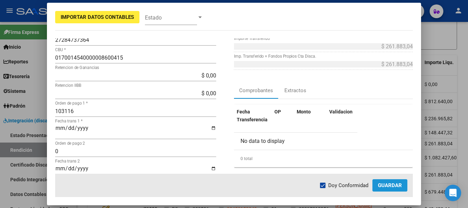
click at [391, 185] on span "Guardar" at bounding box center [390, 185] width 24 height 6
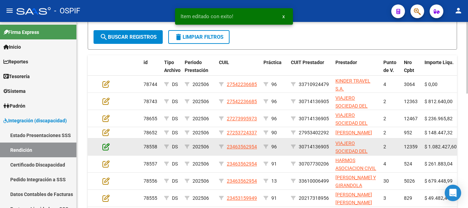
click at [106, 150] on icon at bounding box center [106, 147] width 7 height 8
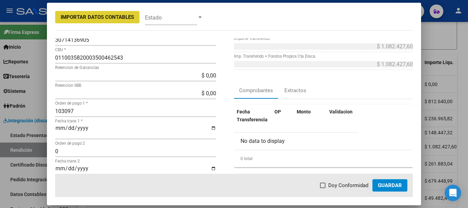
click at [325, 184] on span at bounding box center [322, 185] width 5 height 5
click at [323, 188] on input "Doy Conformidad" at bounding box center [323, 188] width 0 height 0
checkbox input "true"
click at [396, 183] on span "Guardar" at bounding box center [390, 185] width 24 height 6
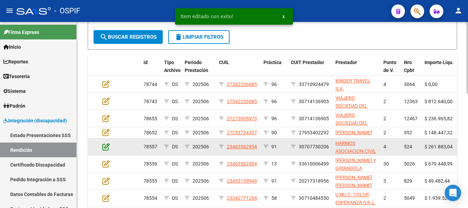
click at [108, 150] on icon at bounding box center [106, 147] width 7 height 8
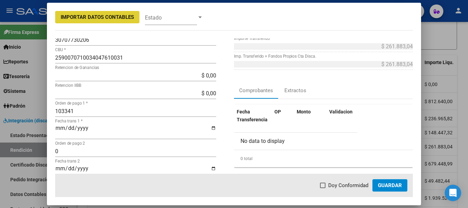
click at [324, 186] on span at bounding box center [322, 185] width 5 height 5
click at [323, 188] on input "Doy Conformidad" at bounding box center [323, 188] width 0 height 0
checkbox input "true"
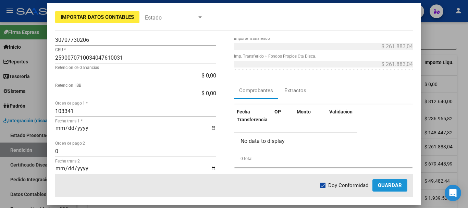
click at [391, 186] on span "Guardar" at bounding box center [390, 185] width 24 height 6
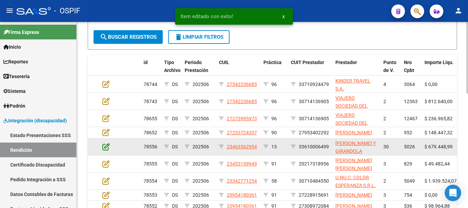
click at [107, 150] on icon at bounding box center [106, 147] width 7 height 8
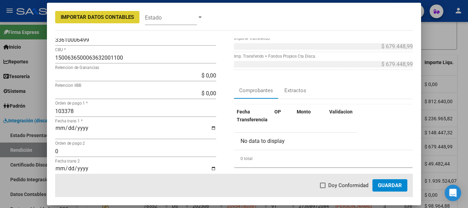
click at [327, 186] on label "Doy Conformidad" at bounding box center [344, 185] width 48 height 8
click at [323, 188] on input "Doy Conformidad" at bounding box center [323, 188] width 0 height 0
checkbox input "true"
click at [396, 185] on span "Guardar" at bounding box center [390, 185] width 24 height 6
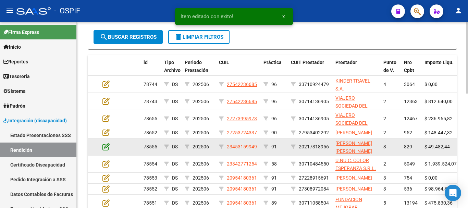
click at [107, 150] on icon at bounding box center [106, 147] width 7 height 8
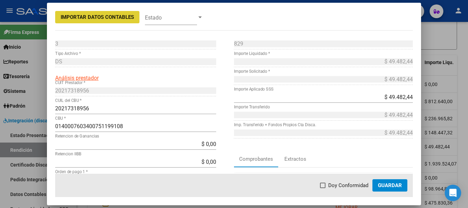
scroll to position [34, 0]
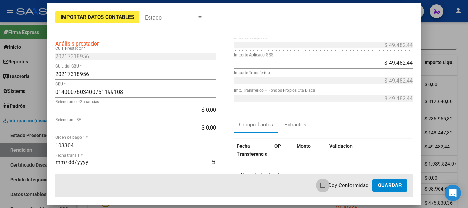
click at [325, 185] on span at bounding box center [322, 185] width 5 height 5
click at [323, 188] on input "Doy Conformidad" at bounding box center [323, 188] width 0 height 0
checkbox input "true"
click at [393, 184] on span "Guardar" at bounding box center [390, 185] width 24 height 6
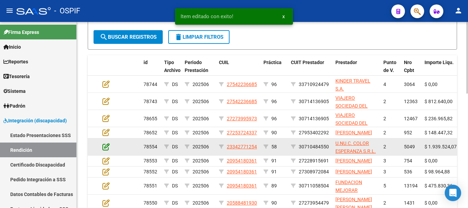
click at [106, 150] on icon at bounding box center [106, 147] width 7 height 8
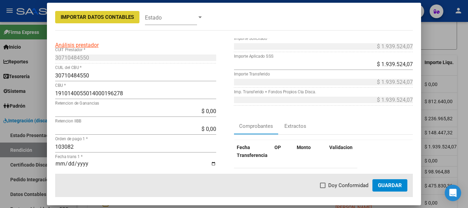
scroll to position [69, 0]
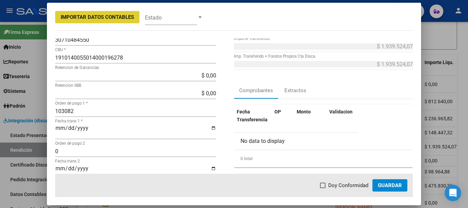
click at [323, 185] on span at bounding box center [322, 185] width 5 height 5
click at [323, 188] on input "Doy Conformidad" at bounding box center [323, 188] width 0 height 0
checkbox input "true"
click at [391, 187] on span "Guardar" at bounding box center [390, 185] width 24 height 6
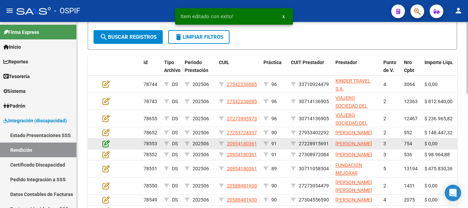
click at [104, 147] on icon at bounding box center [106, 144] width 7 height 8
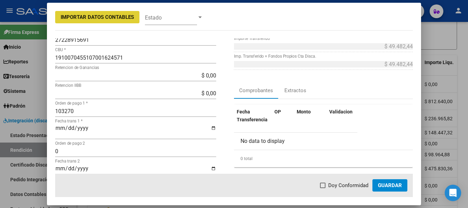
click at [323, 184] on span at bounding box center [322, 185] width 5 height 5
click at [323, 188] on input "Doy Conformidad" at bounding box center [323, 188] width 0 height 0
checkbox input "true"
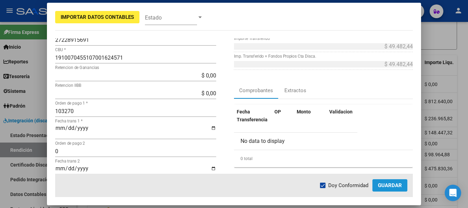
click at [391, 185] on span "Guardar" at bounding box center [390, 185] width 24 height 6
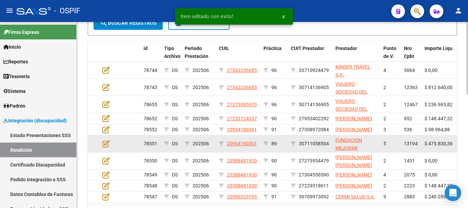
scroll to position [224, 0]
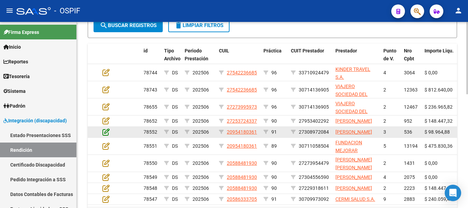
click at [107, 136] on icon at bounding box center [106, 132] width 7 height 8
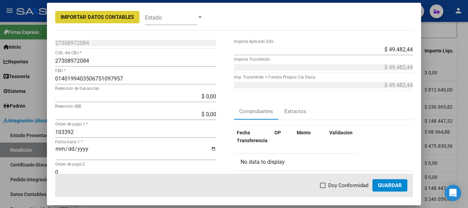
scroll to position [103, 0]
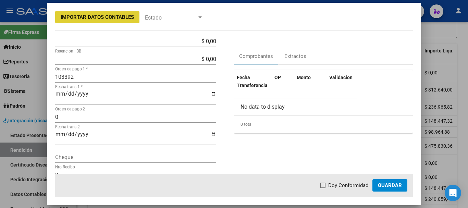
click at [325, 186] on span at bounding box center [322, 185] width 5 height 5
click at [323, 188] on input "Doy Conformidad" at bounding box center [323, 188] width 0 height 0
checkbox input "true"
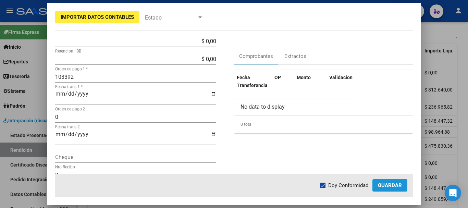
click at [389, 186] on span "Guardar" at bounding box center [390, 185] width 24 height 6
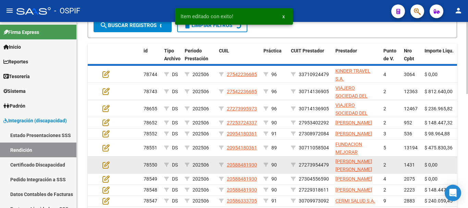
scroll to position [225, 0]
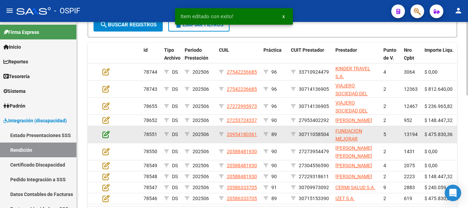
click at [107, 138] on icon at bounding box center [106, 135] width 7 height 8
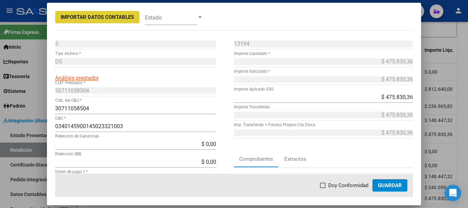
scroll to position [69, 0]
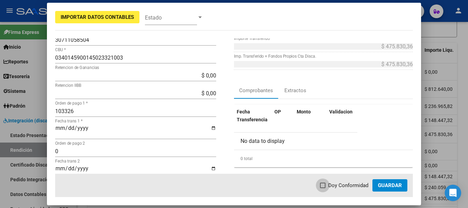
click at [323, 185] on span at bounding box center [322, 185] width 5 height 5
click at [323, 188] on input "Doy Conformidad" at bounding box center [323, 188] width 0 height 0
checkbox input "true"
click at [390, 186] on span "Guardar" at bounding box center [390, 185] width 24 height 6
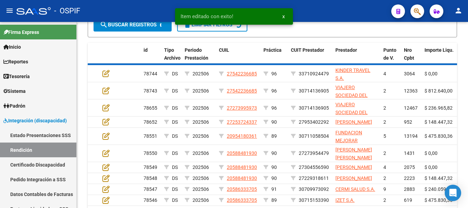
scroll to position [225, 0]
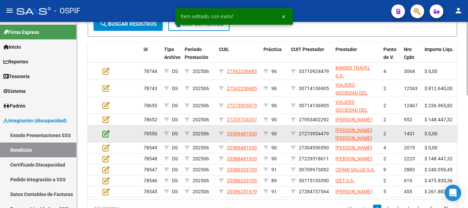
click at [107, 137] on icon at bounding box center [106, 134] width 7 height 8
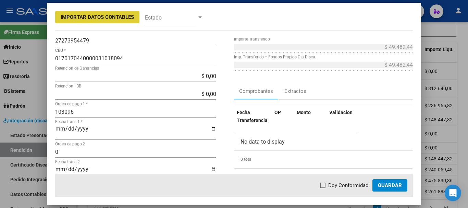
scroll to position [69, 0]
click at [327, 185] on label "Doy Conformidad" at bounding box center [344, 185] width 48 height 8
click at [323, 188] on input "Doy Conformidad" at bounding box center [323, 188] width 0 height 0
checkbox input "true"
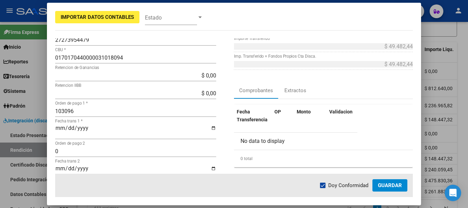
click at [386, 187] on span "Guardar" at bounding box center [390, 185] width 24 height 6
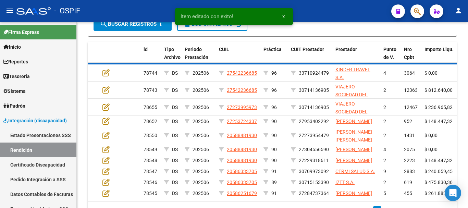
scroll to position [226, 0]
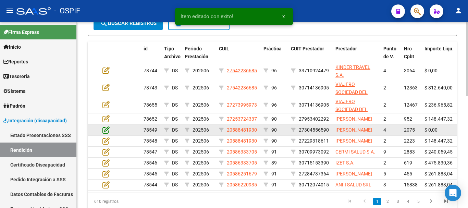
click at [107, 134] on icon at bounding box center [106, 130] width 7 height 8
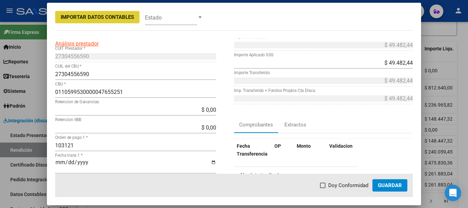
scroll to position [69, 0]
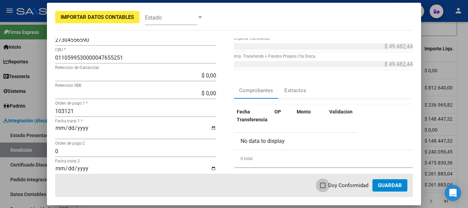
drag, startPoint x: 326, startPoint y: 186, endPoint x: 321, endPoint y: 183, distance: 6.0
click at [326, 186] on span at bounding box center [322, 185] width 5 height 5
click at [323, 188] on input "Doy Conformidad" at bounding box center [323, 188] width 0 height 0
checkbox input "true"
click at [399, 185] on span "Guardar" at bounding box center [390, 185] width 24 height 6
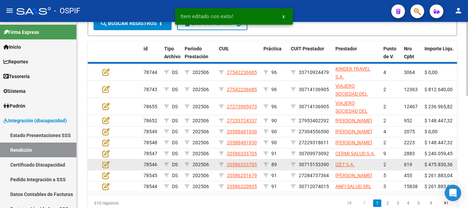
scroll to position [227, 0]
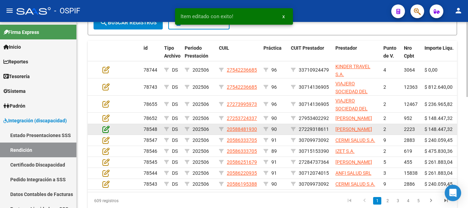
click at [107, 133] on icon at bounding box center [106, 129] width 7 height 8
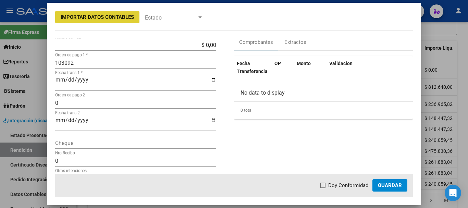
scroll to position [137, 0]
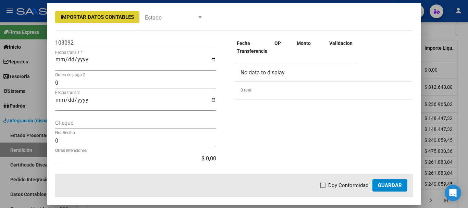
drag, startPoint x: 325, startPoint y: 187, endPoint x: 328, endPoint y: 184, distance: 3.6
click at [326, 185] on span at bounding box center [322, 185] width 5 height 5
click at [323, 188] on input "Doy Conformidad" at bounding box center [323, 188] width 0 height 0
checkbox input "true"
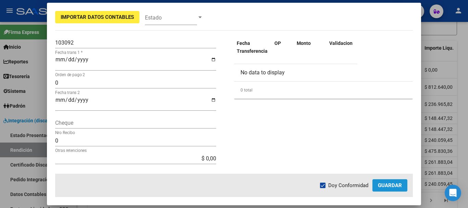
click at [387, 188] on button "Guardar" at bounding box center [390, 185] width 35 height 12
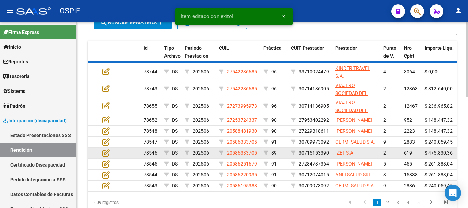
scroll to position [227, 0]
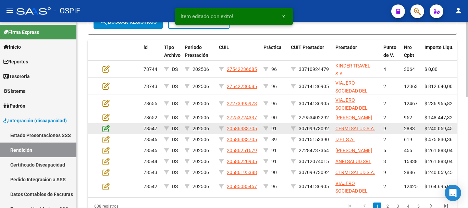
click at [104, 132] on icon at bounding box center [106, 129] width 7 height 8
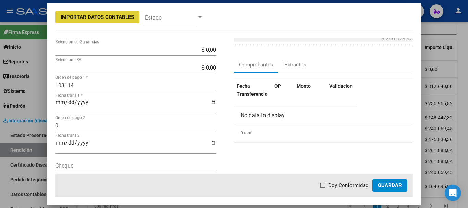
scroll to position [103, 0]
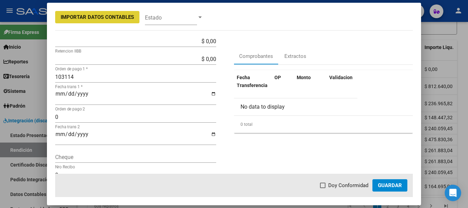
click at [322, 185] on span at bounding box center [322, 185] width 5 height 5
click at [323, 188] on input "Doy Conformidad" at bounding box center [323, 188] width 0 height 0
checkbox input "true"
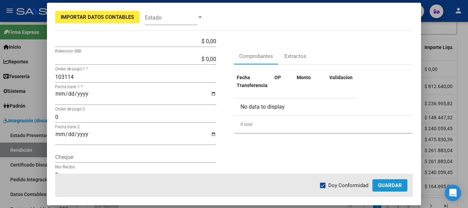
click at [398, 185] on span "Guardar" at bounding box center [390, 185] width 24 height 6
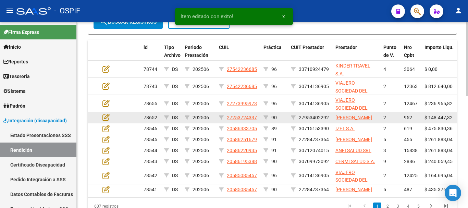
scroll to position [228, 0]
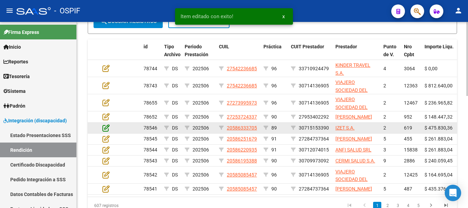
click at [107, 132] on icon at bounding box center [106, 128] width 7 height 8
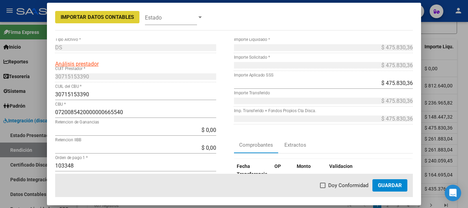
scroll to position [34, 0]
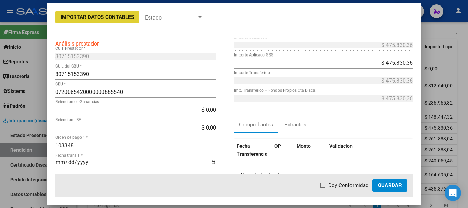
click at [323, 185] on span at bounding box center [322, 185] width 5 height 5
click at [323, 188] on input "Doy Conformidad" at bounding box center [323, 188] width 0 height 0
checkbox input "true"
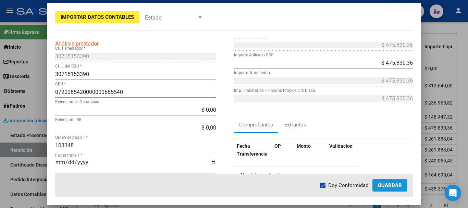
click at [388, 188] on span "Guardar" at bounding box center [390, 185] width 24 height 6
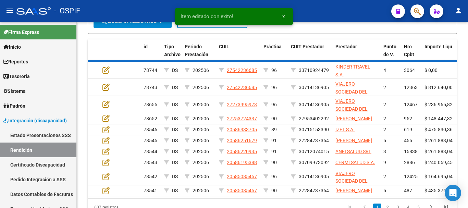
scroll to position [229, 0]
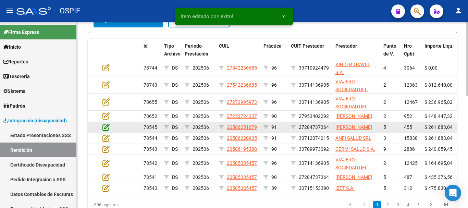
click at [107, 131] on icon at bounding box center [106, 127] width 7 height 8
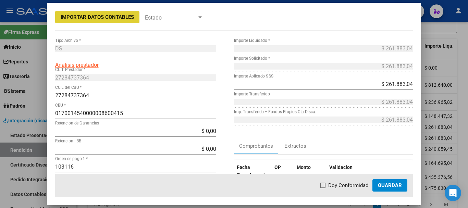
scroll to position [69, 0]
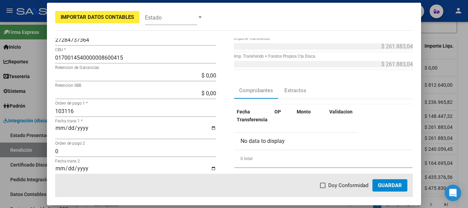
click at [320, 186] on mat-dialog-actions "Doy Conformidad Guardar" at bounding box center [234, 185] width 358 height 23
click at [324, 187] on span at bounding box center [322, 185] width 5 height 5
click at [323, 188] on input "Doy Conformidad" at bounding box center [323, 188] width 0 height 0
checkbox input "true"
click at [392, 185] on span "Guardar" at bounding box center [390, 185] width 24 height 6
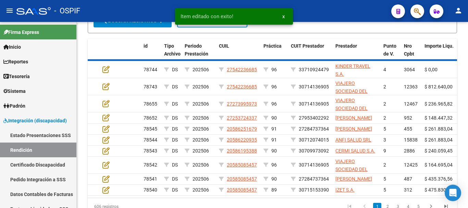
scroll to position [229, 0]
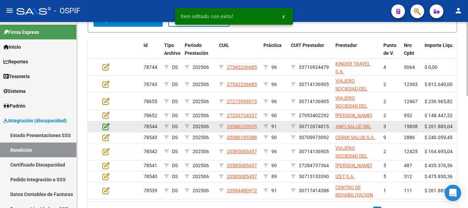
click at [105, 130] on icon at bounding box center [106, 127] width 7 height 8
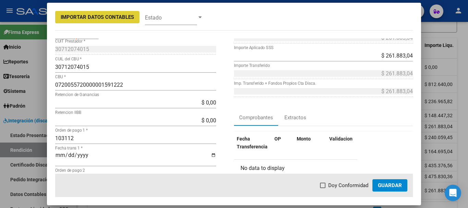
scroll to position [69, 0]
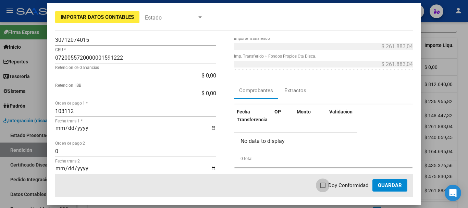
click at [325, 184] on span at bounding box center [322, 185] width 5 height 5
click at [323, 188] on input "Doy Conformidad" at bounding box center [323, 188] width 0 height 0
checkbox input "true"
click at [387, 187] on span "Guardar" at bounding box center [390, 185] width 24 height 6
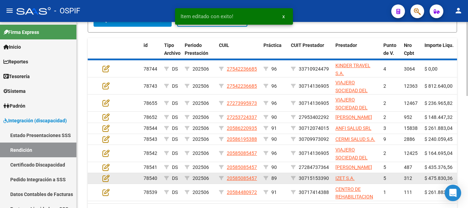
scroll to position [230, 0]
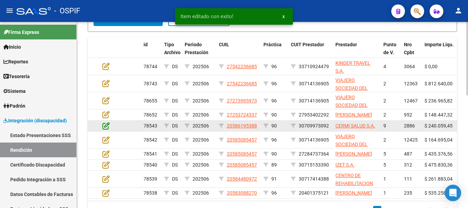
click at [109, 130] on icon at bounding box center [106, 126] width 7 height 8
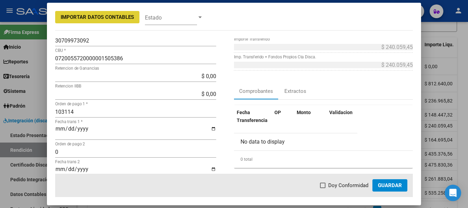
scroll to position [69, 0]
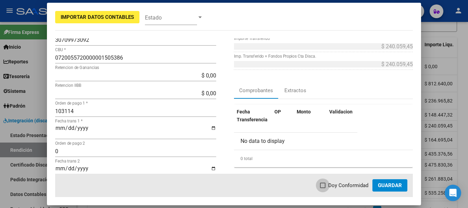
click at [325, 185] on span at bounding box center [322, 185] width 5 height 5
click at [323, 188] on input "Doy Conformidad" at bounding box center [323, 188] width 0 height 0
checkbox input "true"
click at [388, 185] on span "Guardar" at bounding box center [390, 185] width 24 height 6
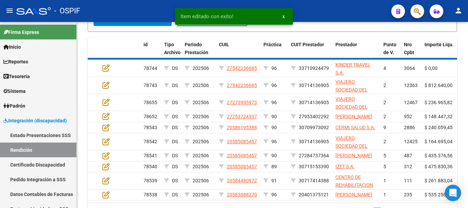
scroll to position [231, 0]
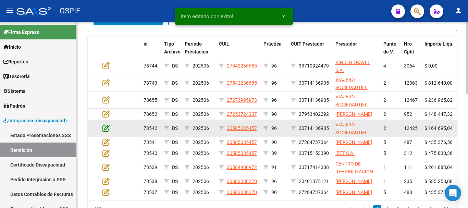
click at [104, 132] on icon at bounding box center [106, 128] width 7 height 8
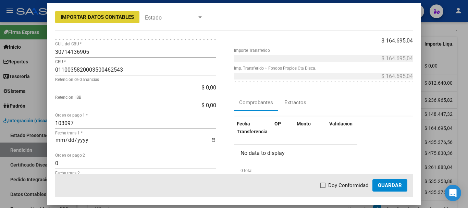
scroll to position [69, 0]
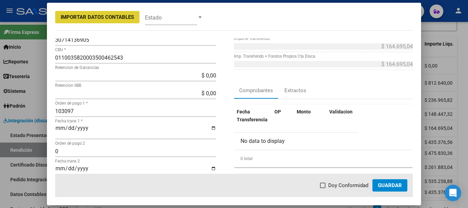
click at [325, 185] on span at bounding box center [322, 185] width 5 height 5
click at [323, 188] on input "Doy Conformidad" at bounding box center [323, 188] width 0 height 0
checkbox input "true"
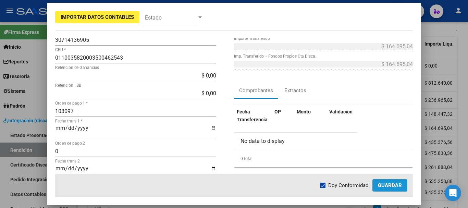
click at [389, 185] on span "Guardar" at bounding box center [390, 185] width 24 height 6
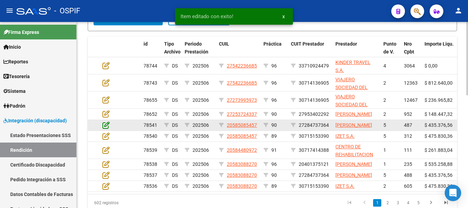
click at [108, 129] on icon at bounding box center [106, 125] width 7 height 8
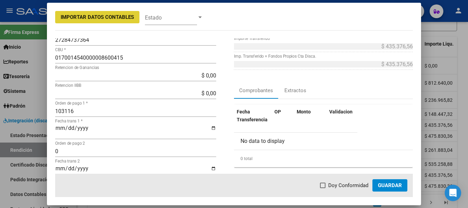
click at [323, 185] on span at bounding box center [322, 185] width 5 height 5
click at [323, 188] on input "Doy Conformidad" at bounding box center [323, 188] width 0 height 0
checkbox input "true"
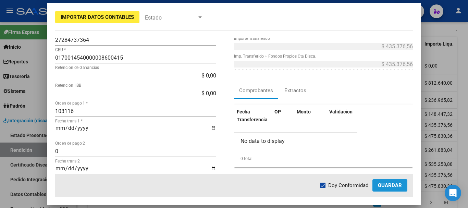
click at [397, 185] on span "Guardar" at bounding box center [390, 185] width 24 height 6
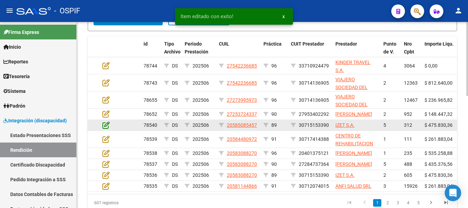
click at [107, 129] on icon at bounding box center [106, 125] width 7 height 8
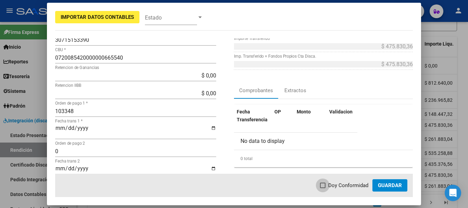
click at [324, 184] on span at bounding box center [322, 185] width 5 height 5
click at [323, 188] on input "Doy Conformidad" at bounding box center [323, 188] width 0 height 0
checkbox input "true"
drag, startPoint x: 390, startPoint y: 184, endPoint x: 388, endPoint y: 181, distance: 3.7
click at [390, 184] on span "Guardar" at bounding box center [390, 185] width 24 height 6
